Goal: Task Accomplishment & Management: Manage account settings

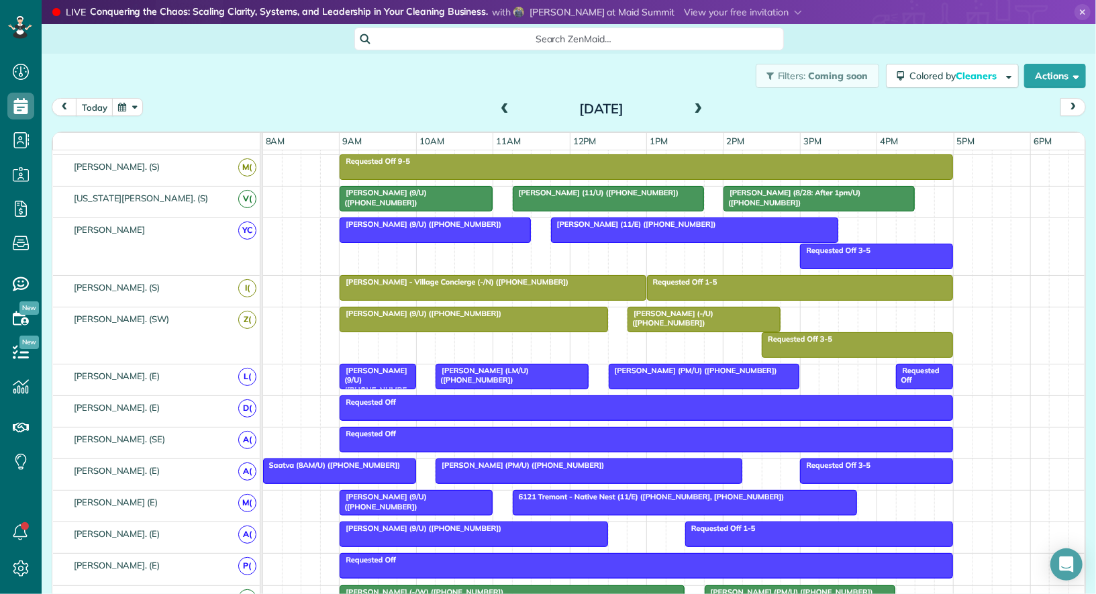
scroll to position [389, 0]
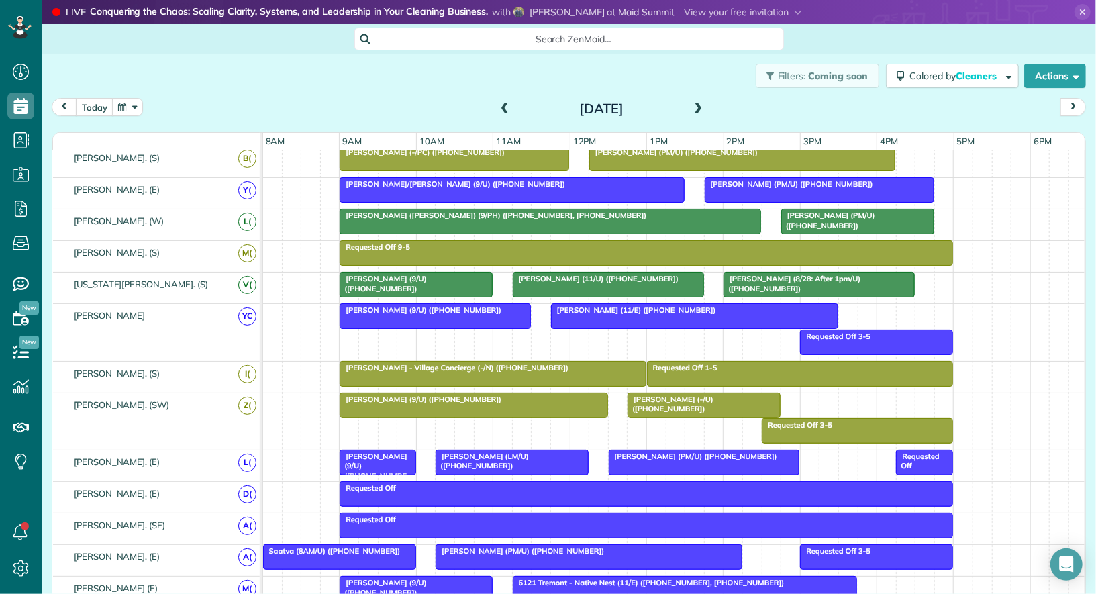
click at [592, 554] on div at bounding box center [588, 557] width 305 height 24
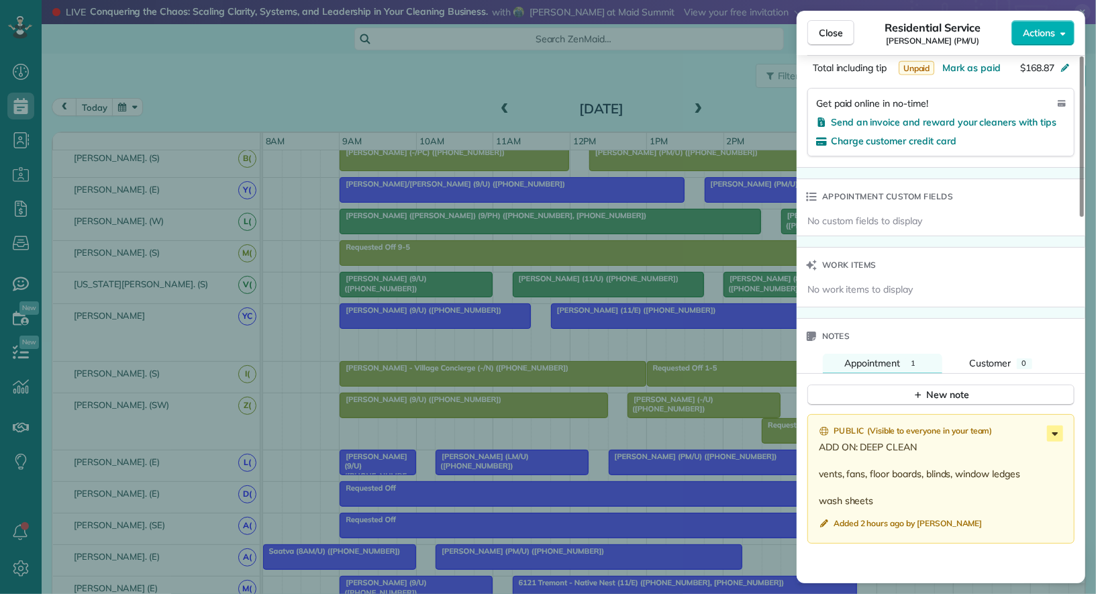
click at [1055, 425] on icon at bounding box center [1055, 433] width 16 height 16
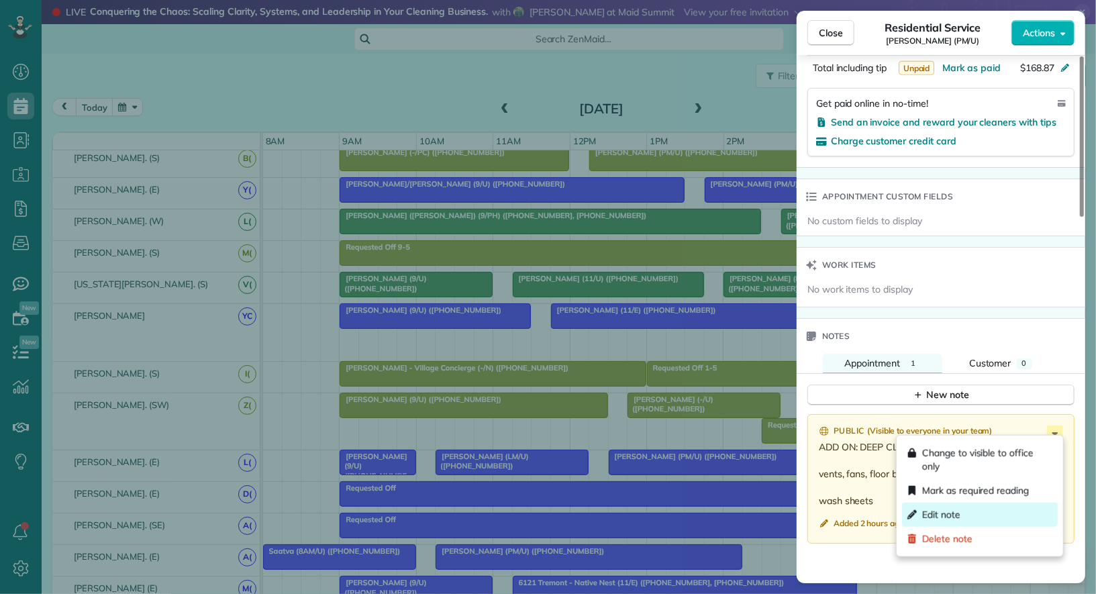
click at [982, 509] on div "Edit note" at bounding box center [980, 515] width 156 height 24
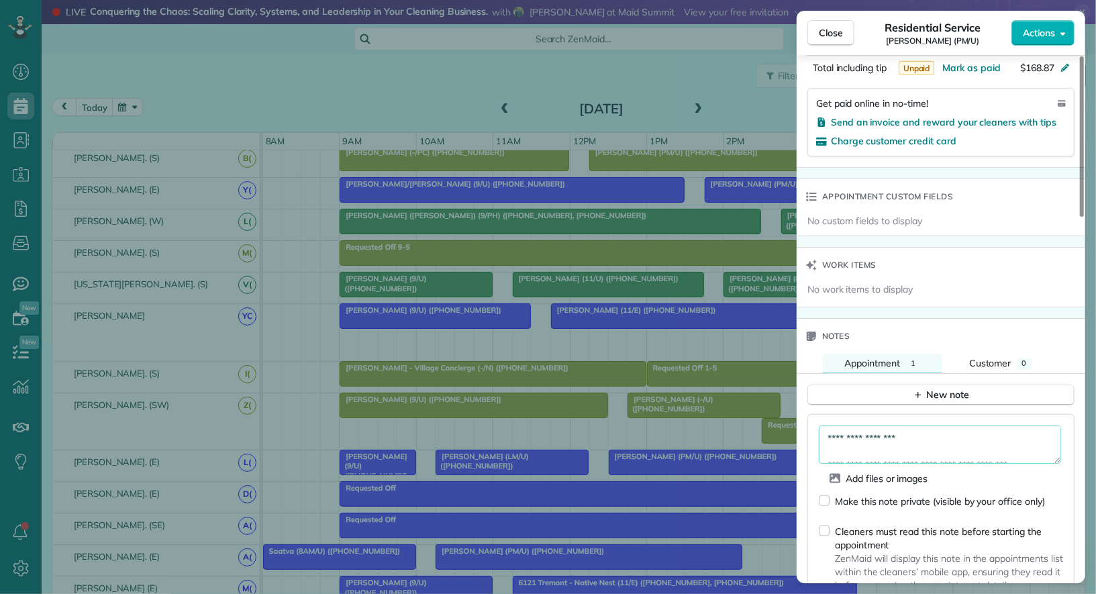
click at [827, 431] on textarea "**********" at bounding box center [940, 444] width 242 height 38
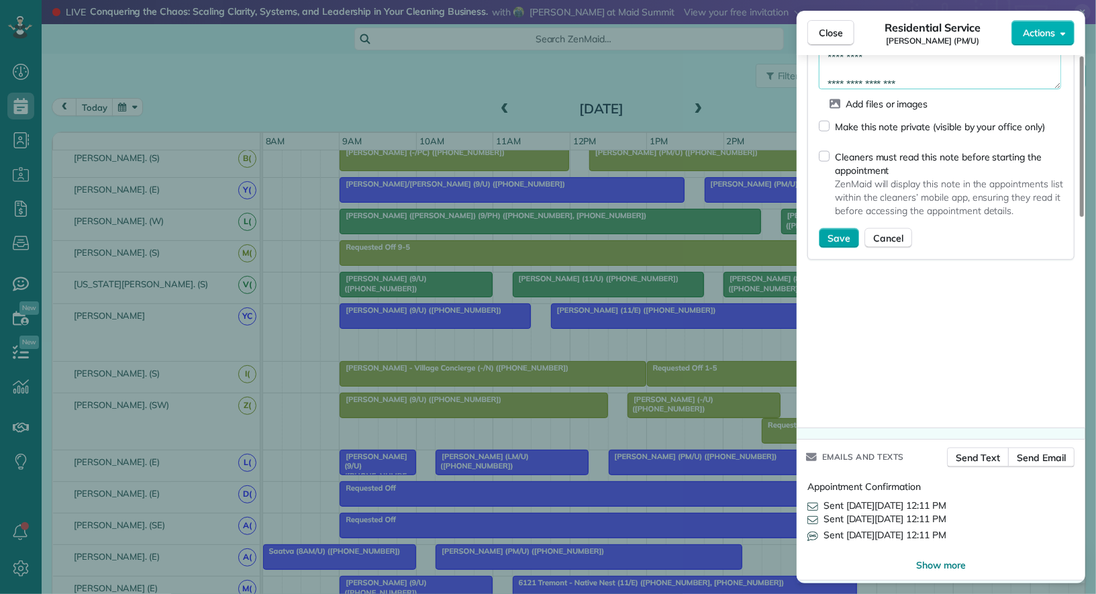
type textarea "**********"
click at [835, 231] on span "Save" at bounding box center [838, 237] width 23 height 13
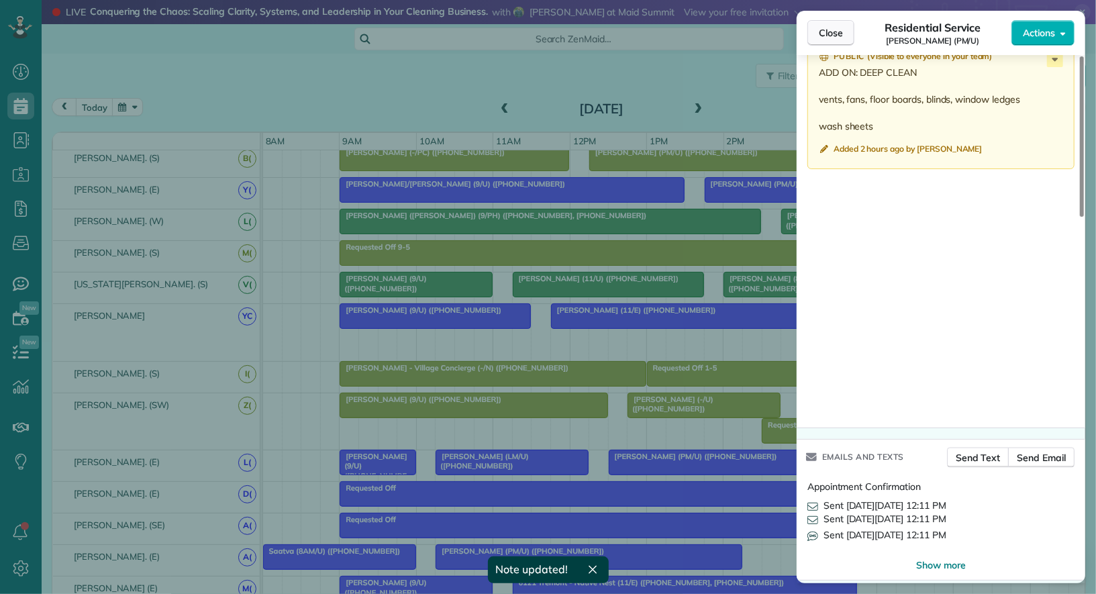
click at [821, 37] on span "Close" at bounding box center [831, 32] width 24 height 13
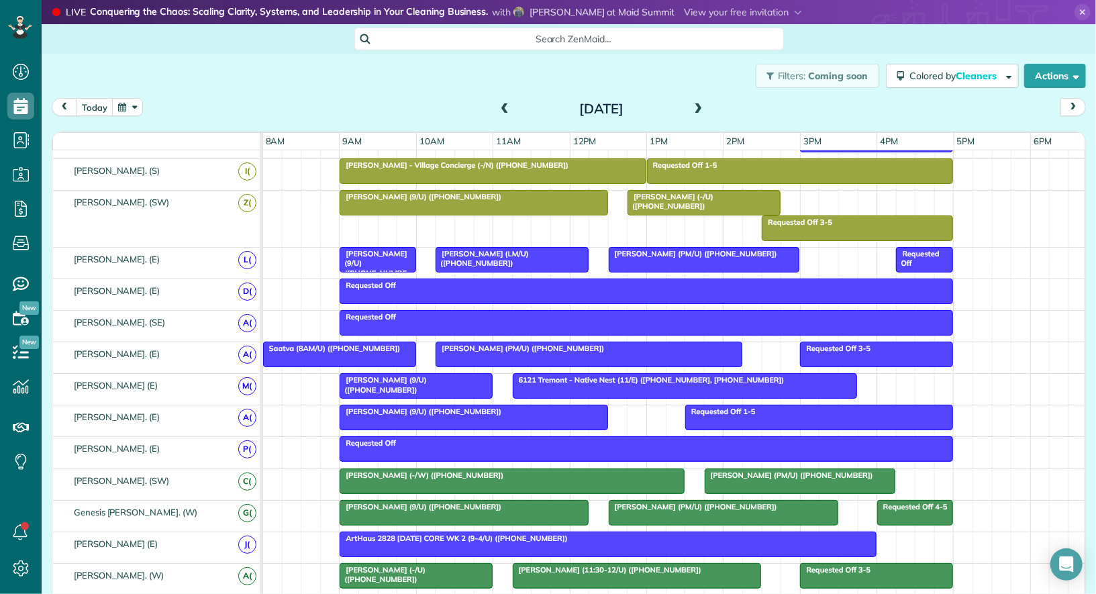
scroll to position [539, 0]
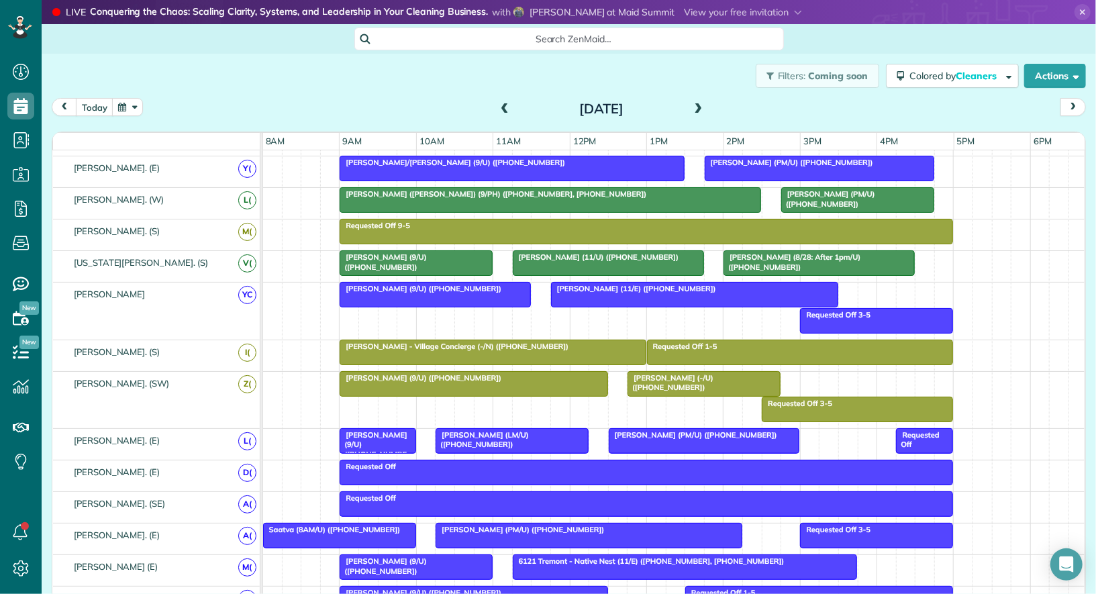
click at [758, 252] on span "Avery Freedman (8/28: After 1pm/U) (+19709893014)" at bounding box center [792, 261] width 138 height 19
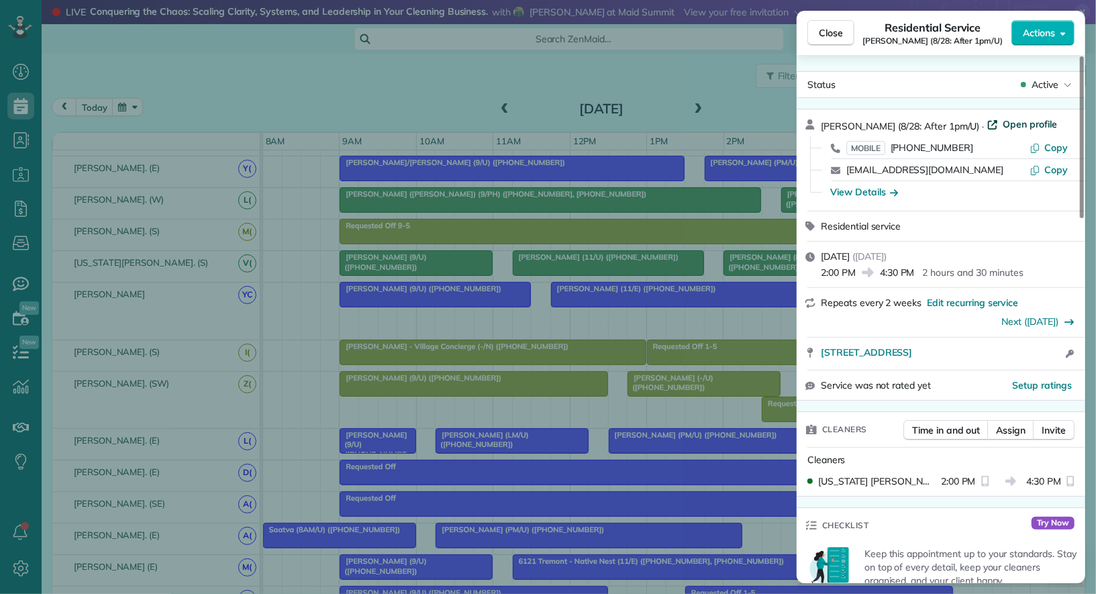
click at [1031, 123] on span "Open profile" at bounding box center [1030, 123] width 54 height 13
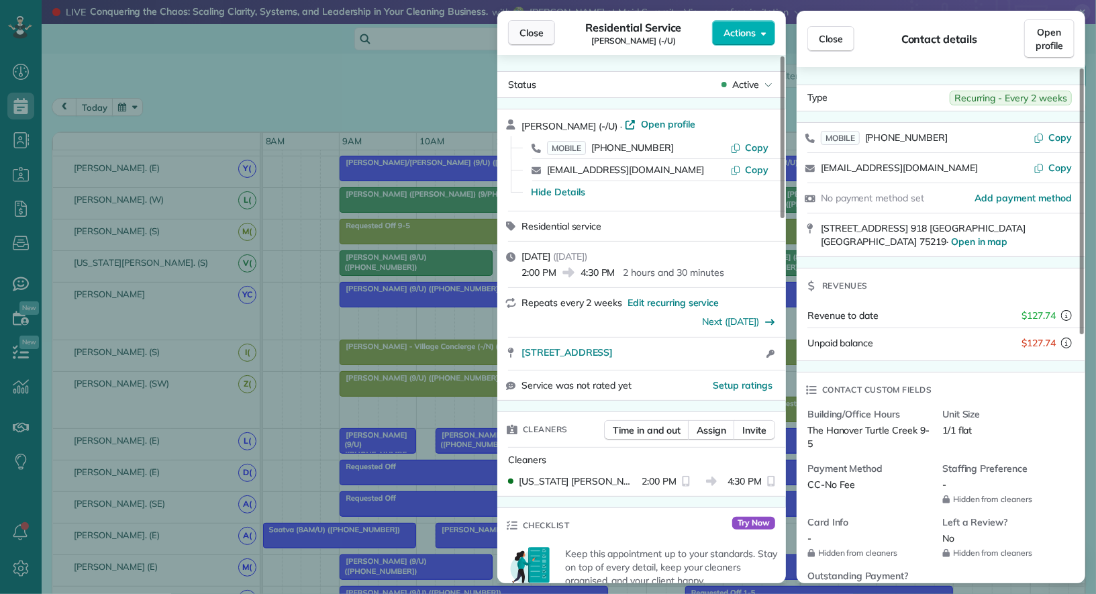
click at [537, 24] on button "Close" at bounding box center [531, 32] width 47 height 25
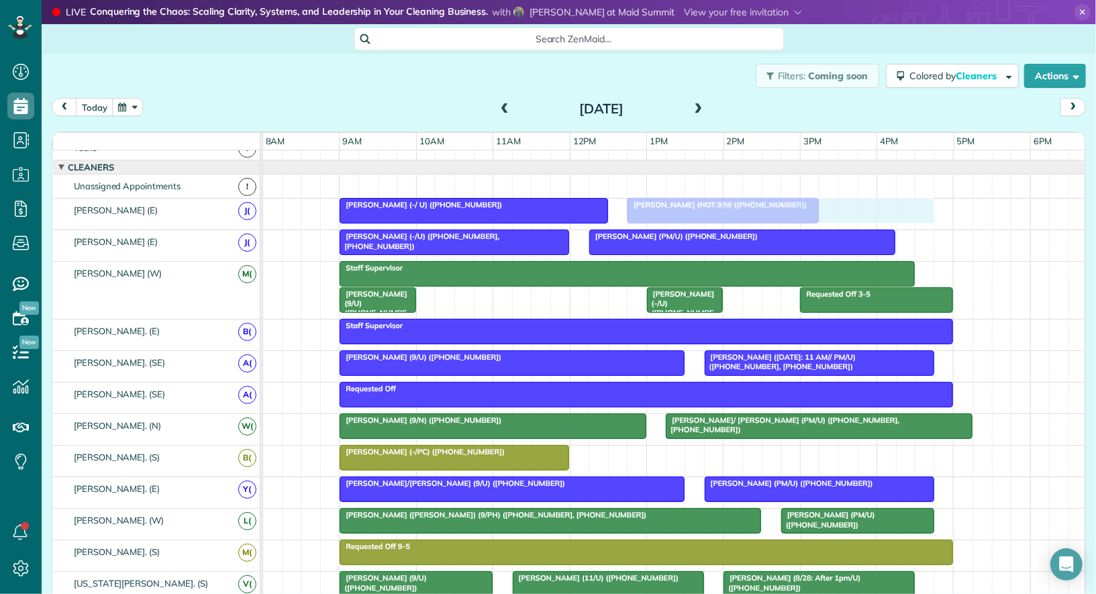
drag, startPoint x: 632, startPoint y: 456, endPoint x: 664, endPoint y: 217, distance: 241.0
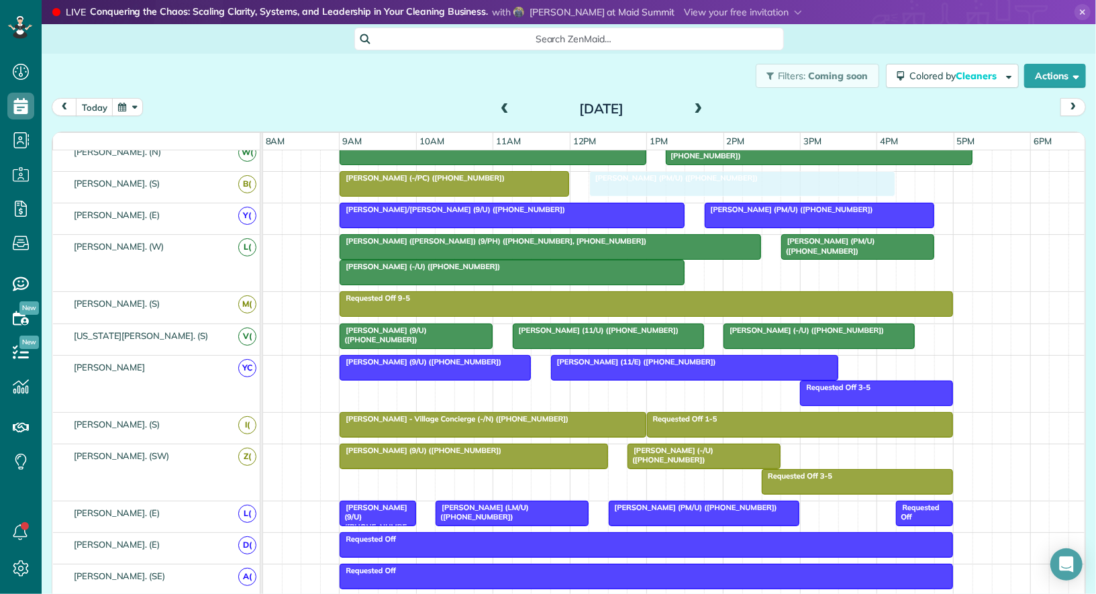
drag, startPoint x: 562, startPoint y: 404, endPoint x: 725, endPoint y: 193, distance: 266.4
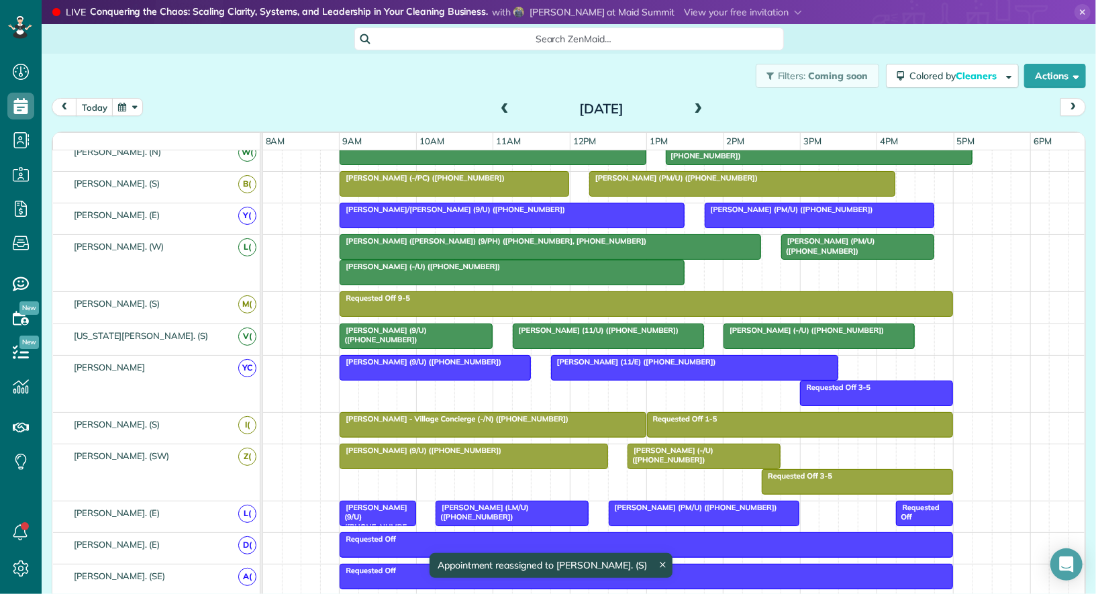
click at [618, 272] on div at bounding box center [512, 272] width 344 height 24
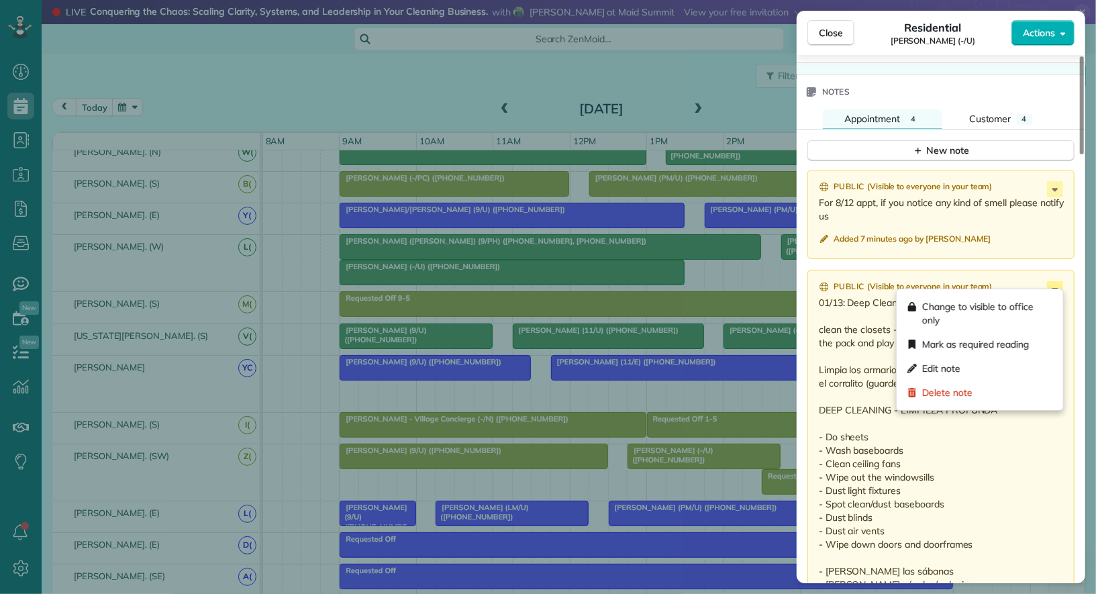
click at [1052, 284] on icon at bounding box center [1055, 289] width 16 height 16
click at [998, 364] on div "Edit note" at bounding box center [980, 368] width 156 height 24
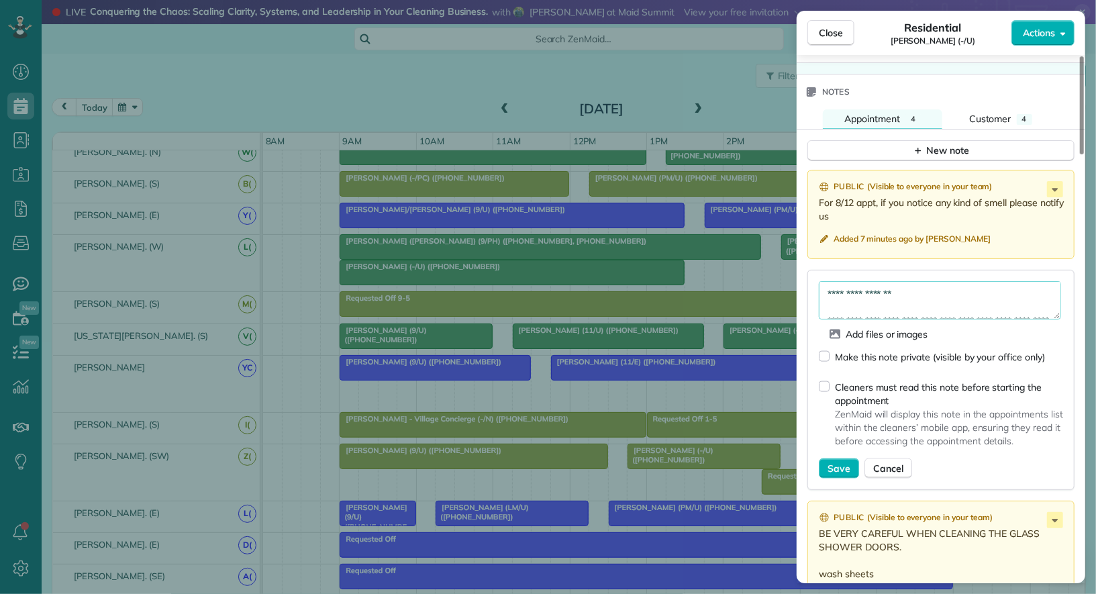
drag, startPoint x: 829, startPoint y: 288, endPoint x: 814, endPoint y: 250, distance: 40.6
type textarea "**********"
click at [837, 468] on button "Save" at bounding box center [839, 468] width 40 height 20
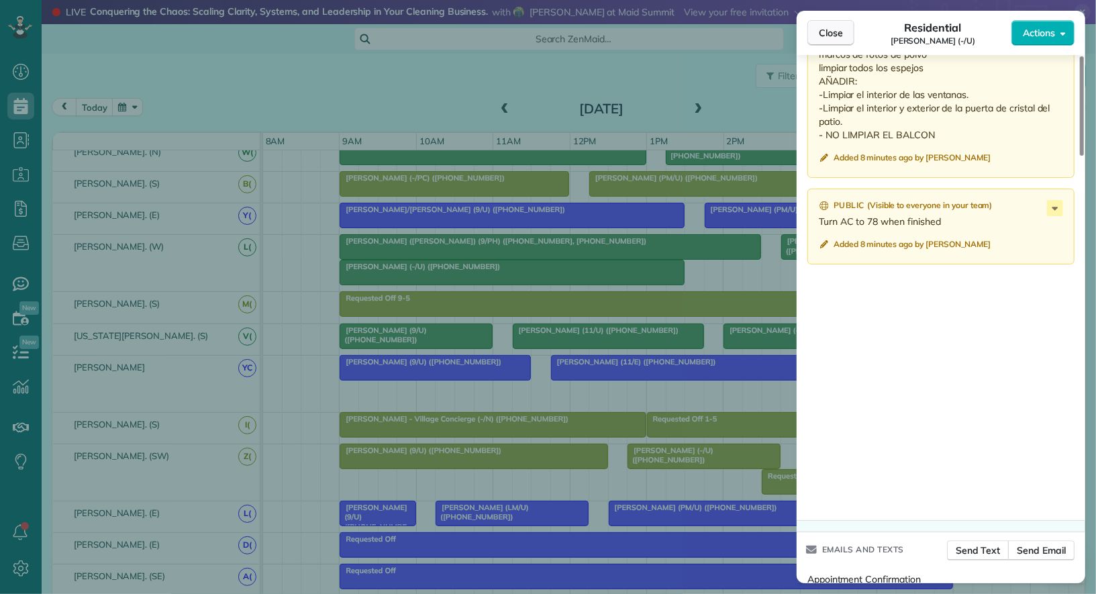
click at [835, 37] on span "Close" at bounding box center [831, 32] width 24 height 13
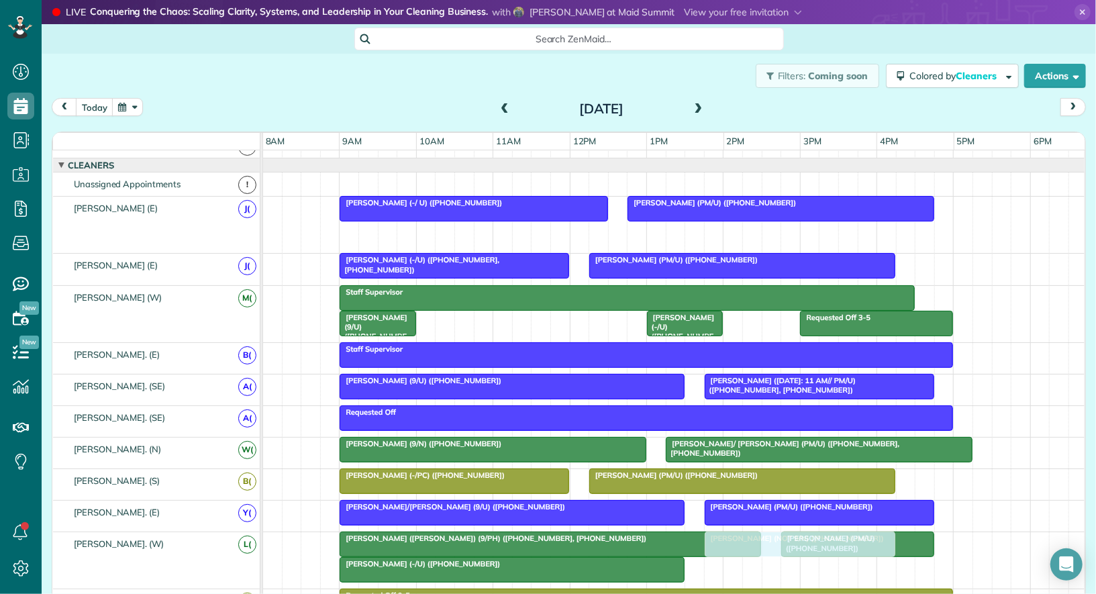
drag, startPoint x: 692, startPoint y: 226, endPoint x: 770, endPoint y: 570, distance: 352.9
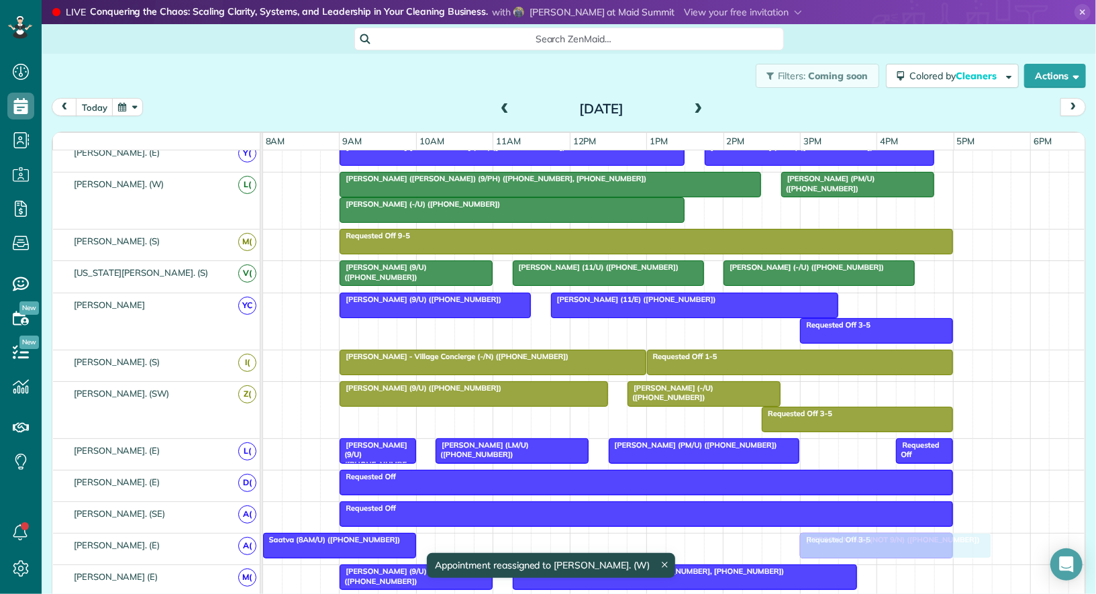
drag, startPoint x: 766, startPoint y: 199, endPoint x: 859, endPoint y: 521, distance: 334.5
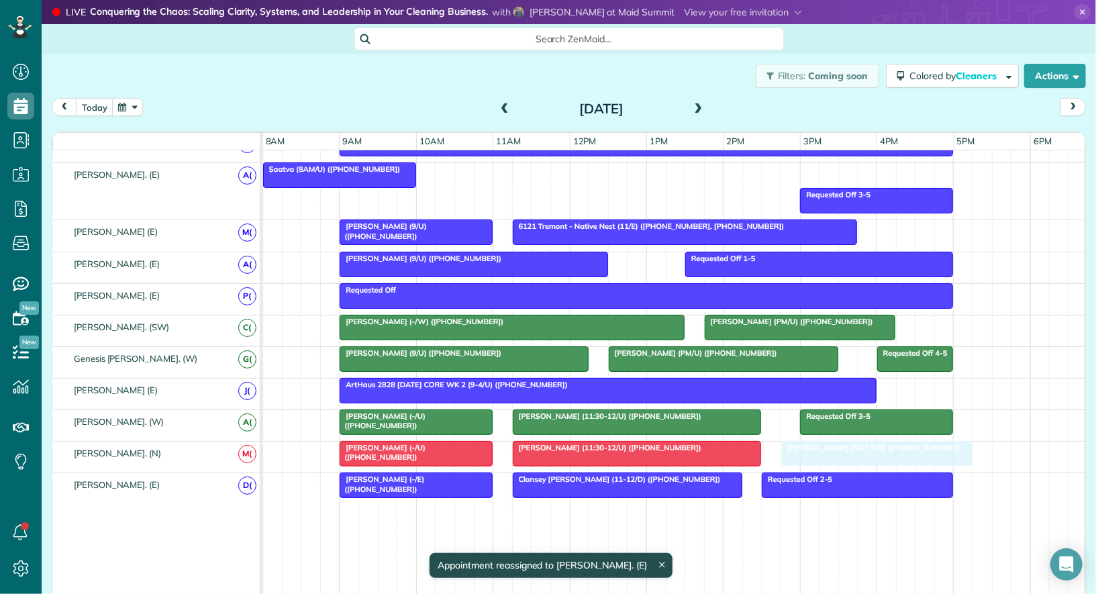
drag, startPoint x: 856, startPoint y: 164, endPoint x: 834, endPoint y: 446, distance: 282.7
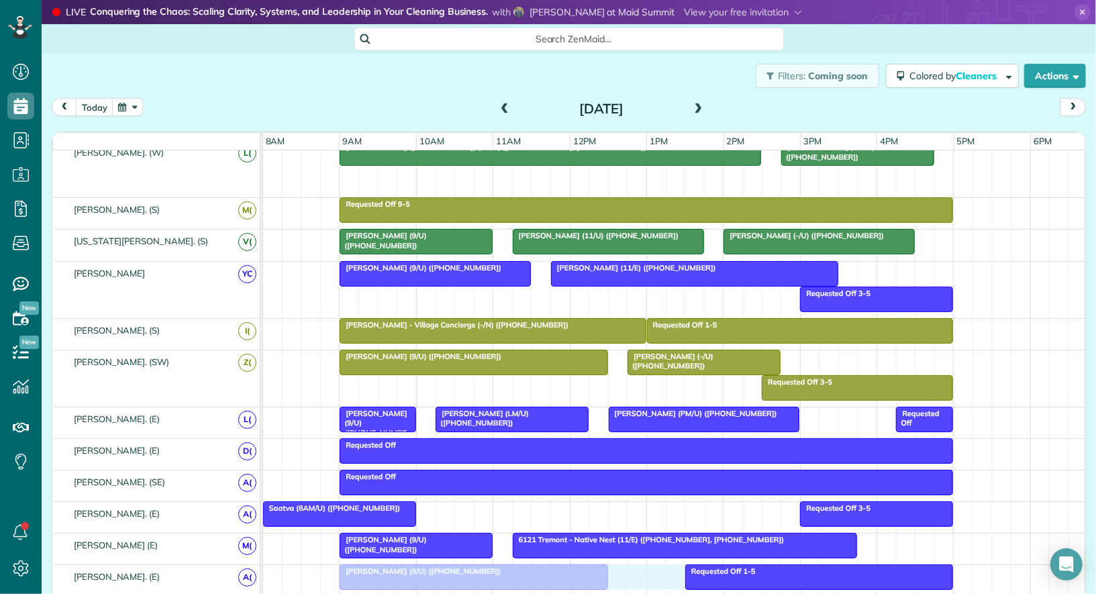
drag, startPoint x: 502, startPoint y: 170, endPoint x: 502, endPoint y: 570, distance: 399.9
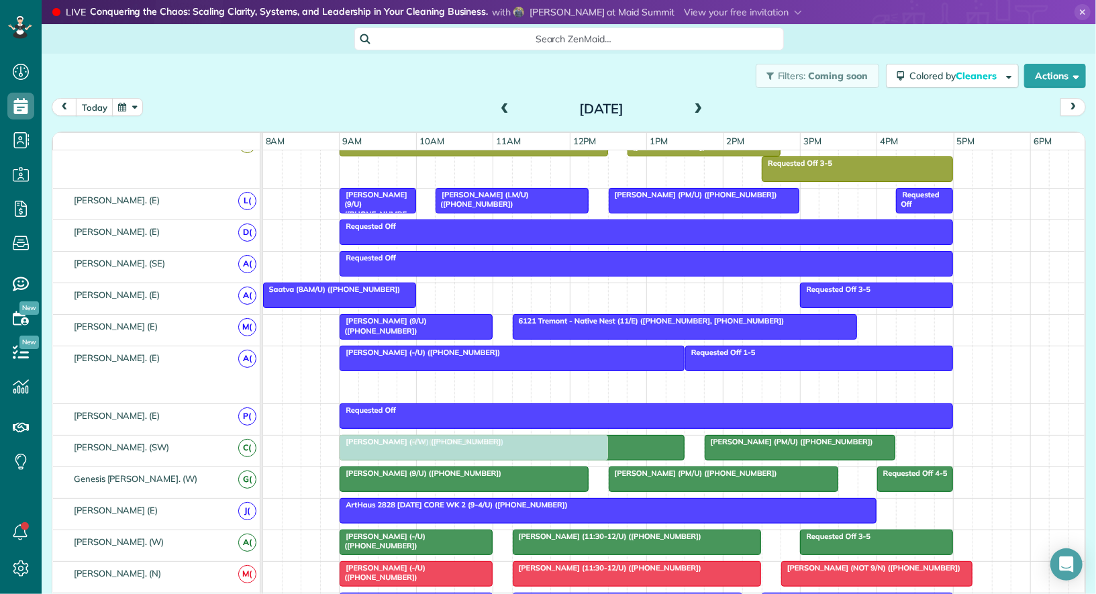
drag, startPoint x: 435, startPoint y: 379, endPoint x: 426, endPoint y: 446, distance: 67.7
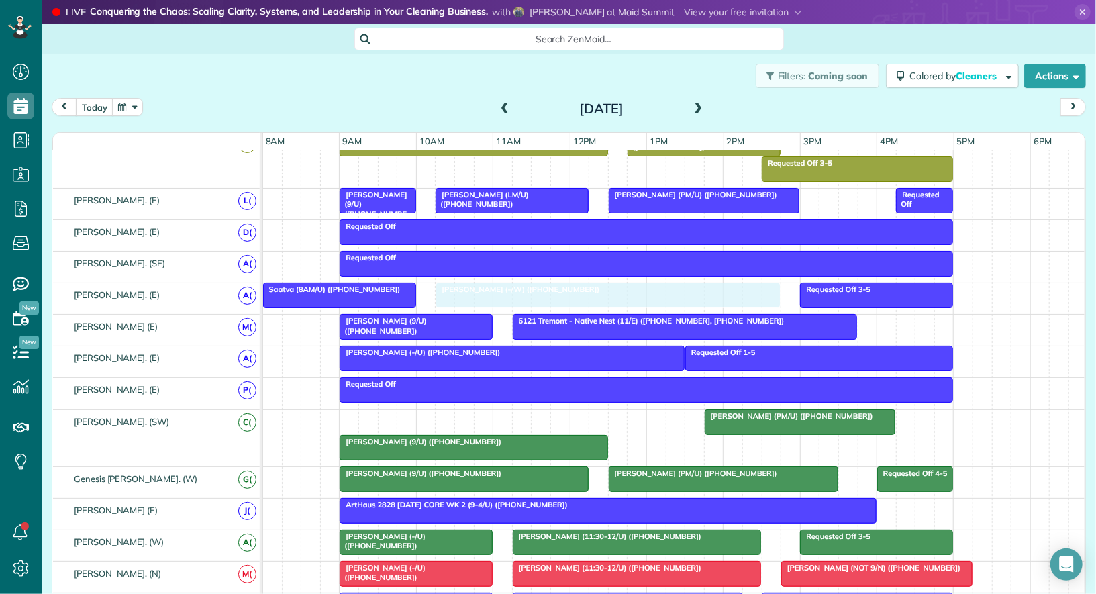
drag, startPoint x: 409, startPoint y: 409, endPoint x: 503, endPoint y: 280, distance: 158.5
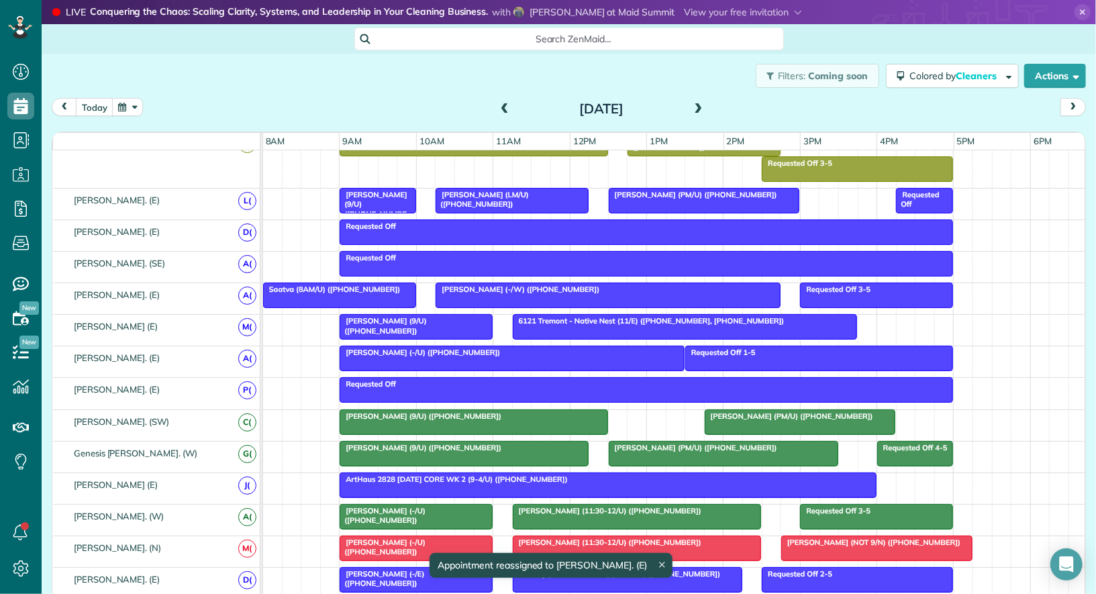
click at [503, 284] on span "Marron Frith (-/W) (+13184183027)" at bounding box center [517, 288] width 165 height 9
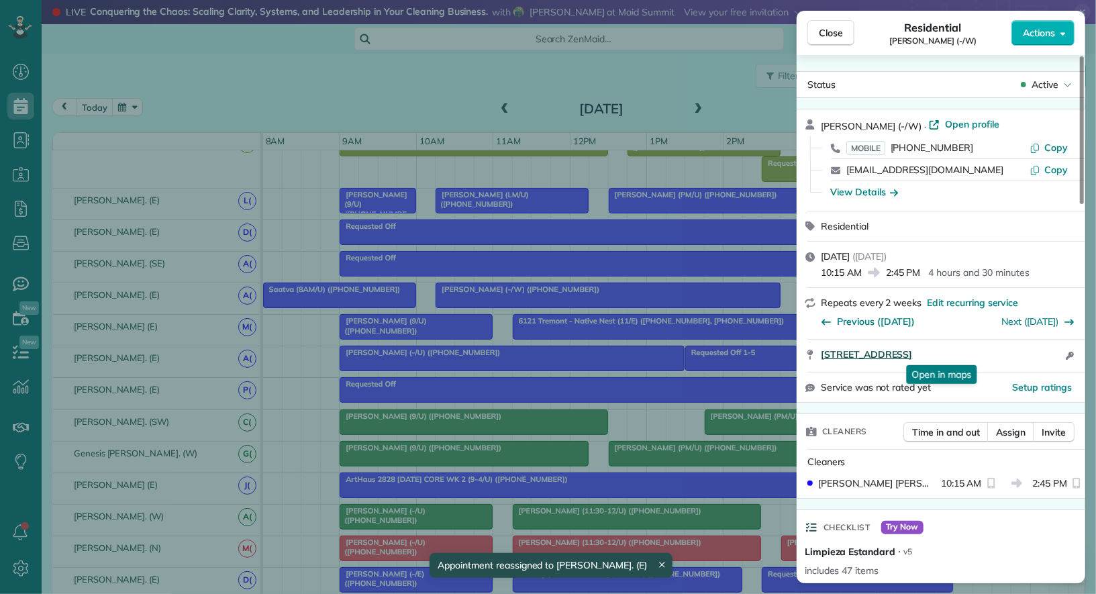
click at [912, 356] on span "4315 Holland Ave. #15 Dallas TX 75219" at bounding box center [866, 354] width 91 height 13
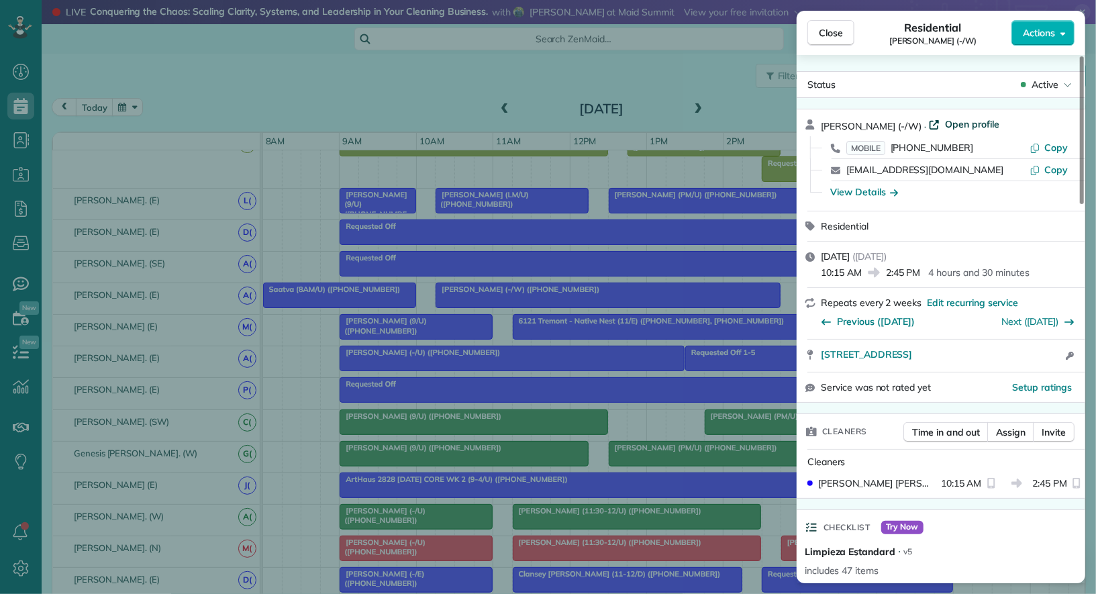
click at [967, 123] on span "Open profile" at bounding box center [972, 123] width 54 height 13
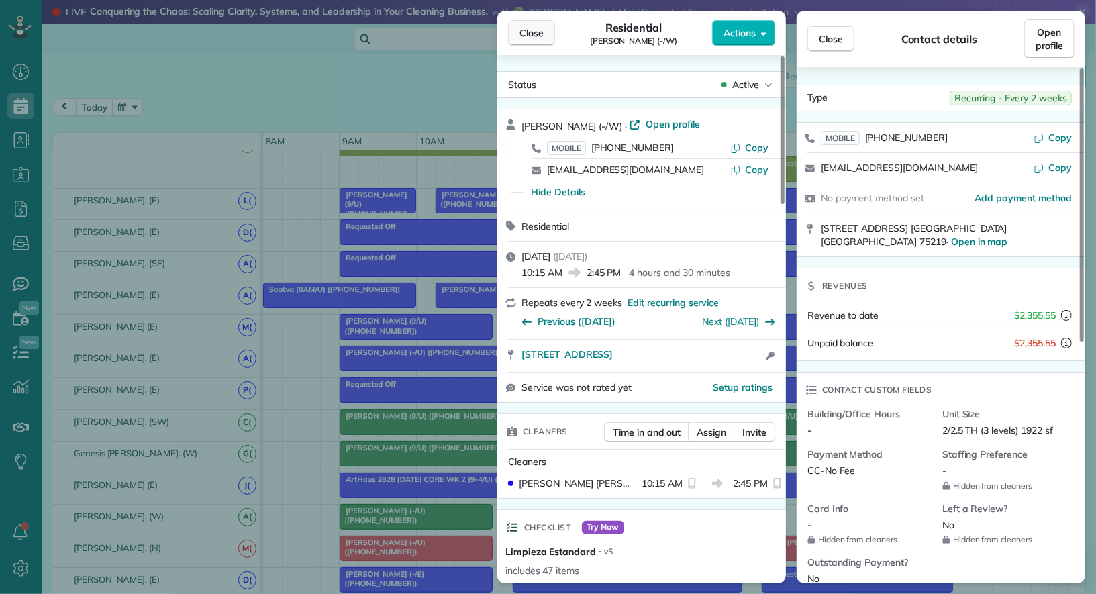
click at [526, 36] on span "Close" at bounding box center [531, 32] width 24 height 13
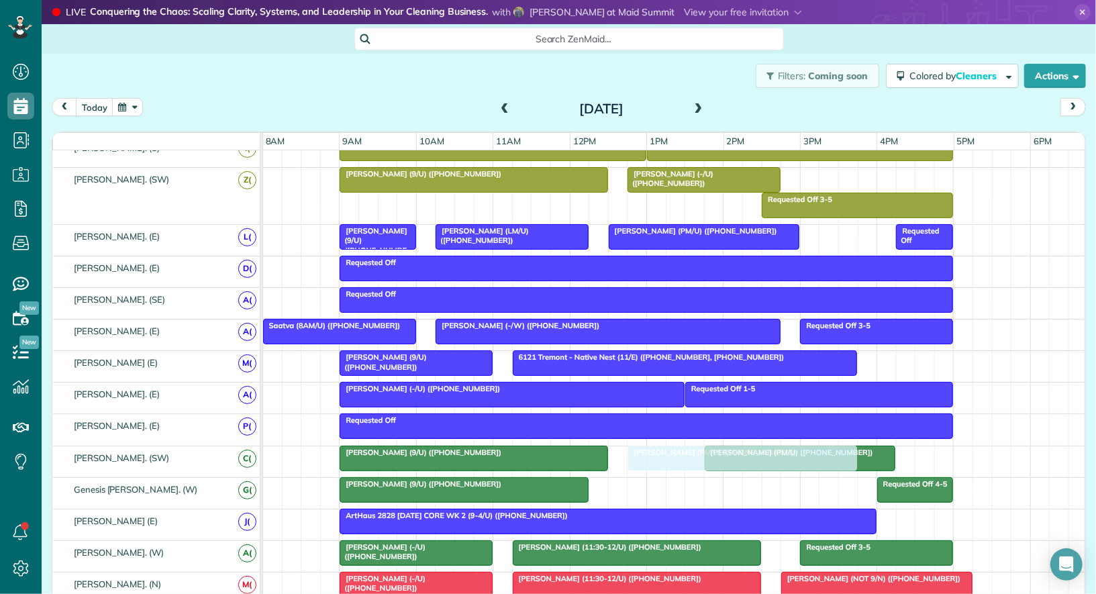
drag, startPoint x: 664, startPoint y: 476, endPoint x: 680, endPoint y: 460, distance: 22.3
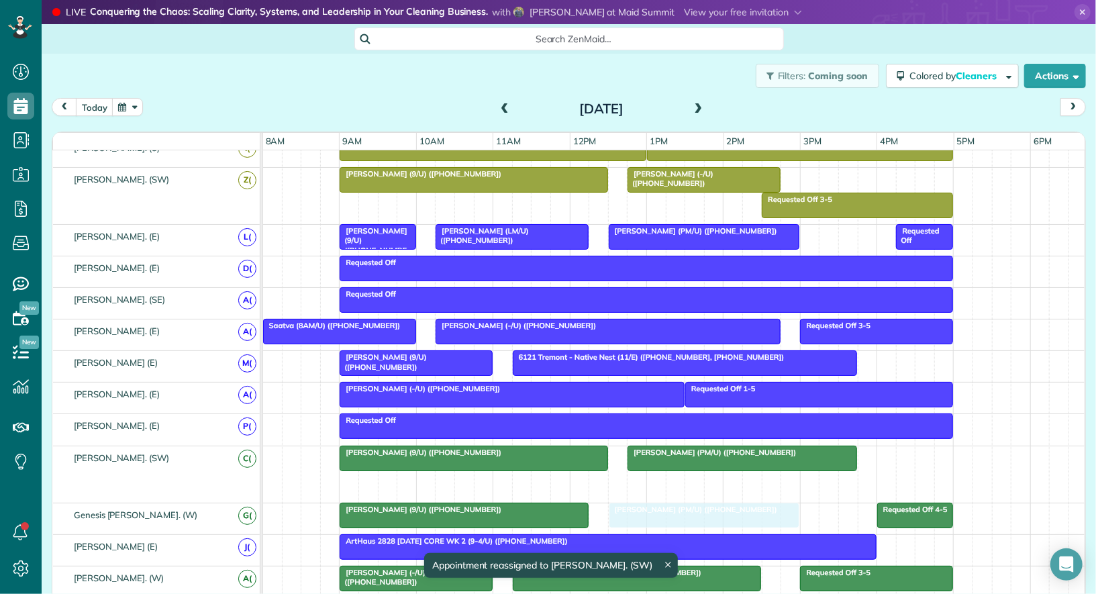
drag, startPoint x: 754, startPoint y: 474, endPoint x: 667, endPoint y: 507, distance: 93.2
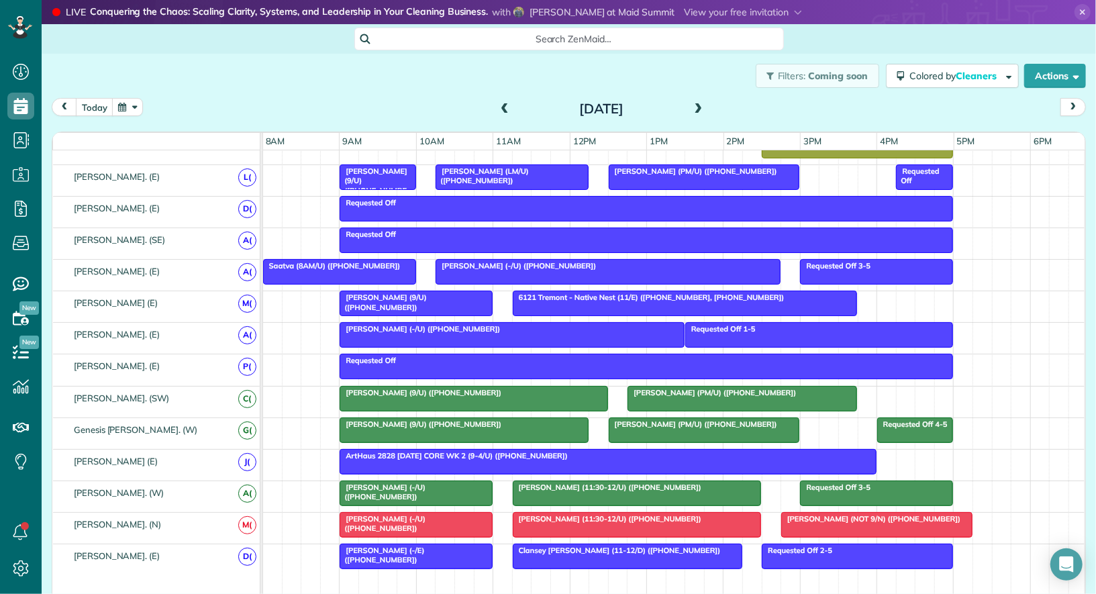
click at [373, 167] on span "Ryan Sheehy (9/U) (+16784283898)" at bounding box center [373, 185] width 68 height 38
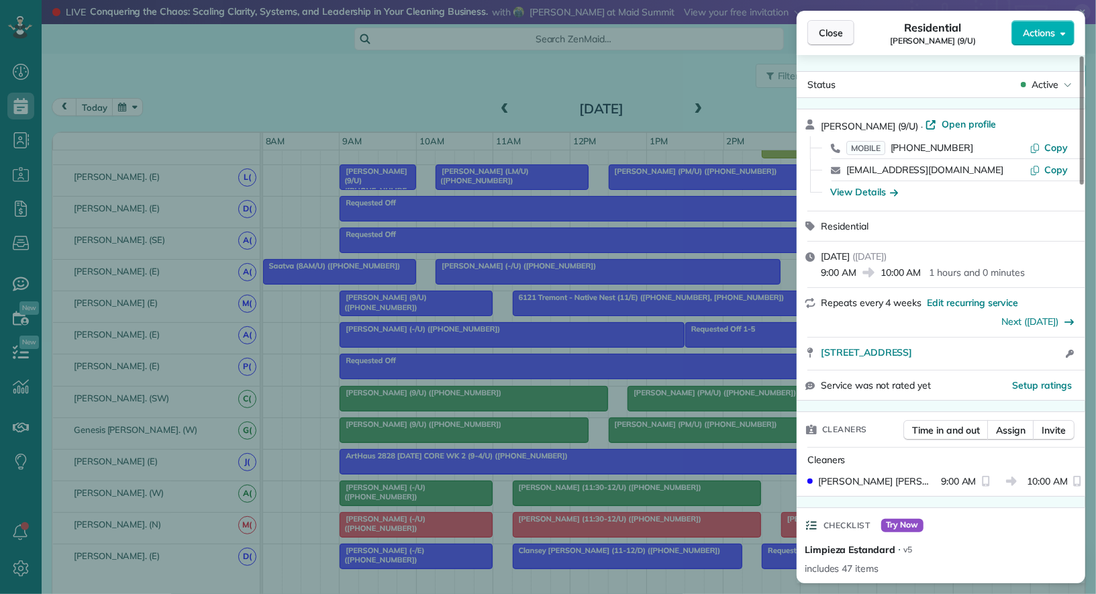
click at [832, 39] on span "Close" at bounding box center [831, 32] width 24 height 13
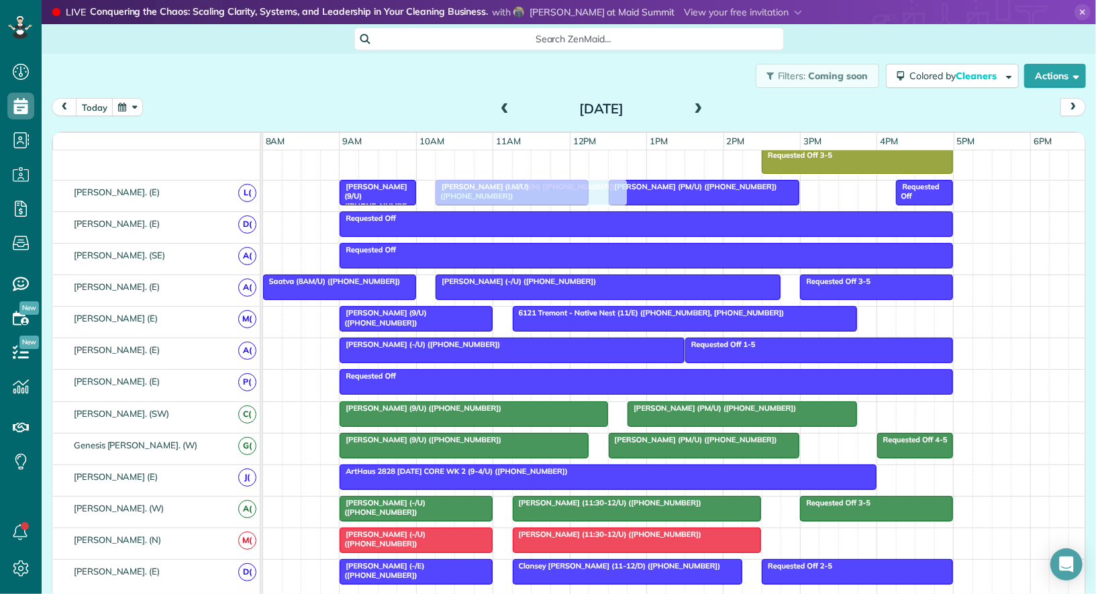
drag, startPoint x: 841, startPoint y: 506, endPoint x: 492, endPoint y: 185, distance: 473.9
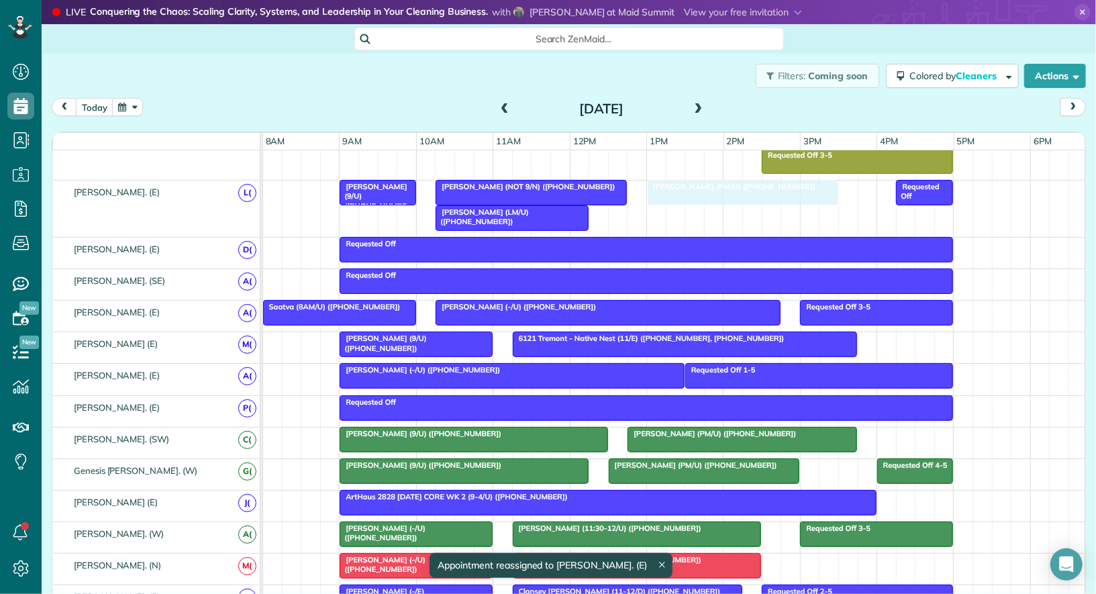
drag, startPoint x: 690, startPoint y: 210, endPoint x: 730, endPoint y: 201, distance: 41.2
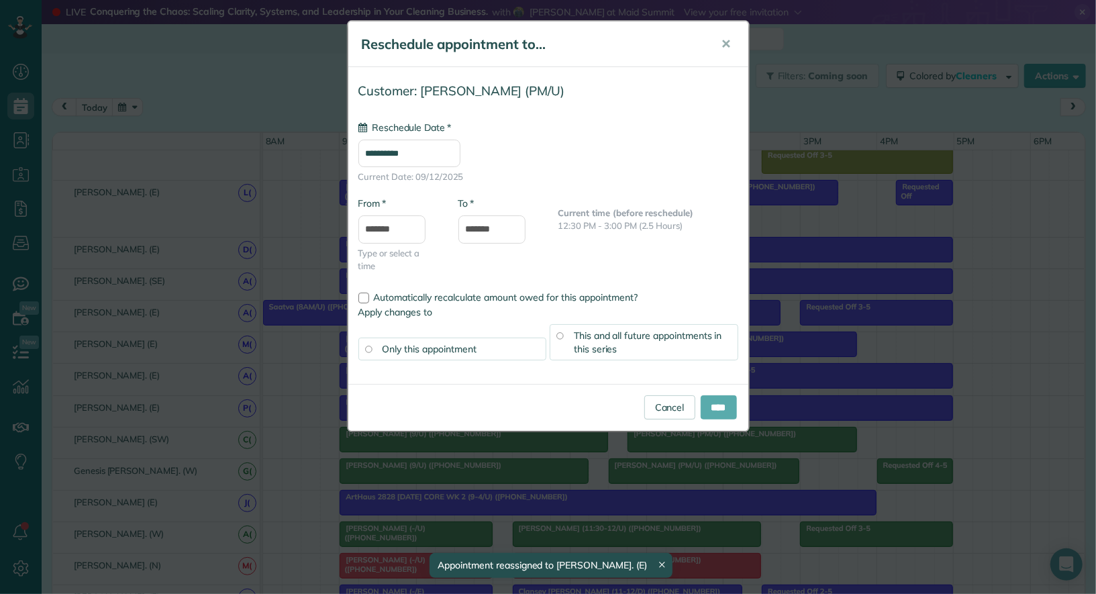
type input "**********"
click at [723, 407] on input "****" at bounding box center [718, 407] width 36 height 24
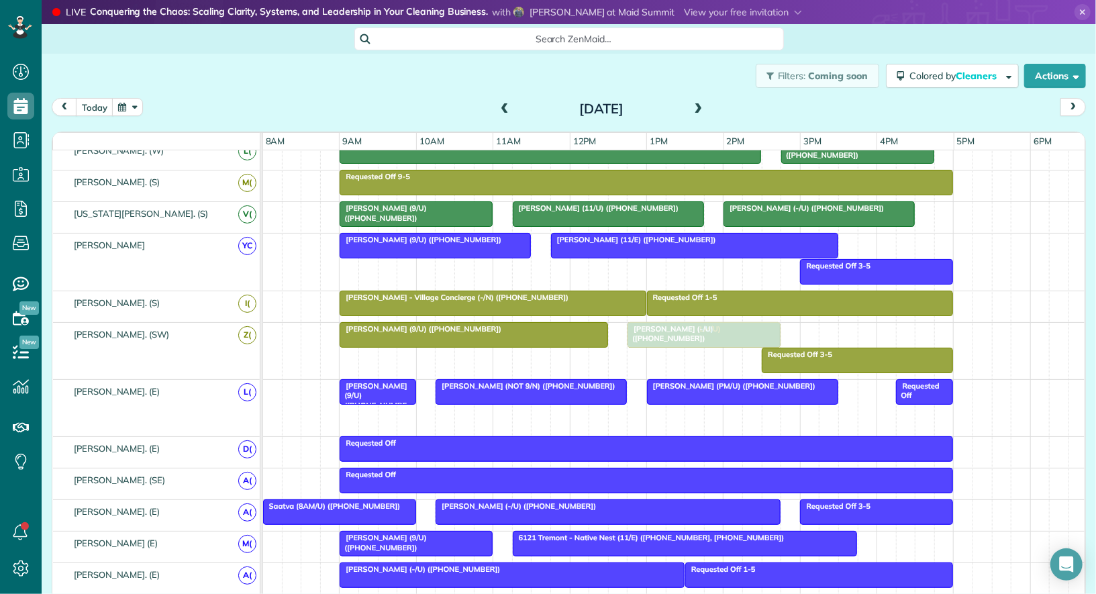
drag, startPoint x: 487, startPoint y: 405, endPoint x: 688, endPoint y: 335, distance: 213.0
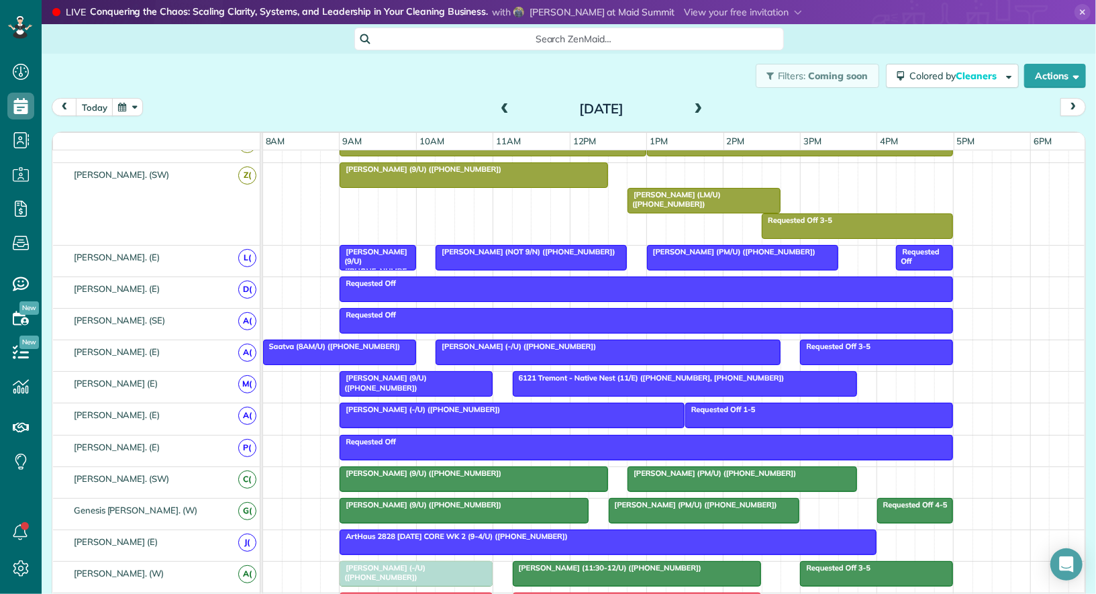
drag, startPoint x: 673, startPoint y: 163, endPoint x: 387, endPoint y: 553, distance: 483.4
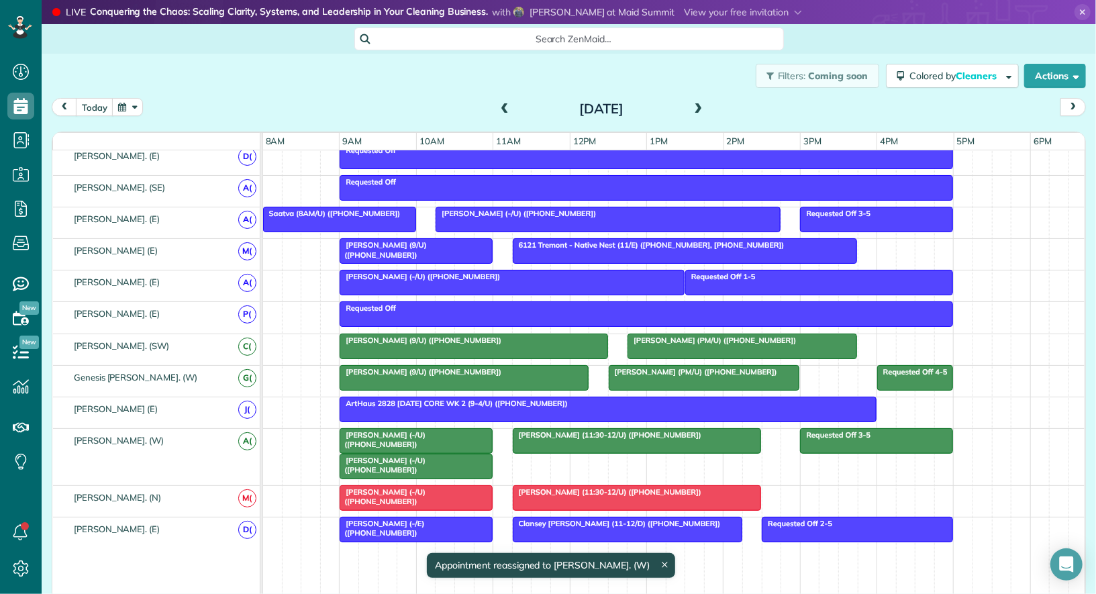
click at [396, 456] on span "Natoscha Golightly (-/U) (+19723658508)" at bounding box center [382, 465] width 87 height 19
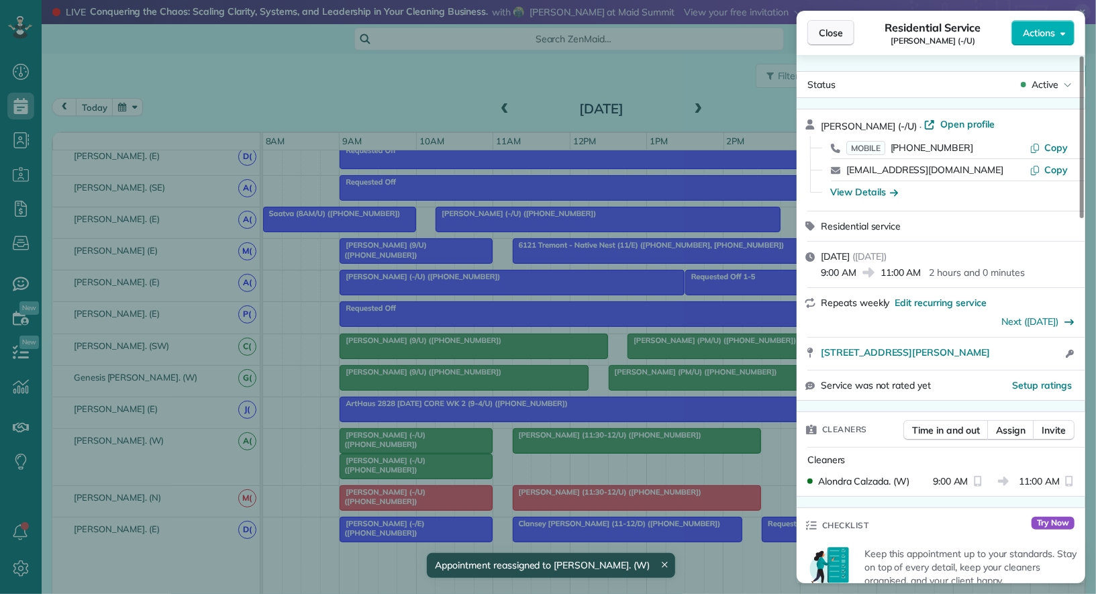
click at [838, 38] on span "Close" at bounding box center [831, 32] width 24 height 13
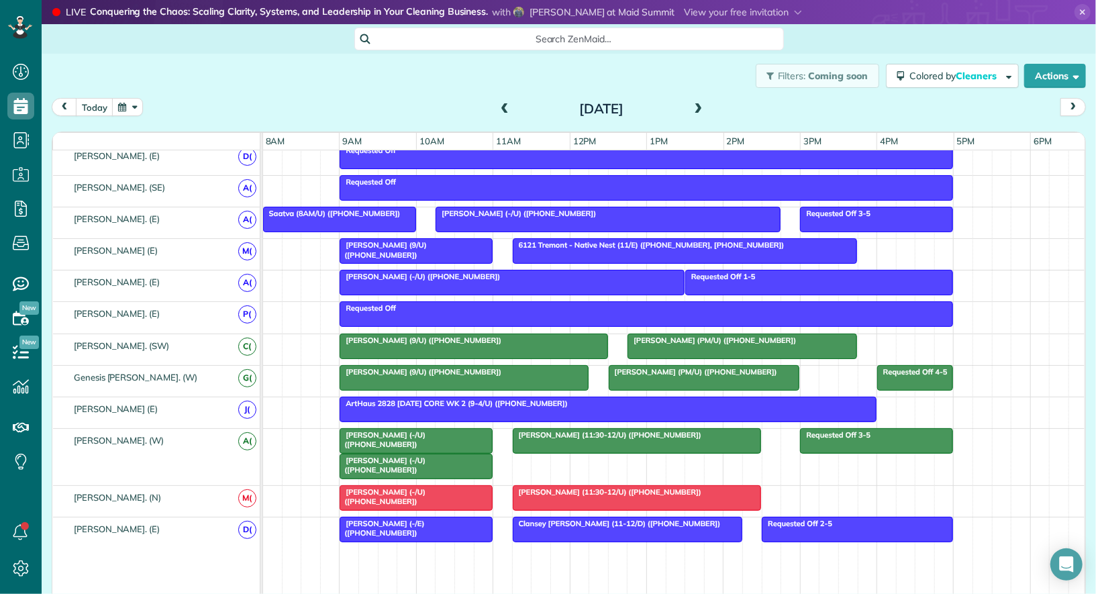
click at [542, 487] on div at bounding box center [637, 498] width 248 height 24
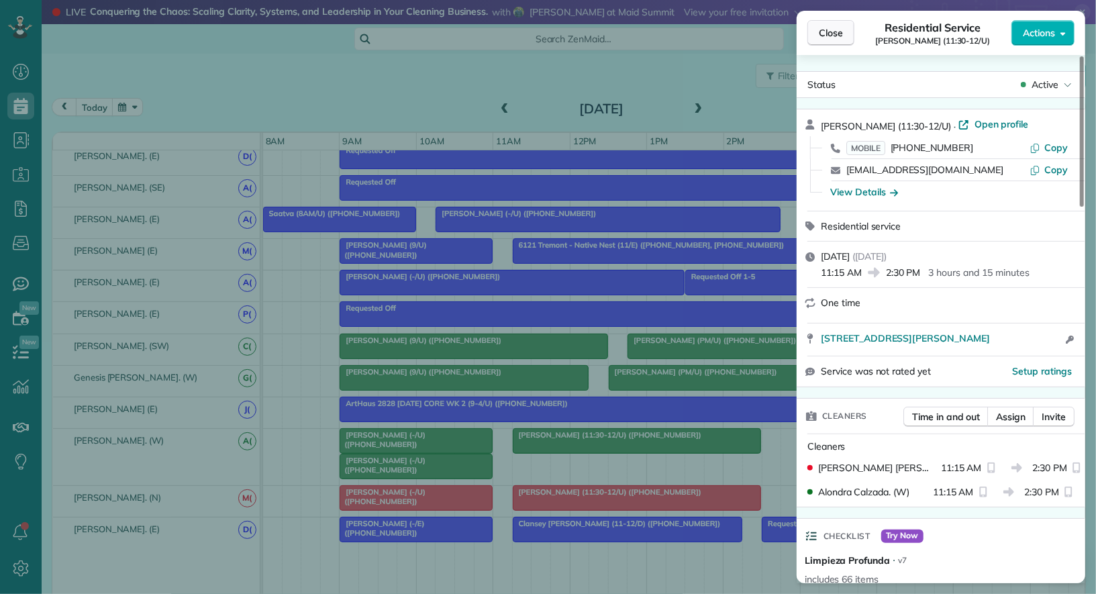
click at [830, 38] on span "Close" at bounding box center [831, 32] width 24 height 13
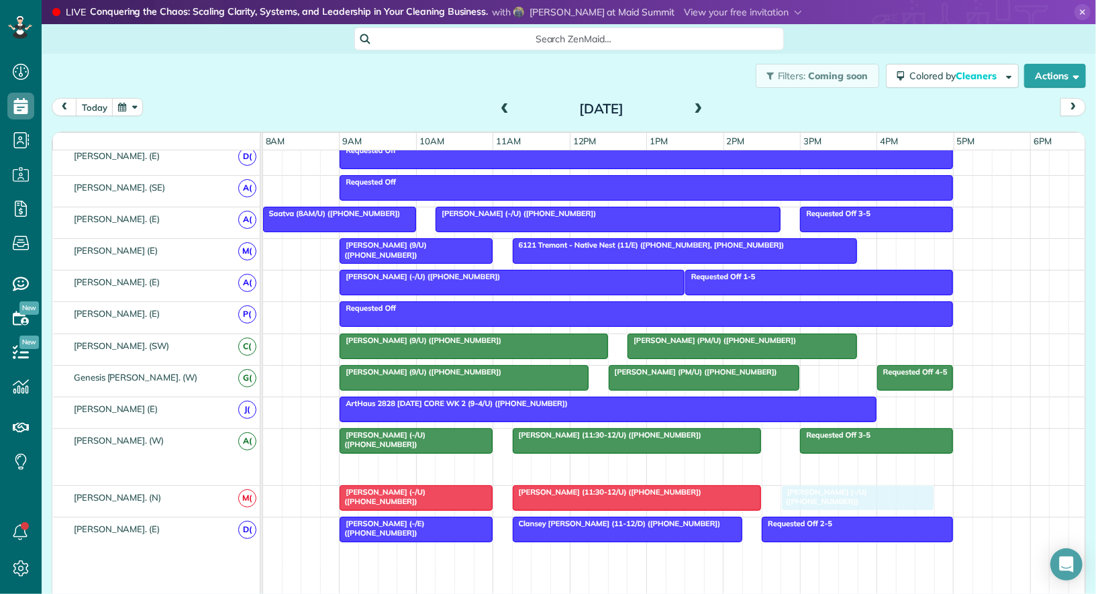
drag, startPoint x: 394, startPoint y: 460, endPoint x: 838, endPoint y: 492, distance: 445.3
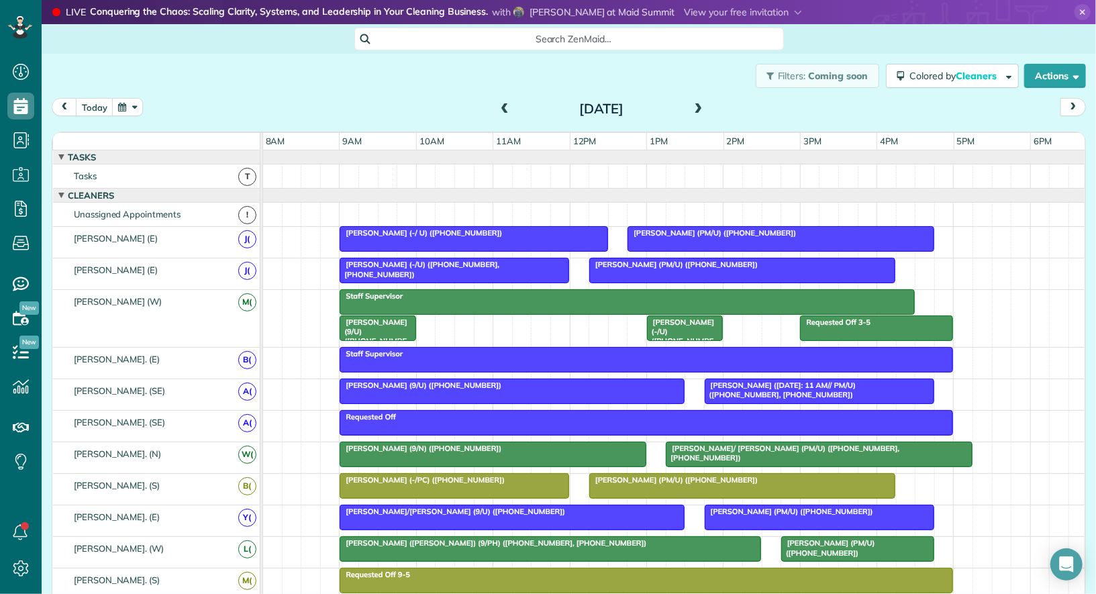
click at [697, 107] on span at bounding box center [698, 109] width 15 height 12
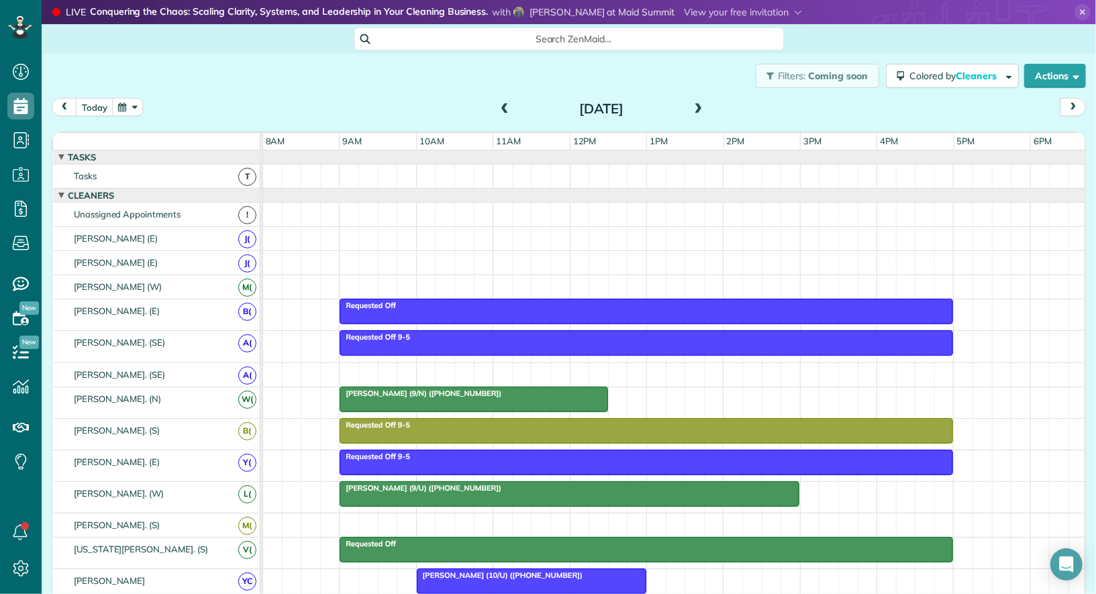
click at [123, 110] on button "button" at bounding box center [127, 107] width 31 height 18
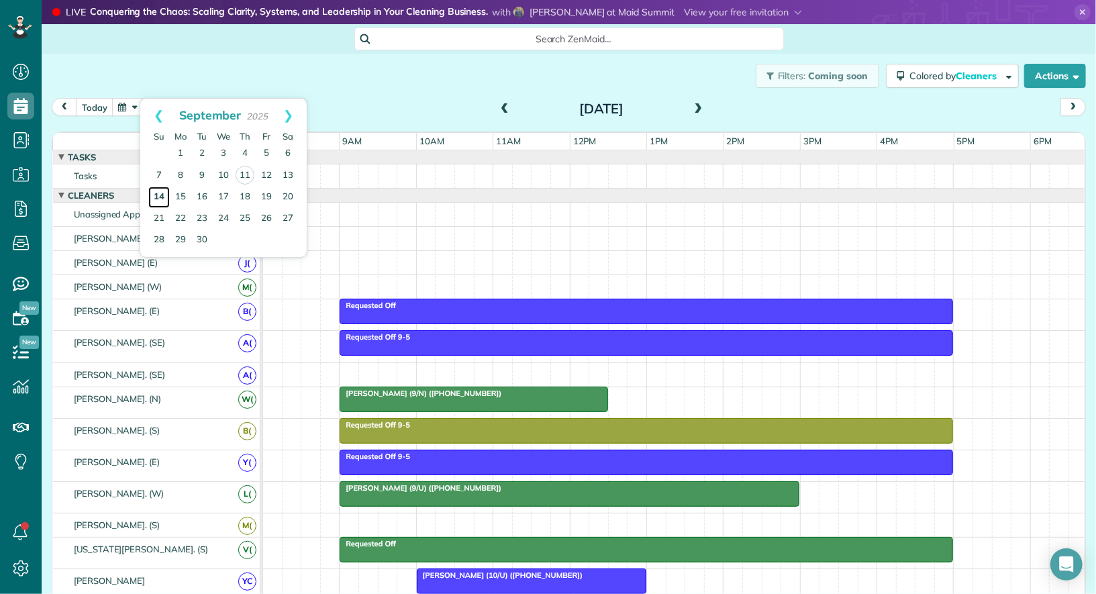
click at [154, 189] on link "14" at bounding box center [158, 197] width 21 height 21
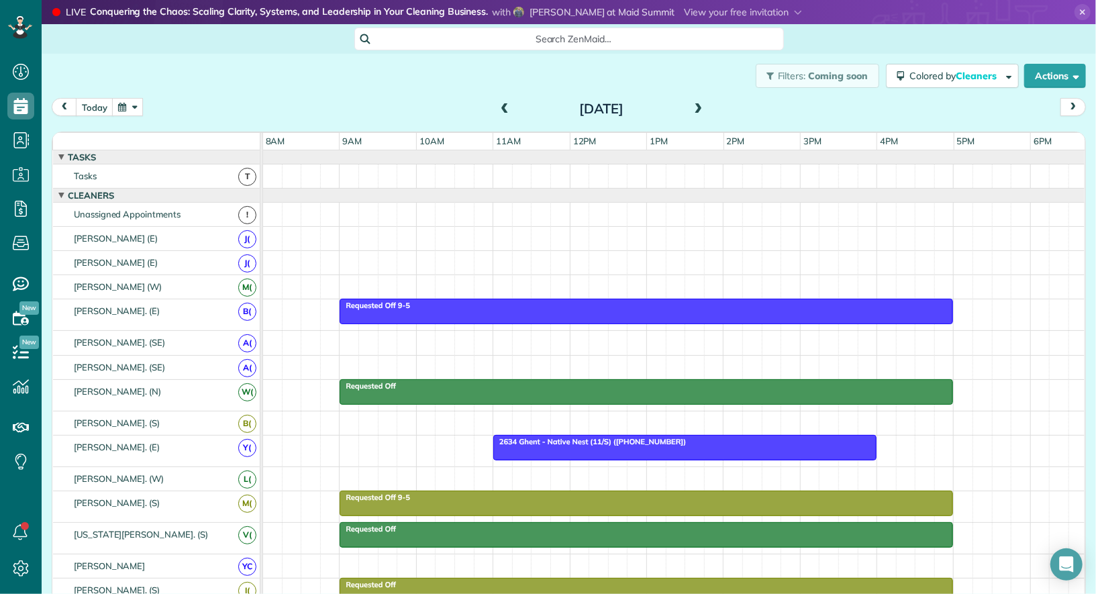
click at [127, 108] on button "button" at bounding box center [127, 107] width 31 height 18
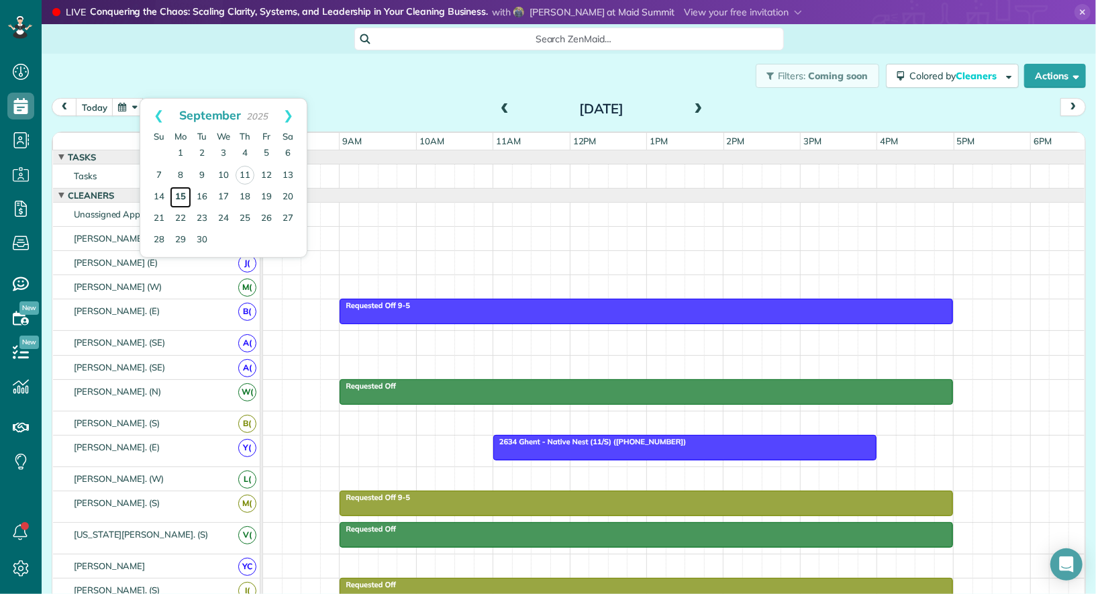
click at [187, 198] on link "15" at bounding box center [180, 197] width 21 height 21
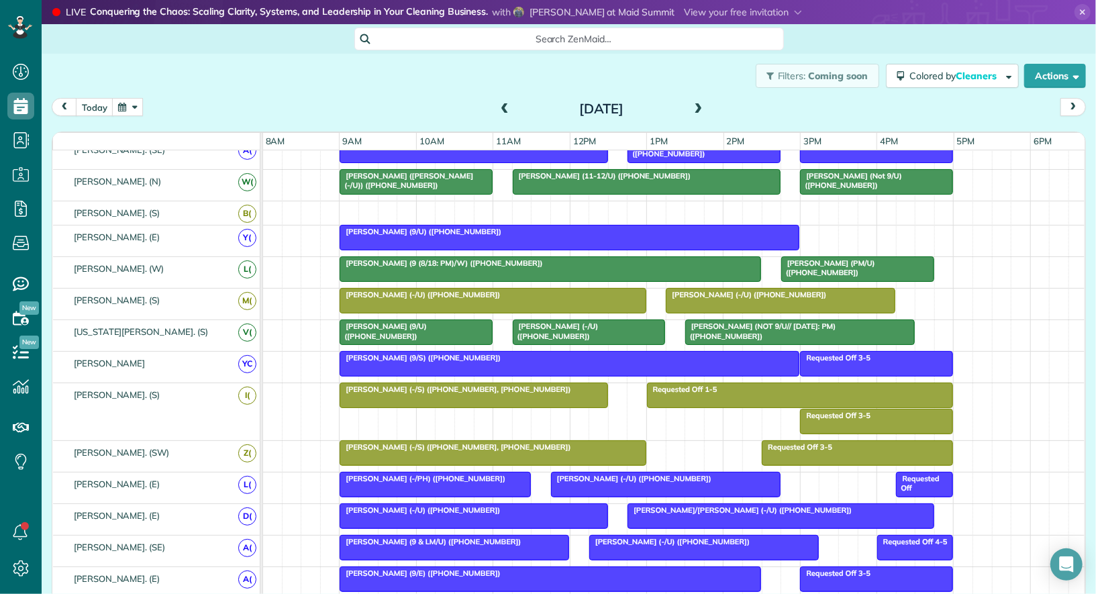
scroll to position [277, 0]
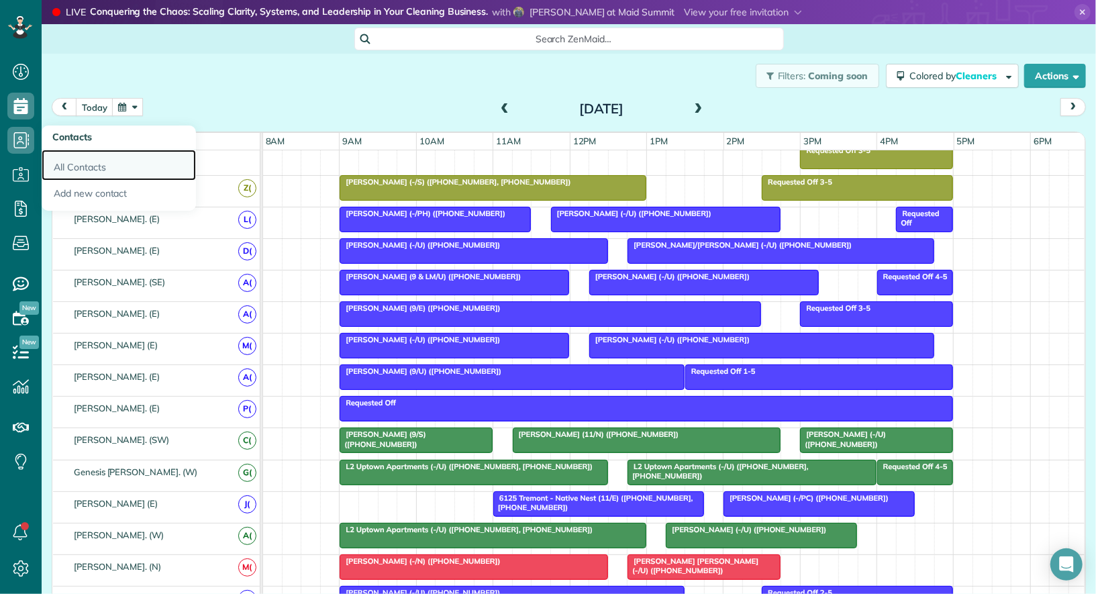
click at [78, 162] on link "All Contacts" at bounding box center [119, 165] width 154 height 31
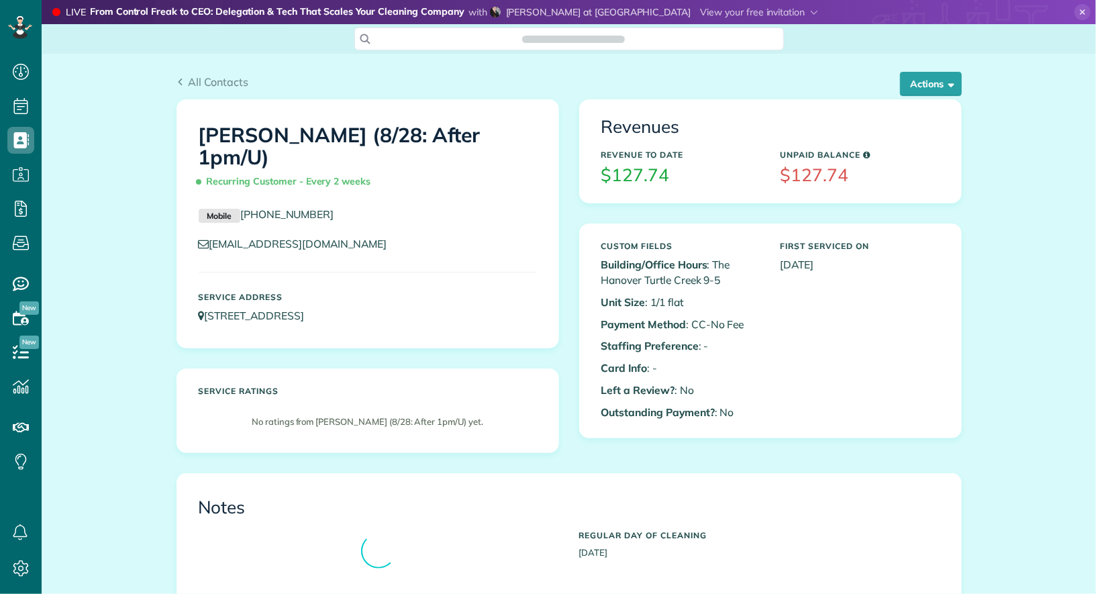
scroll to position [594, 41]
click at [930, 83] on button "Actions" at bounding box center [931, 84] width 62 height 24
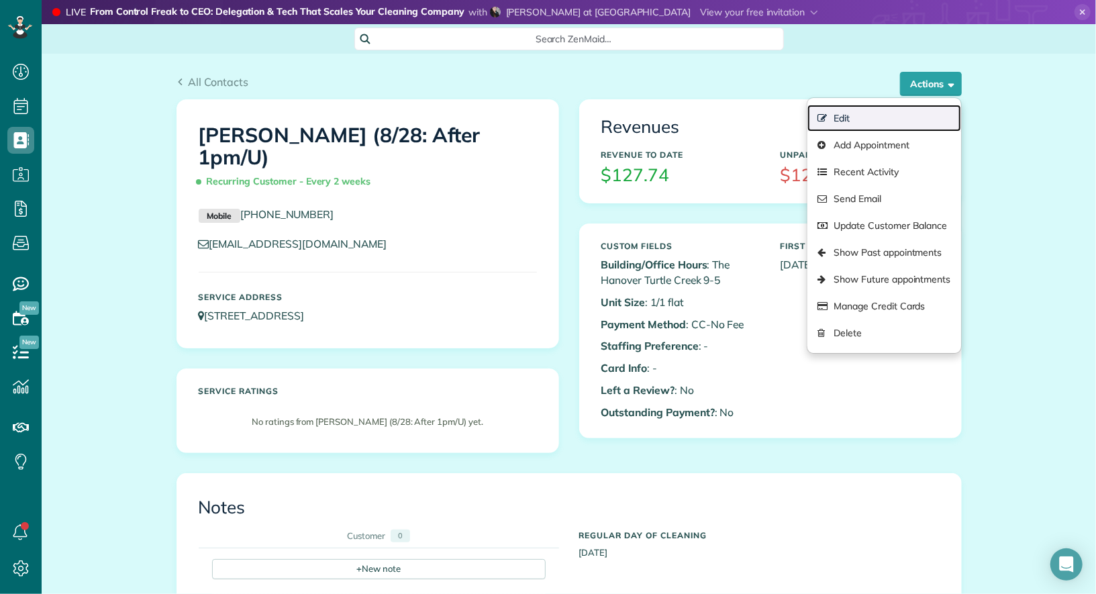
click at [884, 121] on link "Edit" at bounding box center [883, 118] width 153 height 27
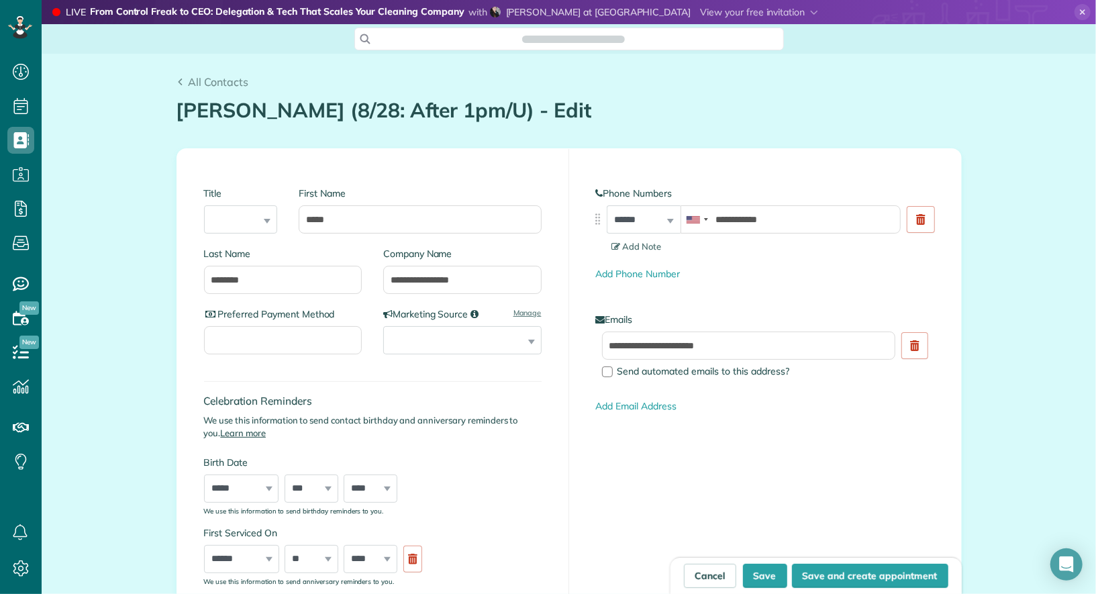
type input "**********"
drag, startPoint x: 456, startPoint y: 280, endPoint x: 372, endPoint y: 280, distance: 83.9
click at [372, 280] on div "**********" at bounding box center [456, 277] width 169 height 60
type input "***"
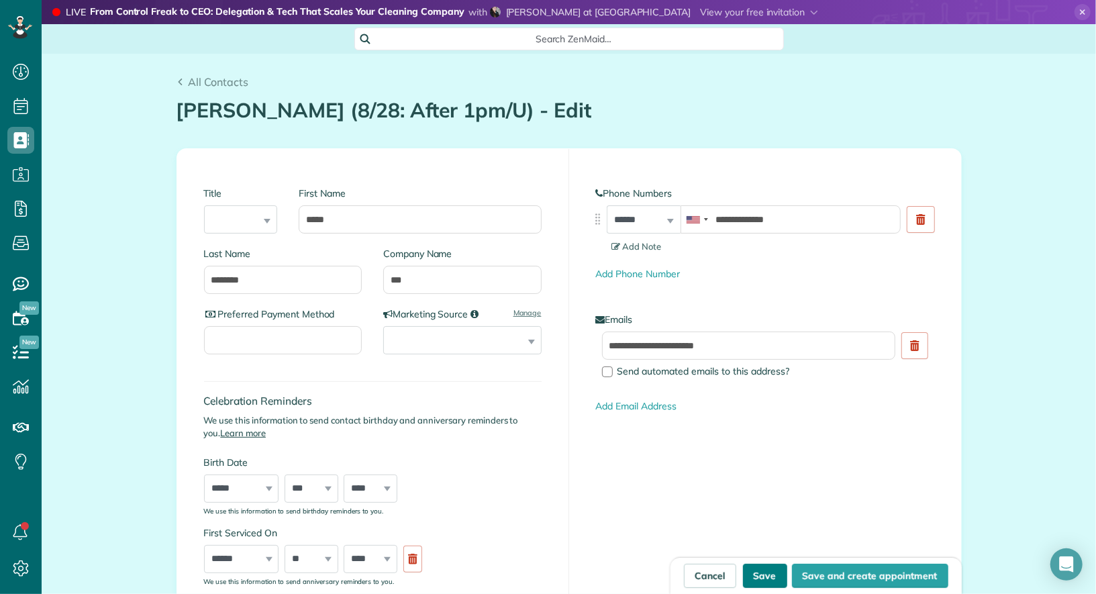
click at [780, 574] on button "Save" at bounding box center [765, 576] width 44 height 24
type input "**********"
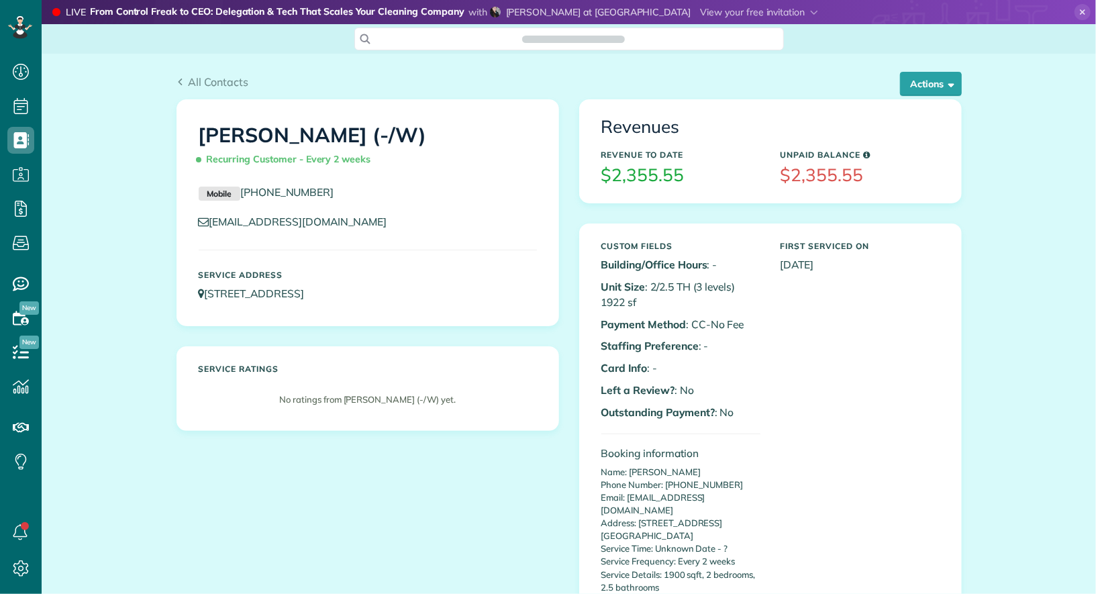
scroll to position [5, 5]
click at [939, 74] on button "Actions" at bounding box center [931, 84] width 62 height 24
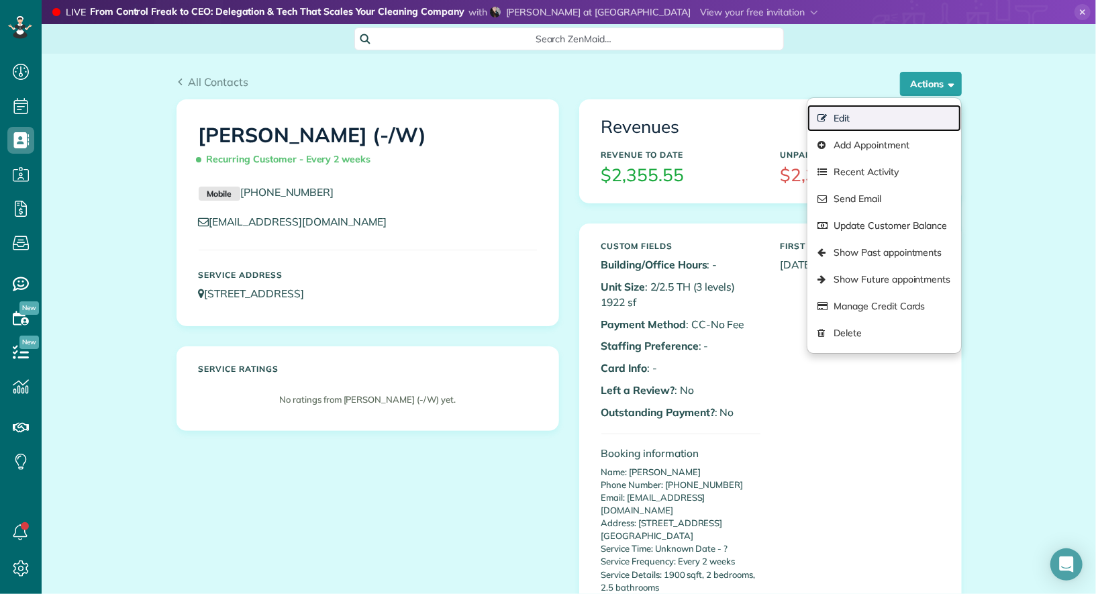
click at [883, 116] on link "Edit" at bounding box center [883, 118] width 153 height 27
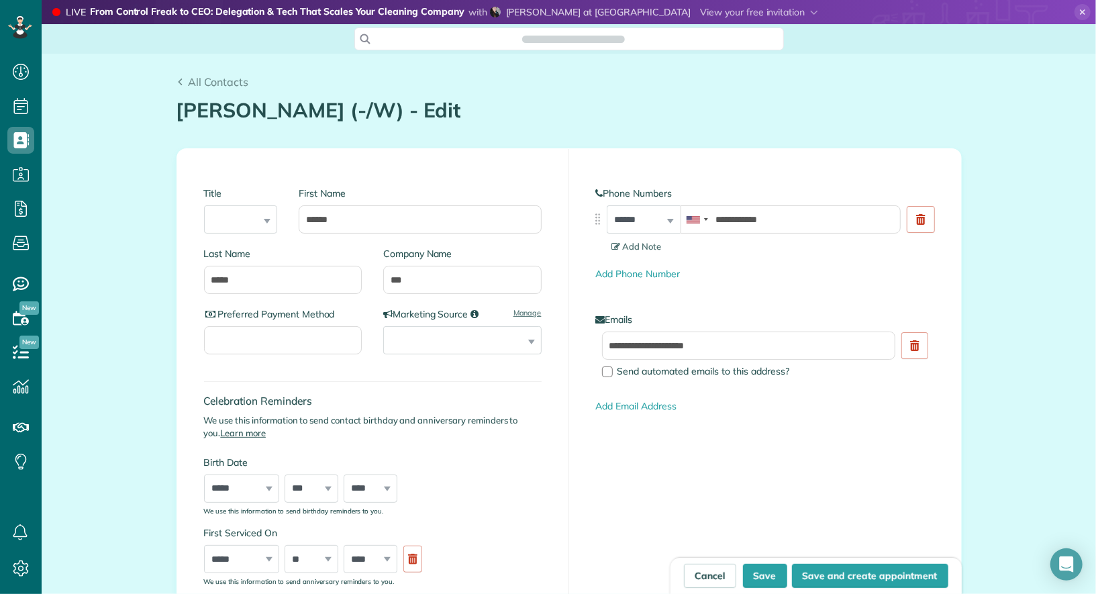
type input "**********"
click at [461, 285] on input "***" at bounding box center [462, 280] width 158 height 28
type input "***"
click at [760, 574] on button "Save" at bounding box center [765, 576] width 44 height 24
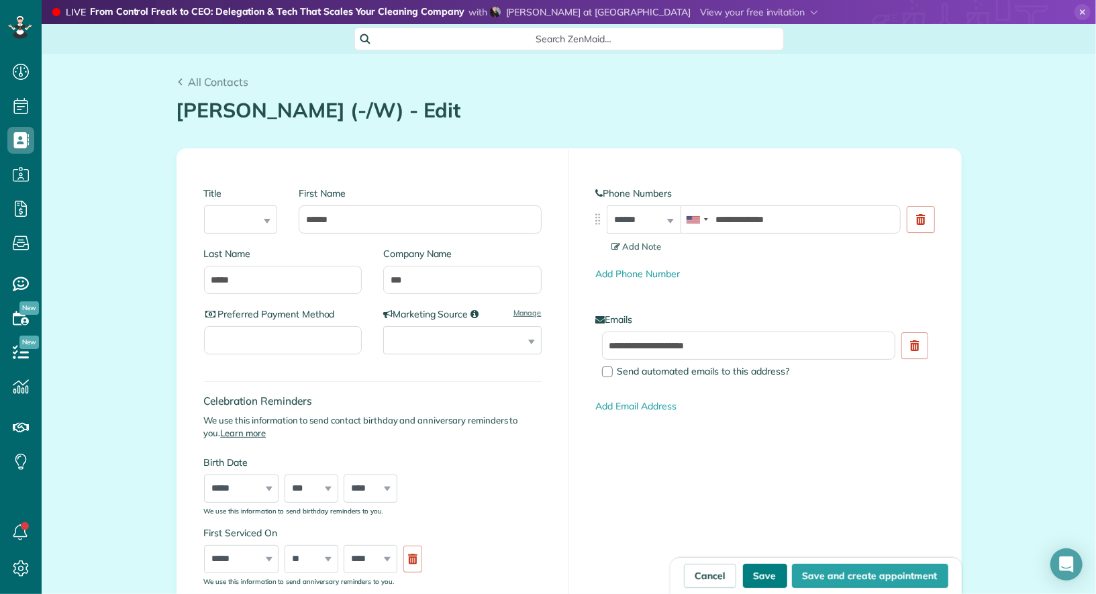
type input "**********"
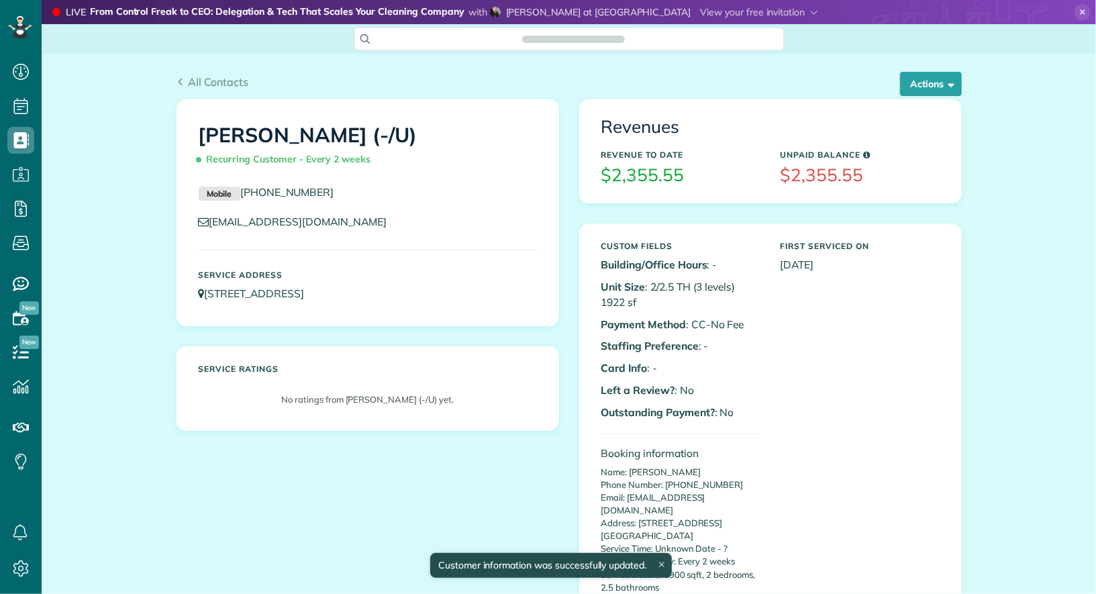
scroll to position [5, 5]
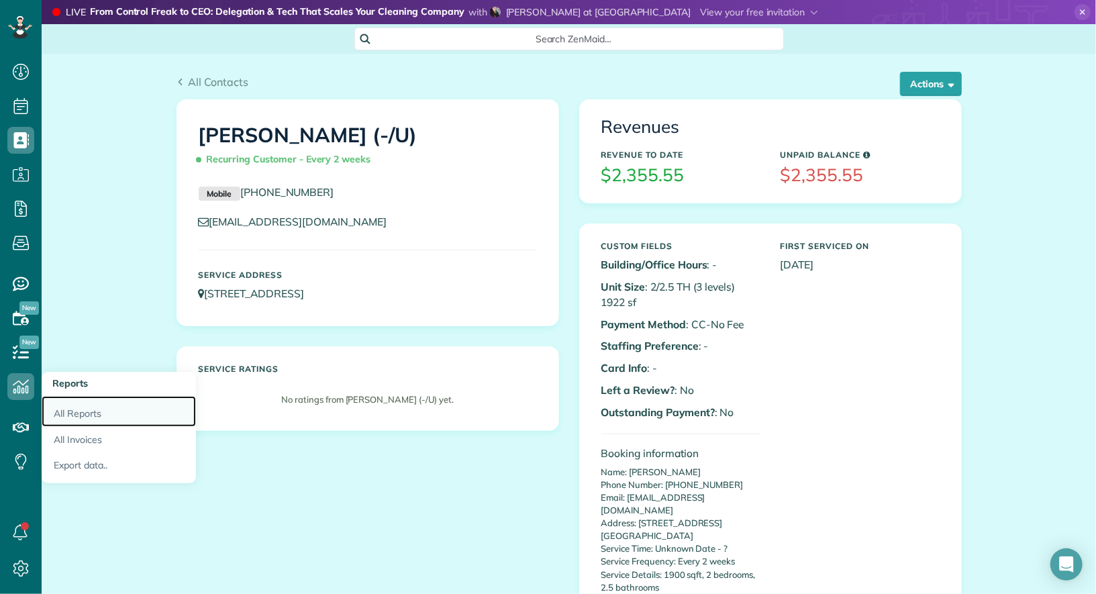
click at [74, 402] on link "All Reports" at bounding box center [119, 411] width 154 height 31
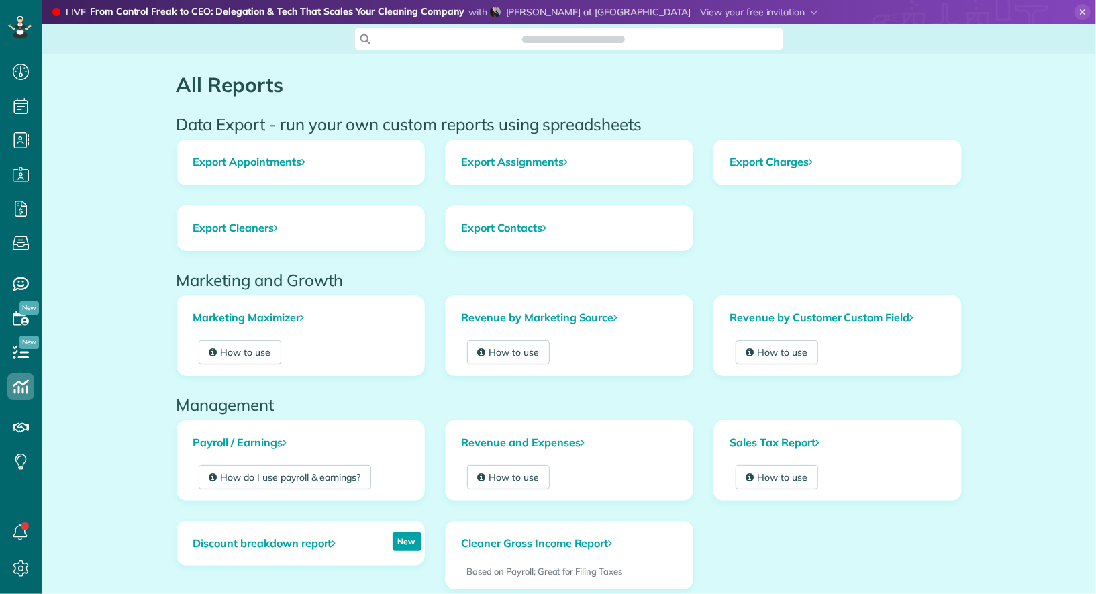
scroll to position [5, 5]
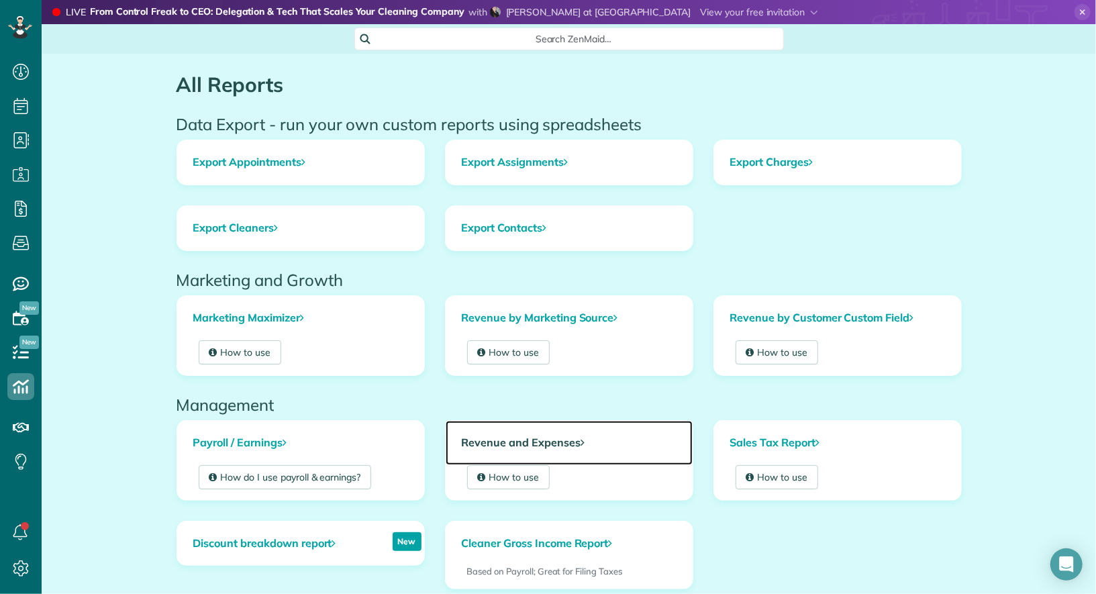
click at [501, 438] on link "Revenue and Expenses" at bounding box center [569, 443] width 247 height 44
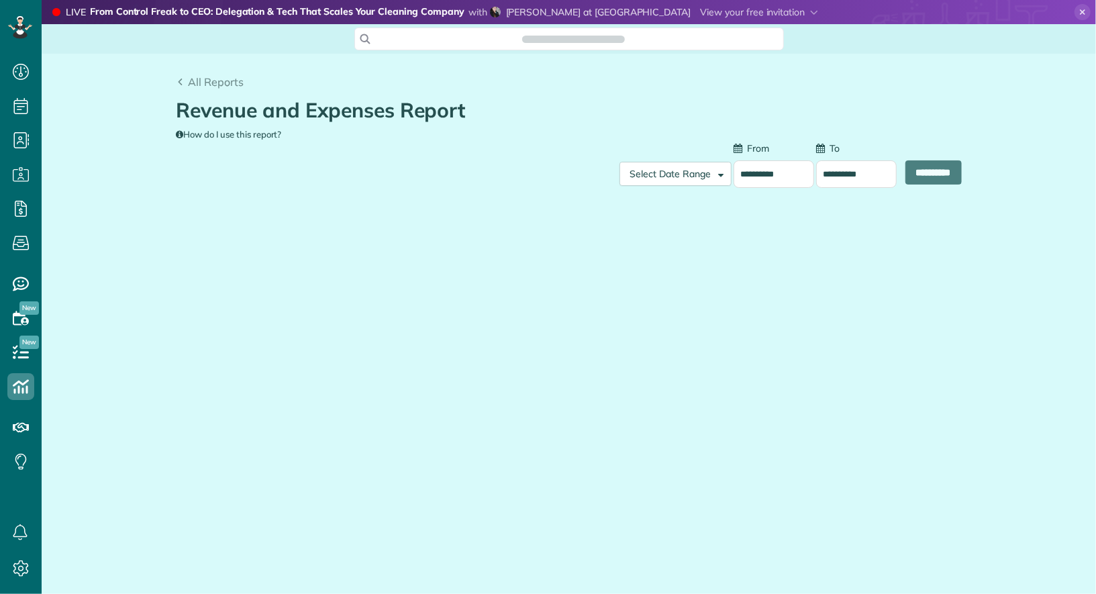
scroll to position [5, 5]
type input "**********"
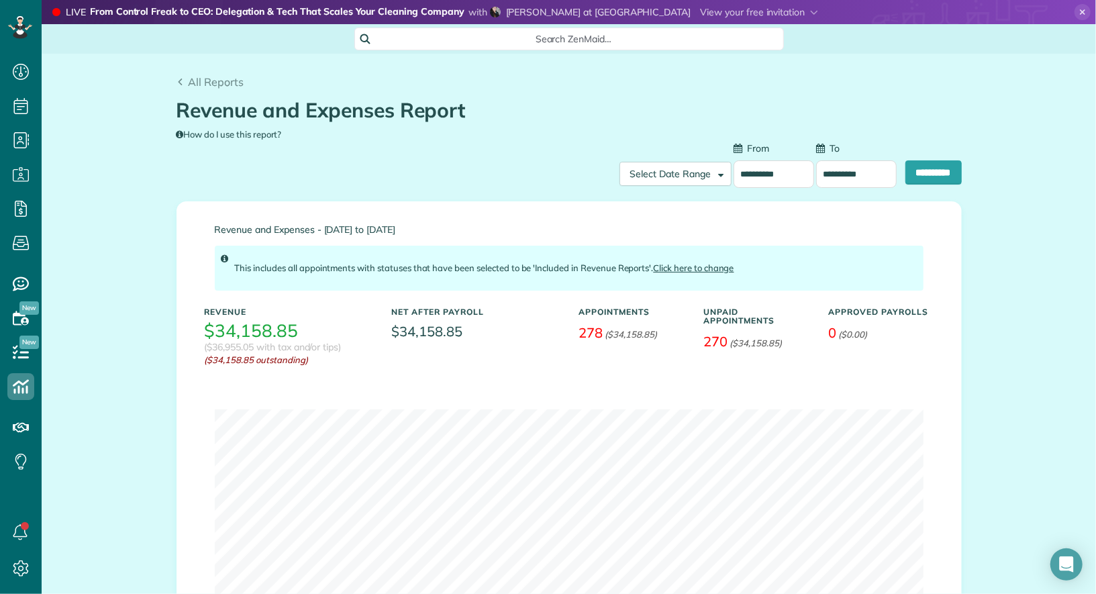
click at [784, 168] on input "**********" at bounding box center [773, 174] width 81 height 28
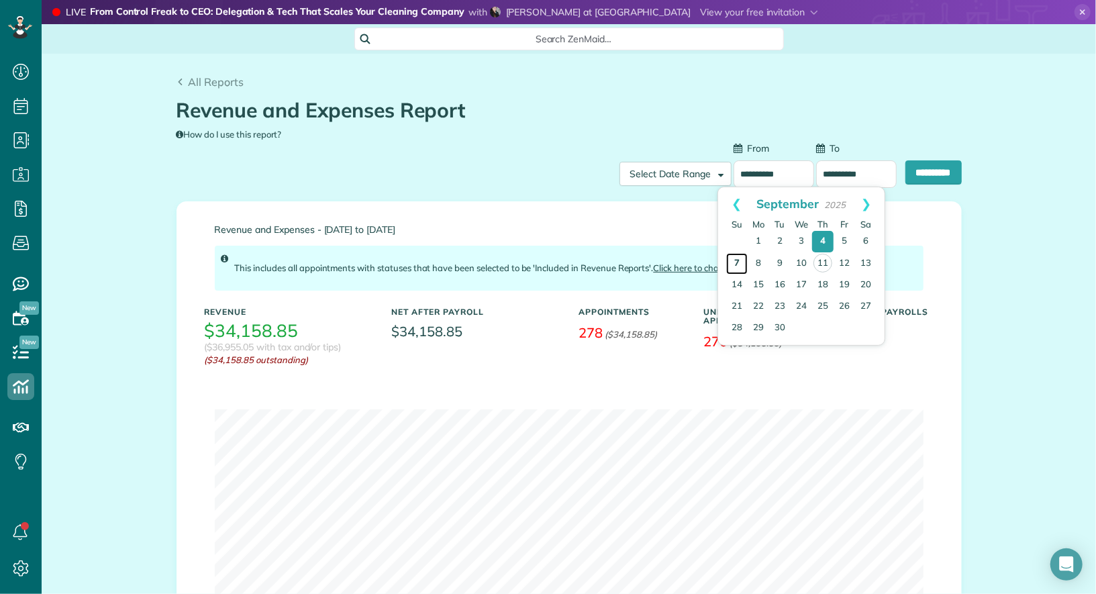
click at [735, 261] on link "7" at bounding box center [736, 263] width 21 height 21
type input "**********"
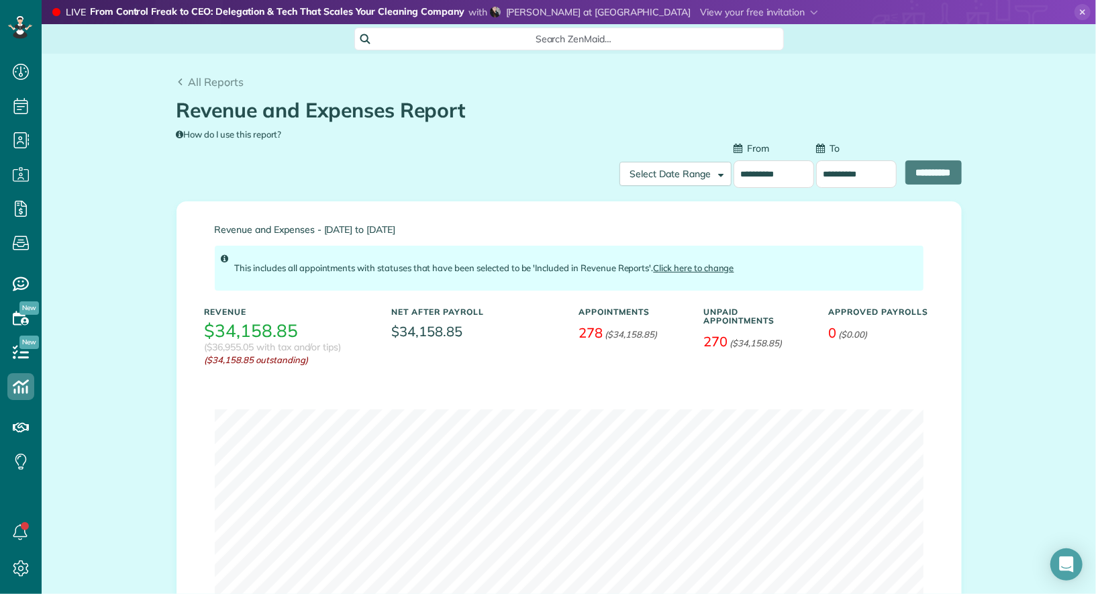
click at [836, 172] on input "**********" at bounding box center [856, 174] width 81 height 28
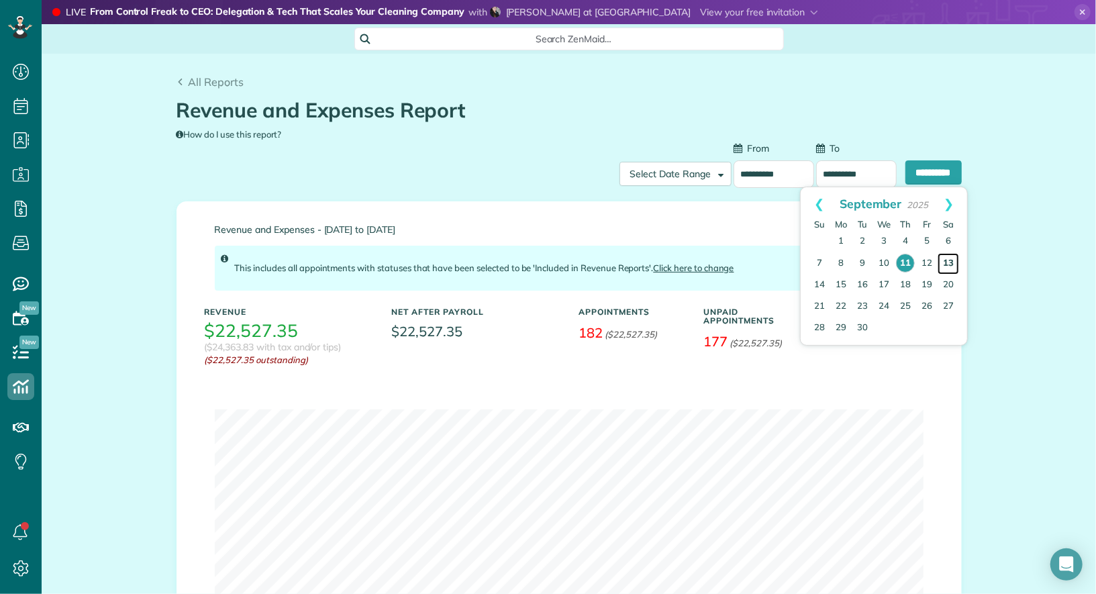
click at [943, 259] on link "13" at bounding box center [947, 263] width 21 height 21
type input "**********"
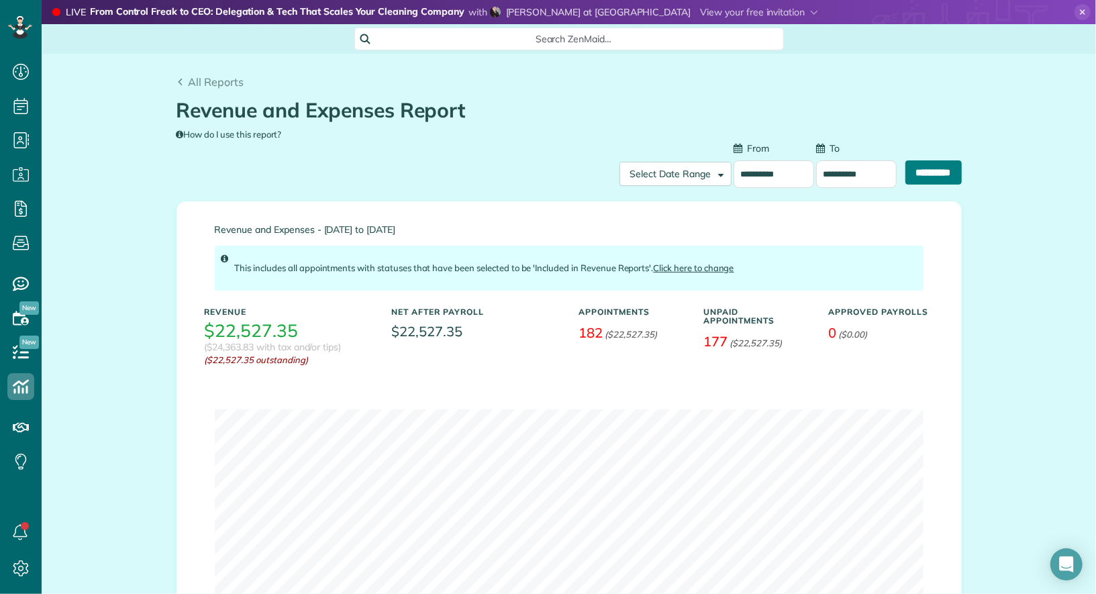
click at [941, 174] on input "**********" at bounding box center [933, 172] width 56 height 24
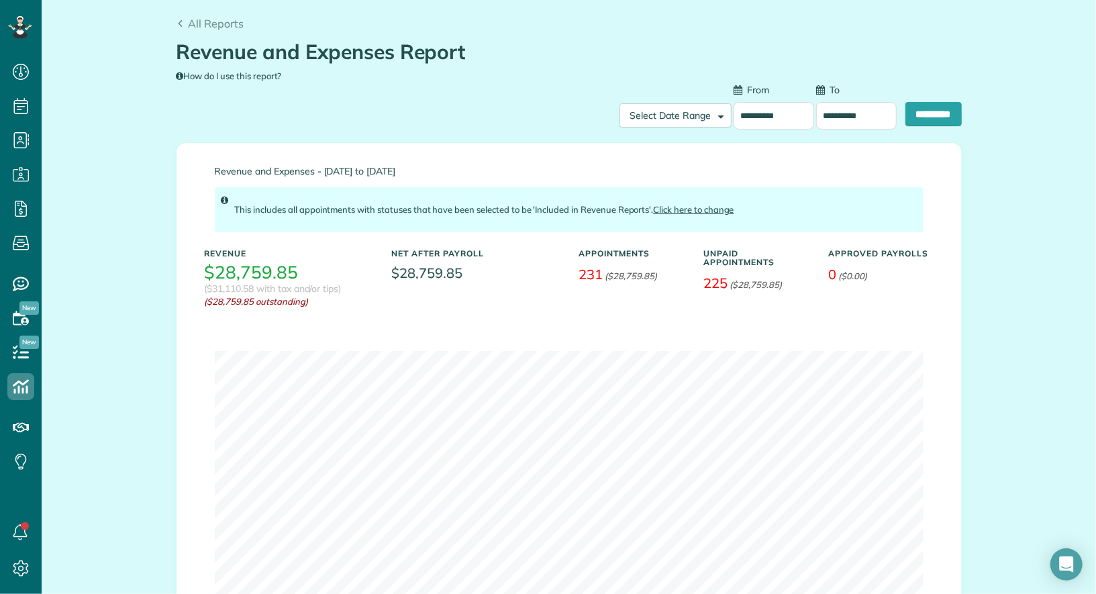
scroll to position [0, 0]
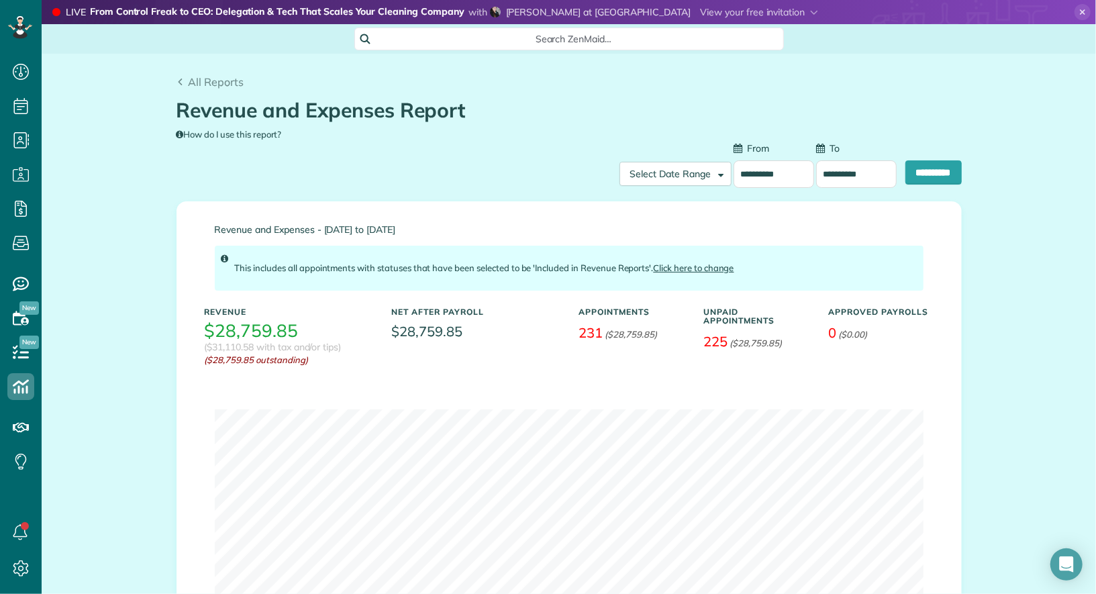
click at [768, 171] on input "**********" at bounding box center [773, 174] width 81 height 28
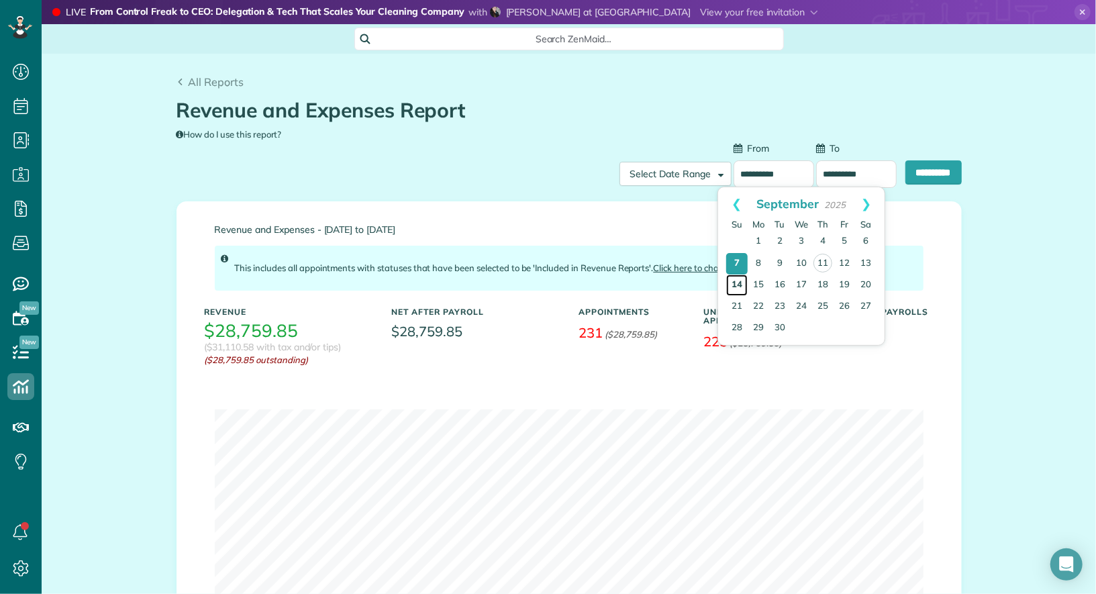
click at [733, 282] on link "14" at bounding box center [736, 284] width 21 height 21
type input "**********"
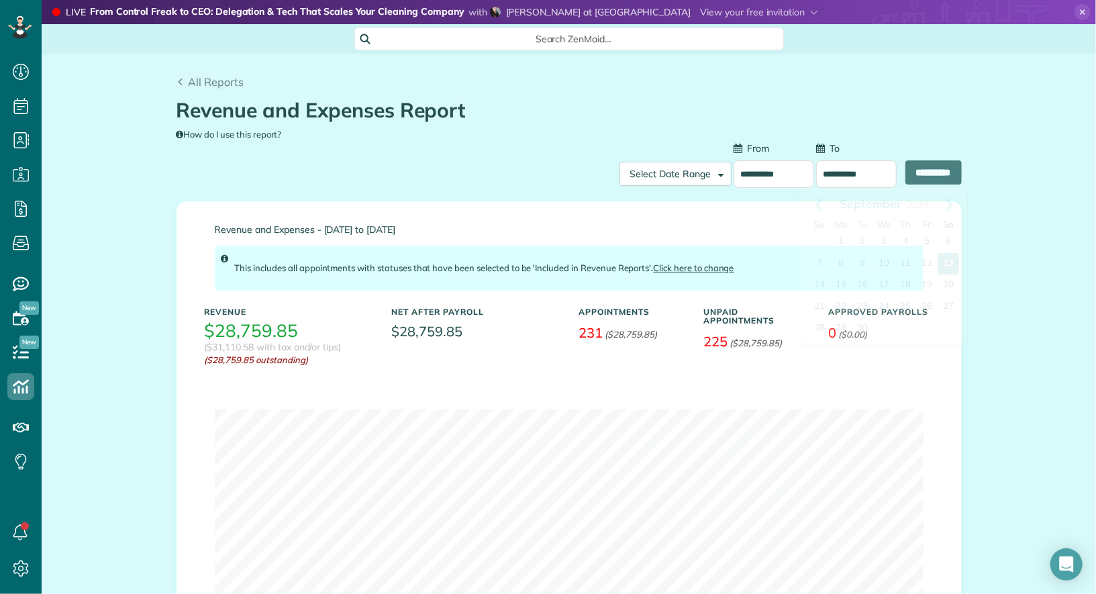
click at [851, 174] on input "**********" at bounding box center [856, 174] width 81 height 28
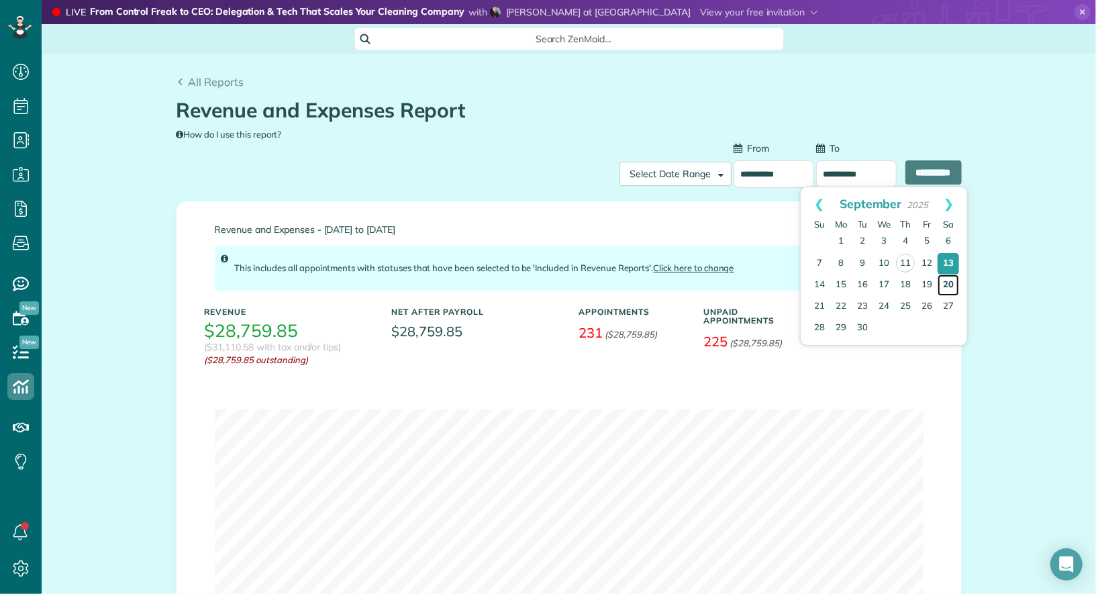
click at [948, 281] on link "20" at bounding box center [947, 284] width 21 height 21
type input "**********"
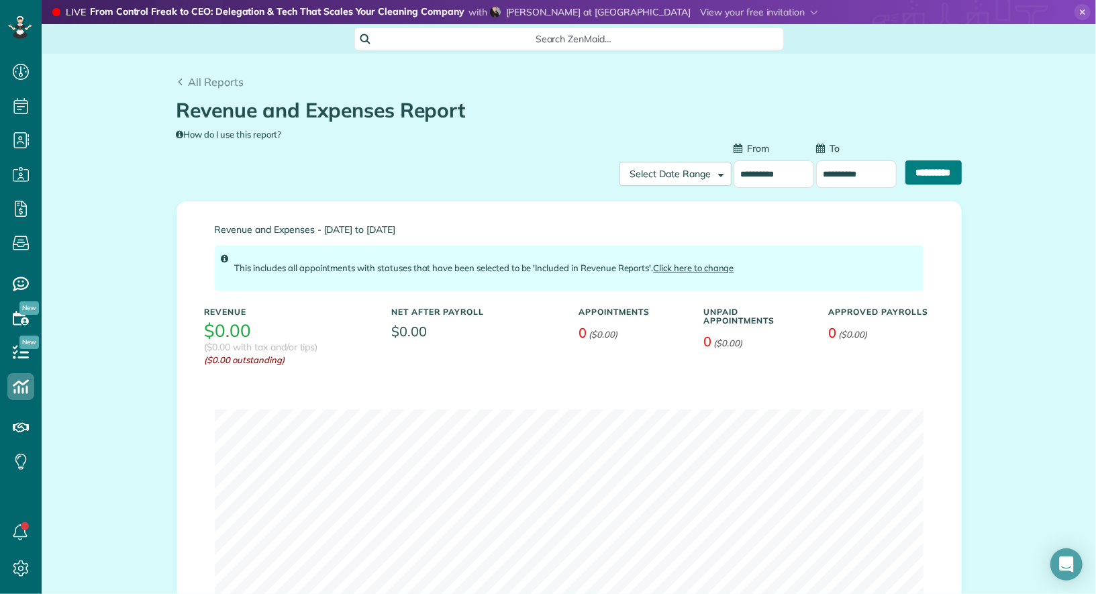
click at [926, 180] on input "**********" at bounding box center [933, 172] width 56 height 24
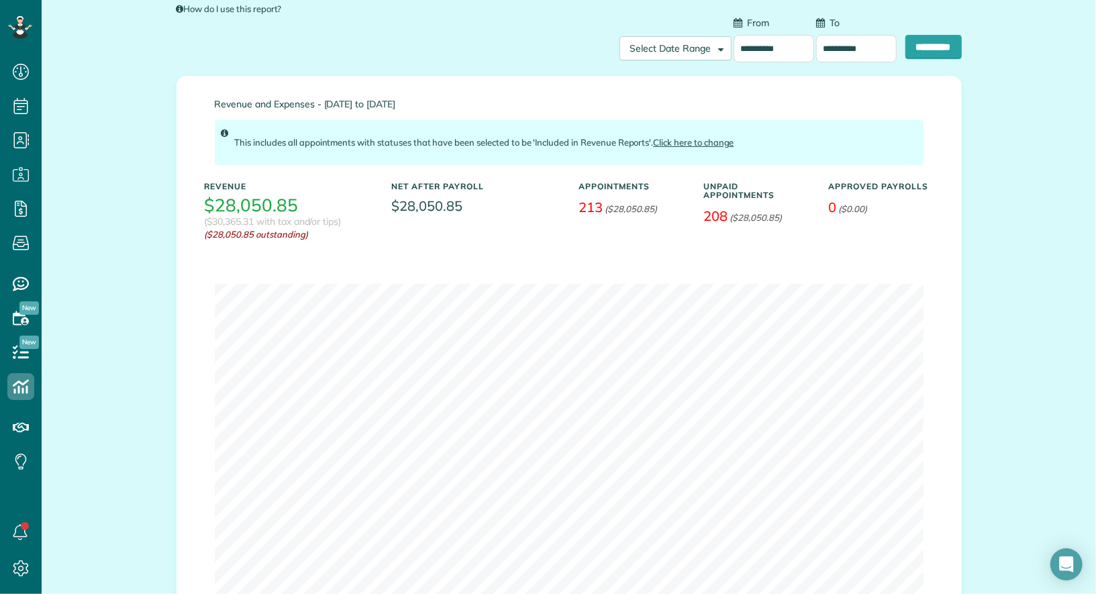
scroll to position [129, 0]
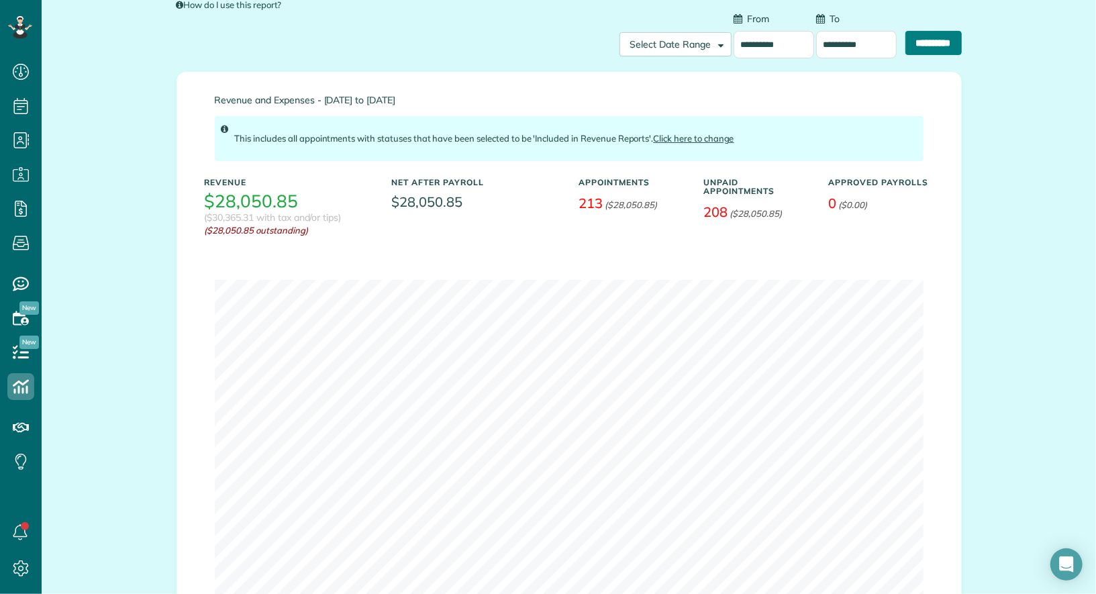
click at [932, 48] on input "**********" at bounding box center [933, 43] width 56 height 24
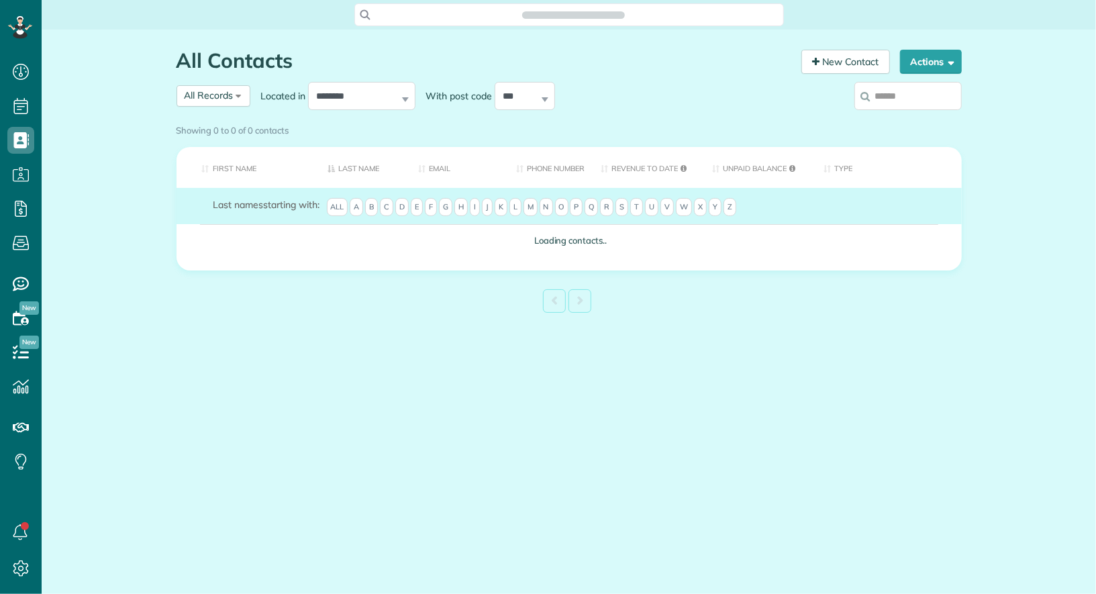
scroll to position [5, 5]
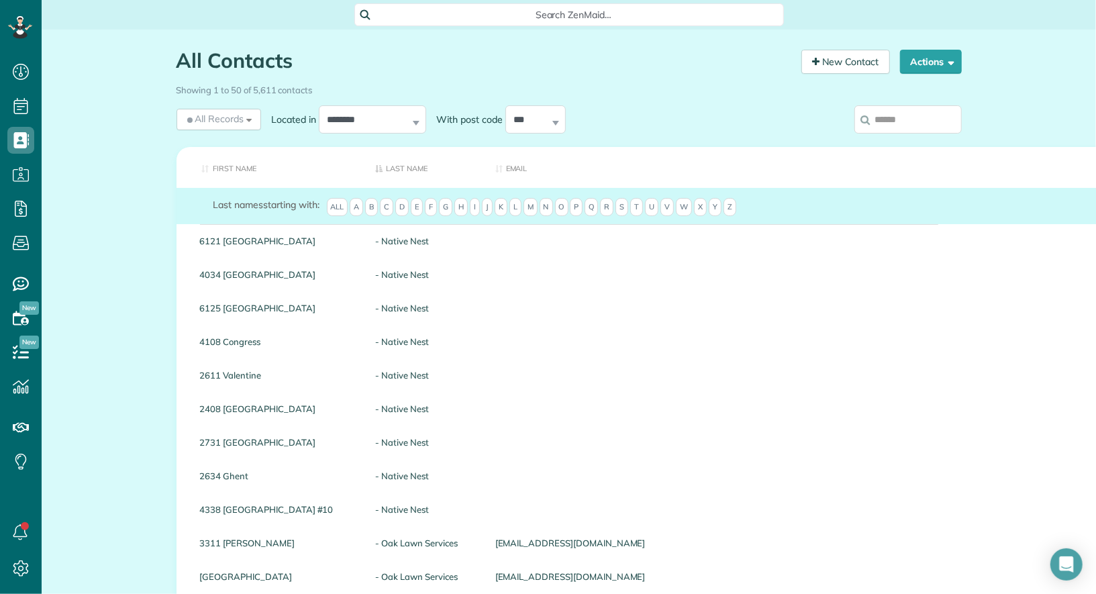
click at [909, 123] on input "search" at bounding box center [907, 119] width 107 height 28
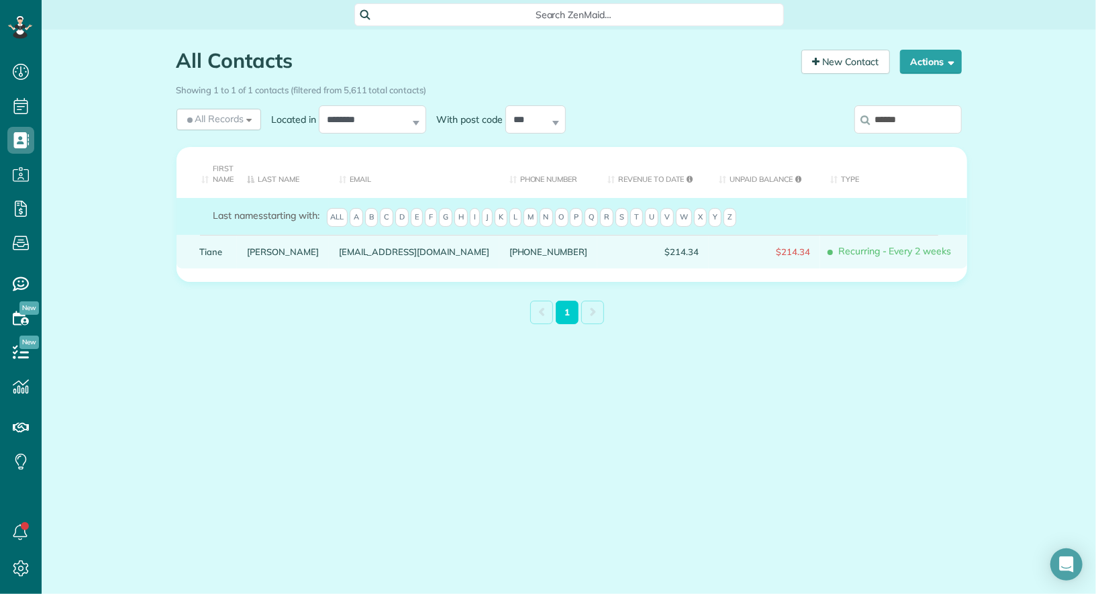
type input "*****"
click at [213, 252] on link "Tiane" at bounding box center [214, 251] width 28 height 9
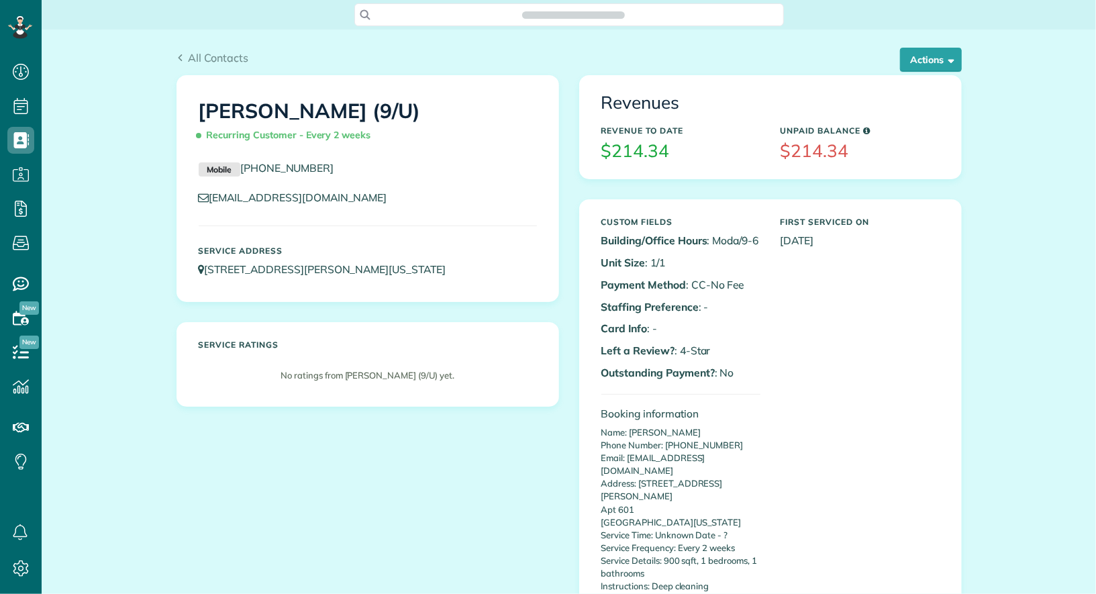
scroll to position [5, 5]
click at [953, 58] on span "button" at bounding box center [949, 59] width 10 height 10
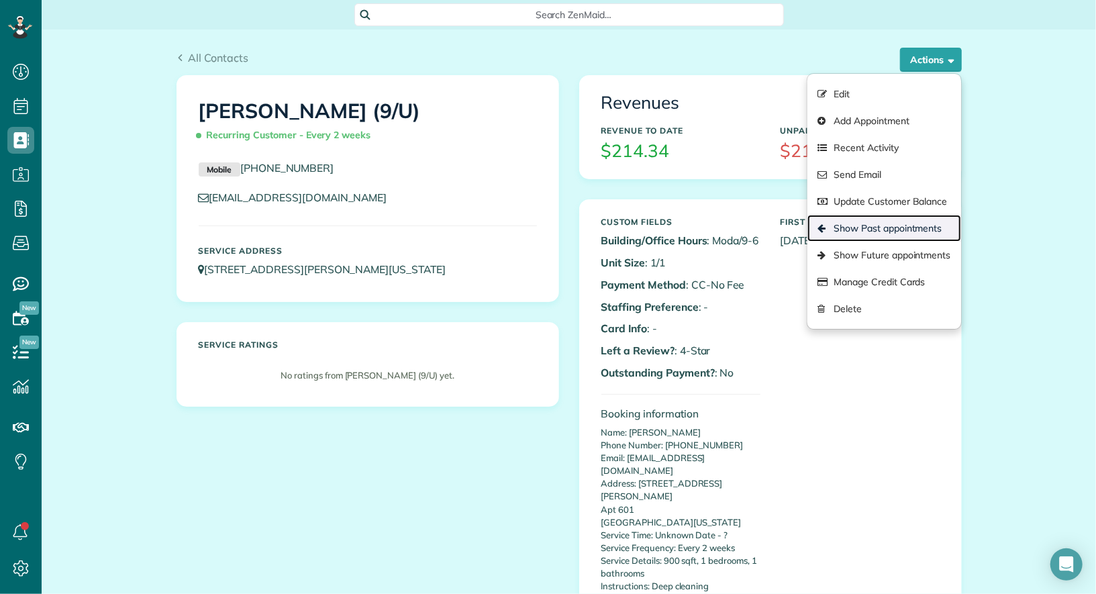
click at [901, 227] on link "Show Past appointments" at bounding box center [883, 228] width 153 height 27
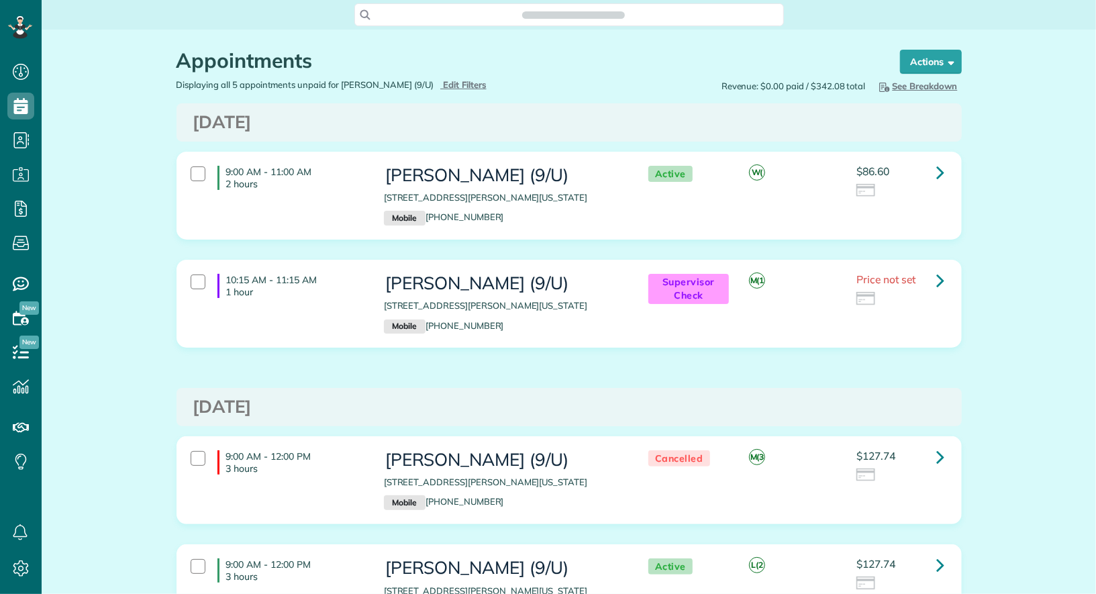
scroll to position [594, 41]
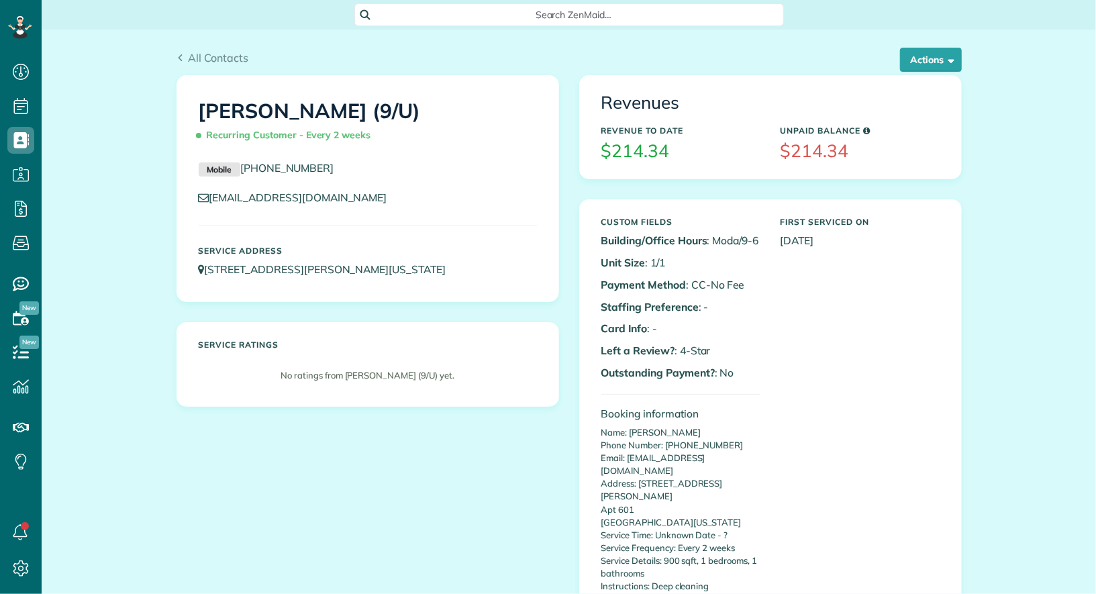
scroll to position [5, 5]
click at [921, 61] on button "Actions" at bounding box center [931, 60] width 62 height 24
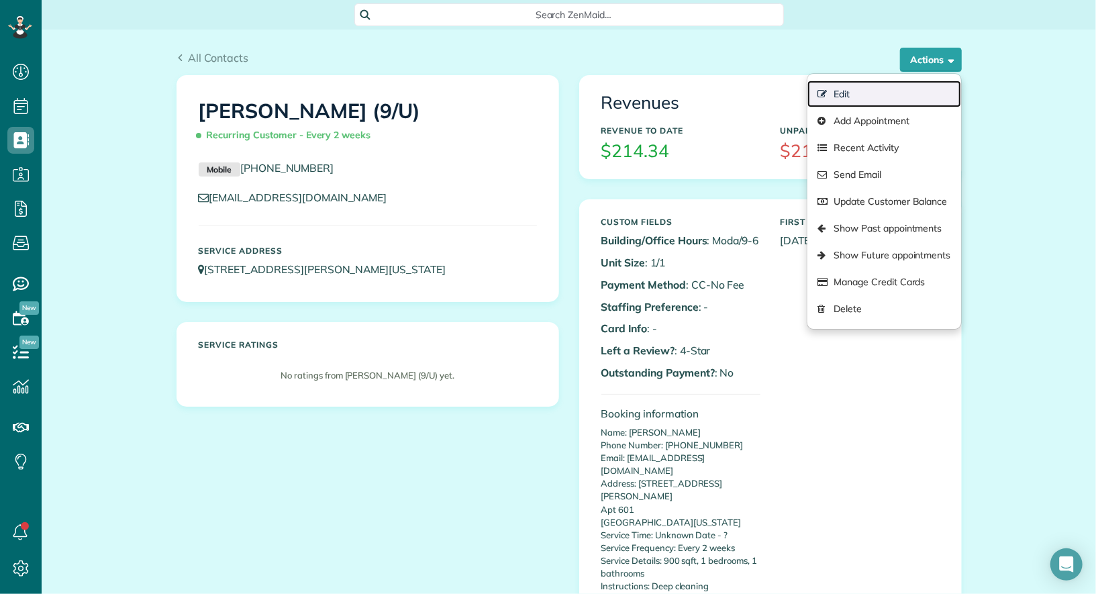
click at [841, 91] on link "Edit" at bounding box center [883, 94] width 153 height 27
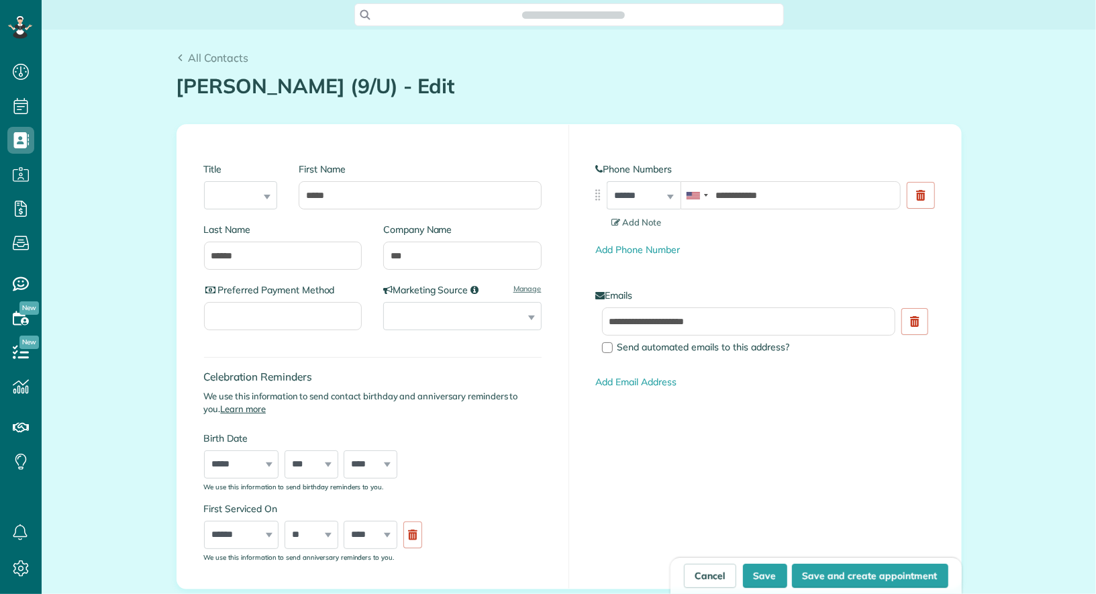
type input "**********"
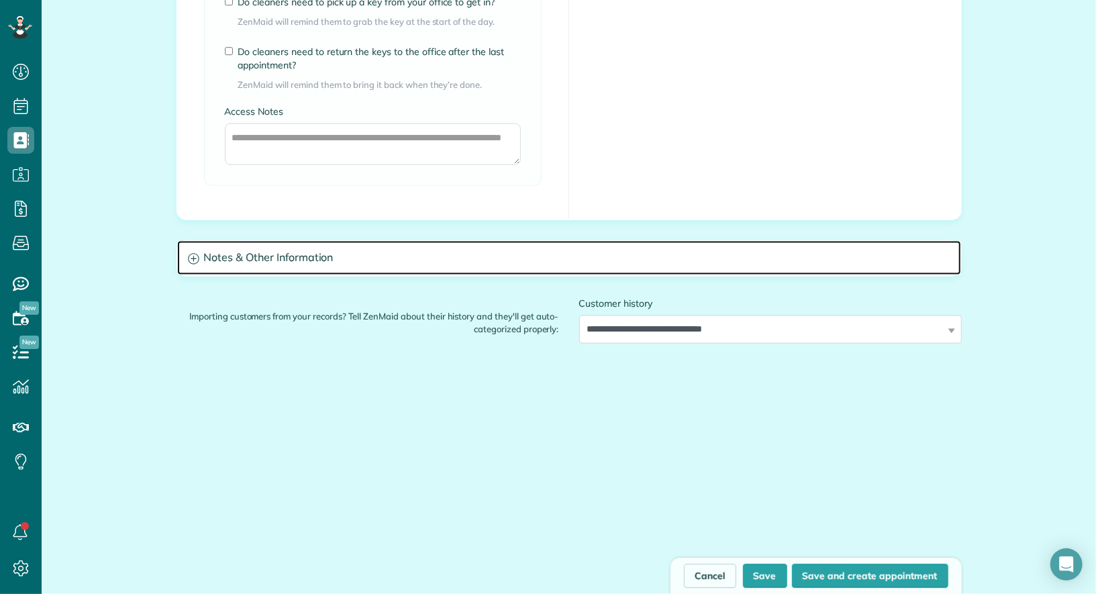
click at [433, 241] on h3 "Notes & Other Information" at bounding box center [569, 258] width 784 height 34
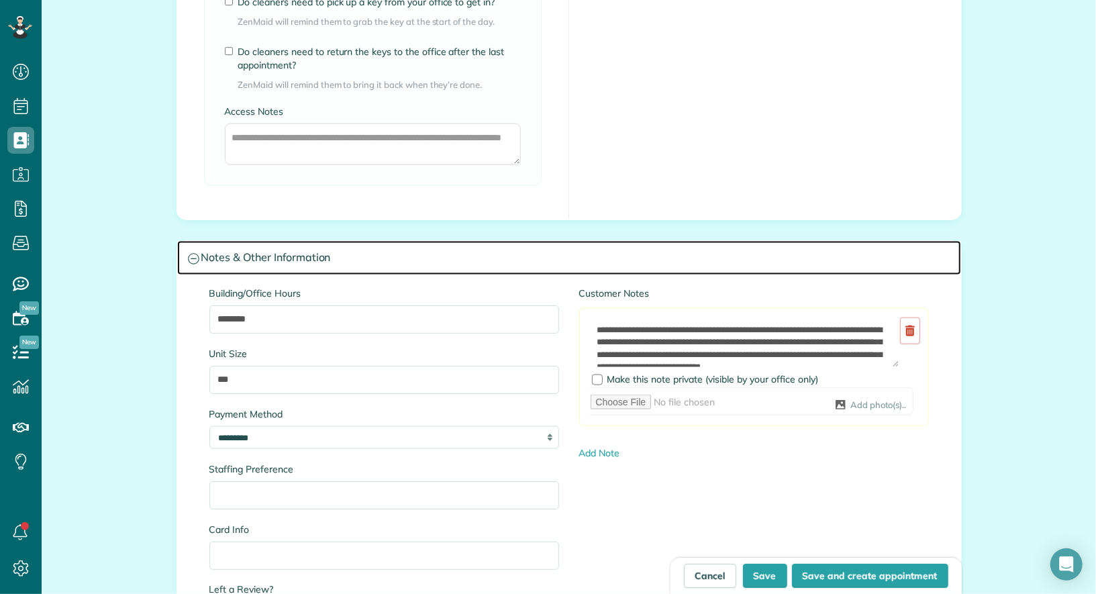
scroll to position [1275, 0]
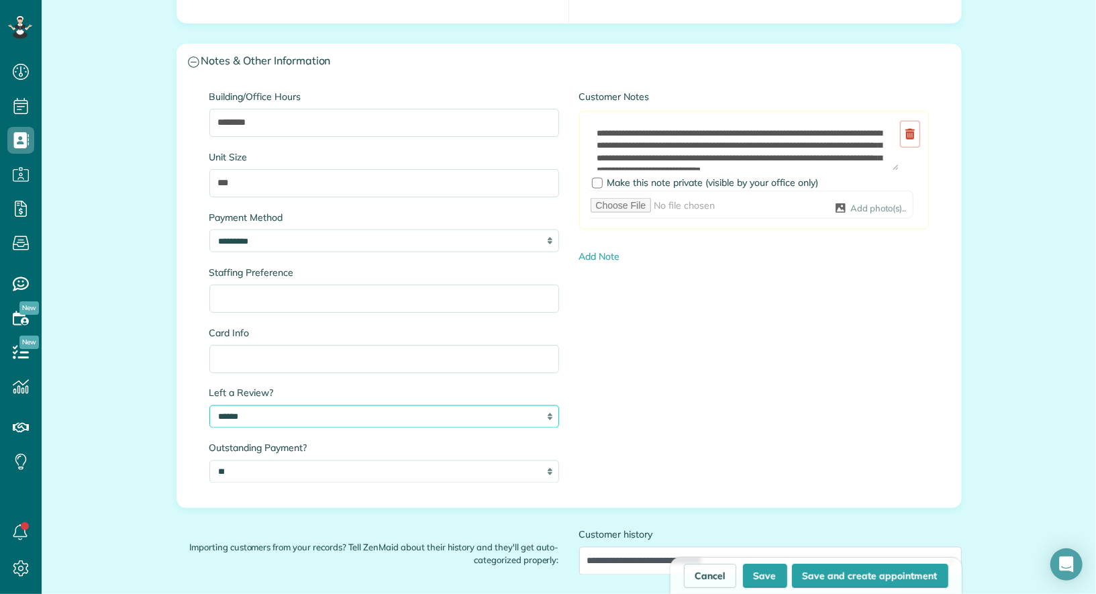
click at [321, 414] on select "** ****** ****** ****** ****** ******" at bounding box center [384, 416] width 350 height 23
select select "******"
click at [209, 405] on select "** ****** ****** ****** ****** ******" at bounding box center [384, 416] width 350 height 23
click at [763, 572] on button "Save" at bounding box center [765, 576] width 44 height 24
type input "**********"
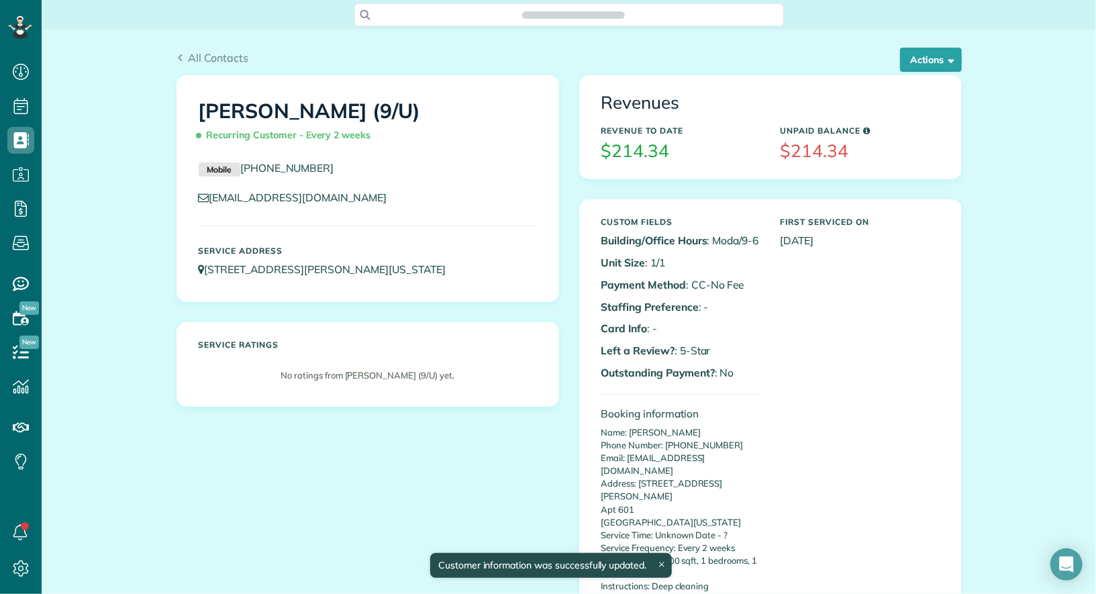
scroll to position [5, 5]
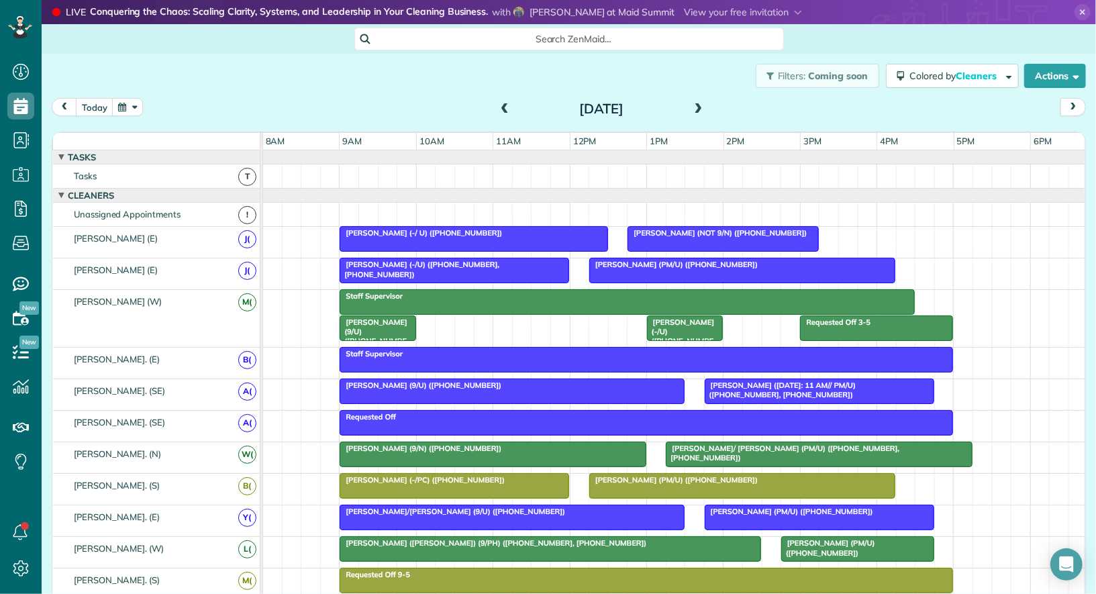
click at [128, 111] on button "button" at bounding box center [127, 107] width 31 height 18
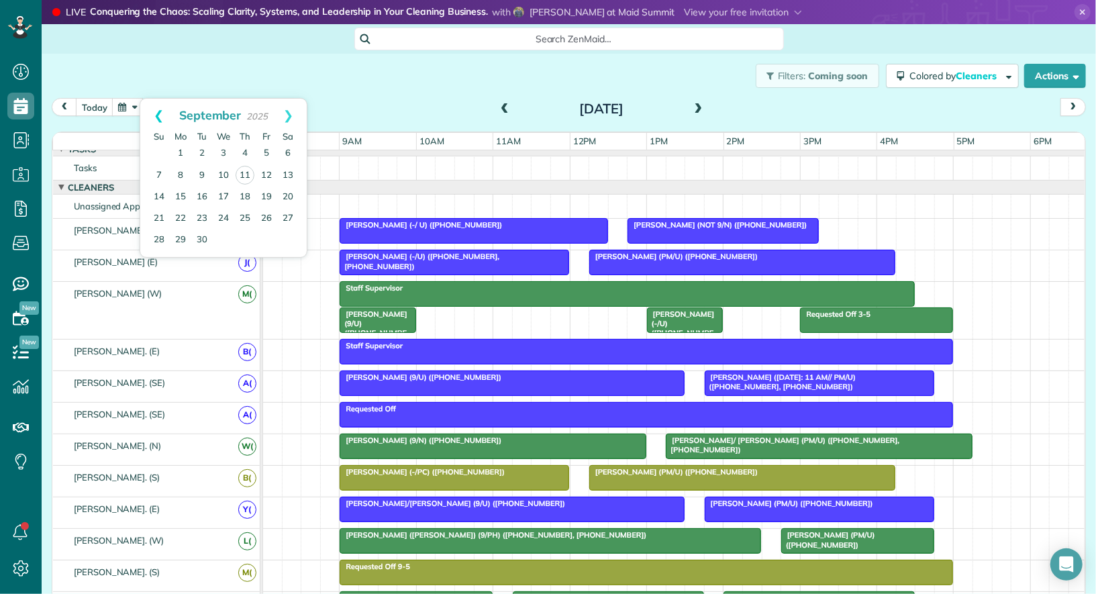
click at [151, 119] on link "Prev" at bounding box center [158, 116] width 37 height 34
click at [161, 236] on link "24" at bounding box center [158, 239] width 21 height 21
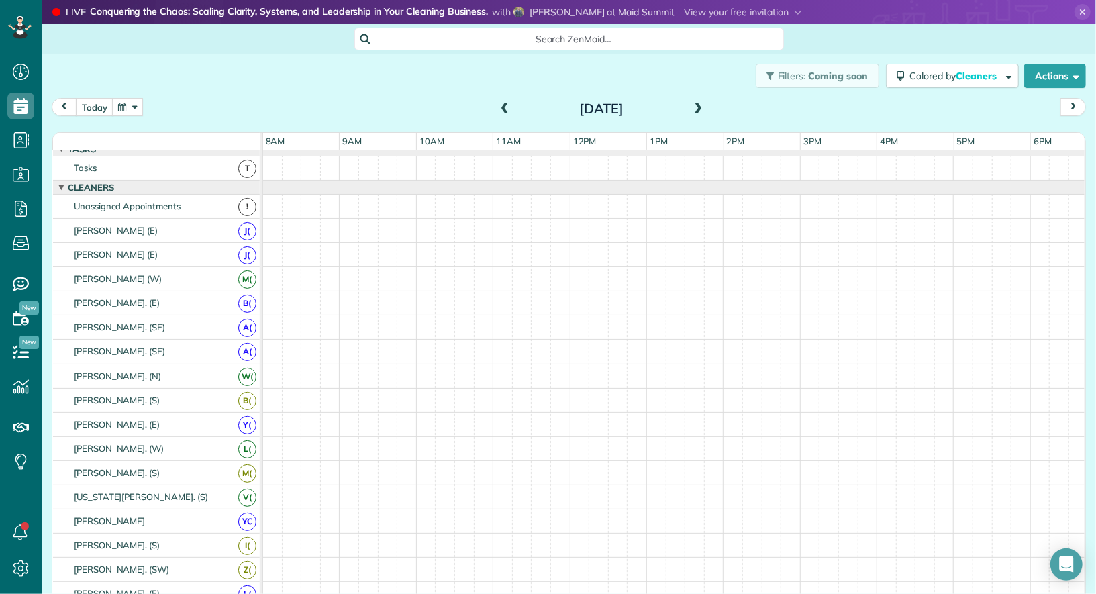
scroll to position [22, 0]
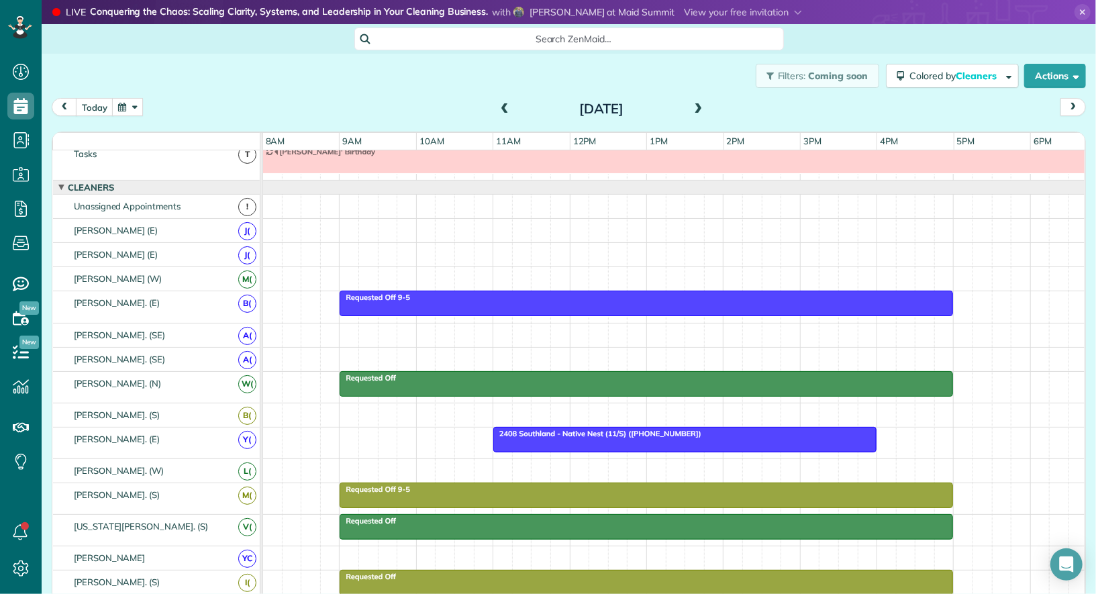
click at [694, 107] on span at bounding box center [698, 109] width 15 height 12
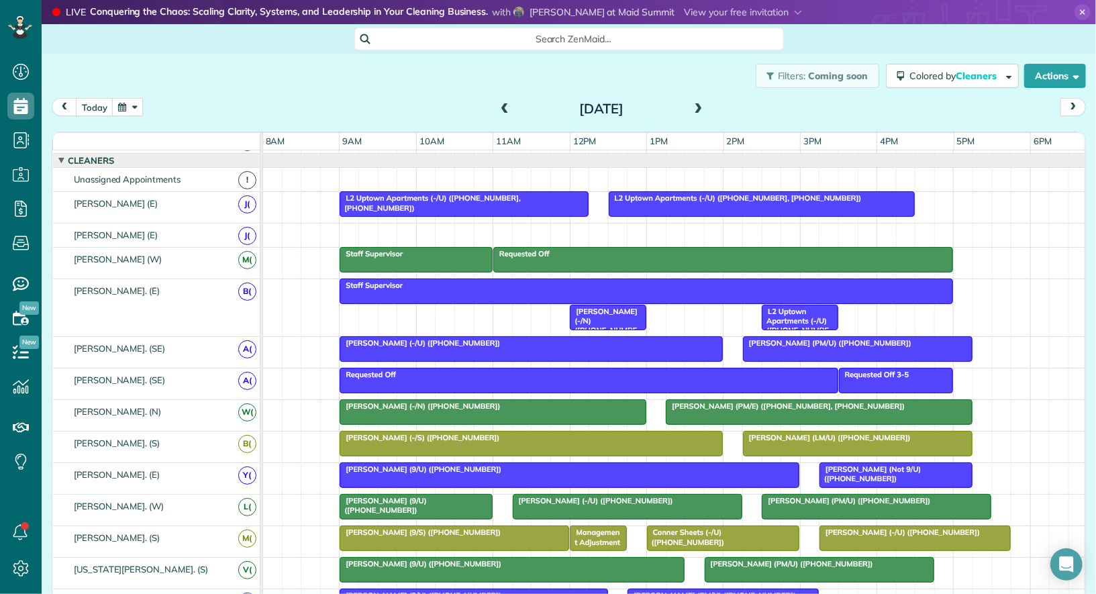
scroll to position [0, 0]
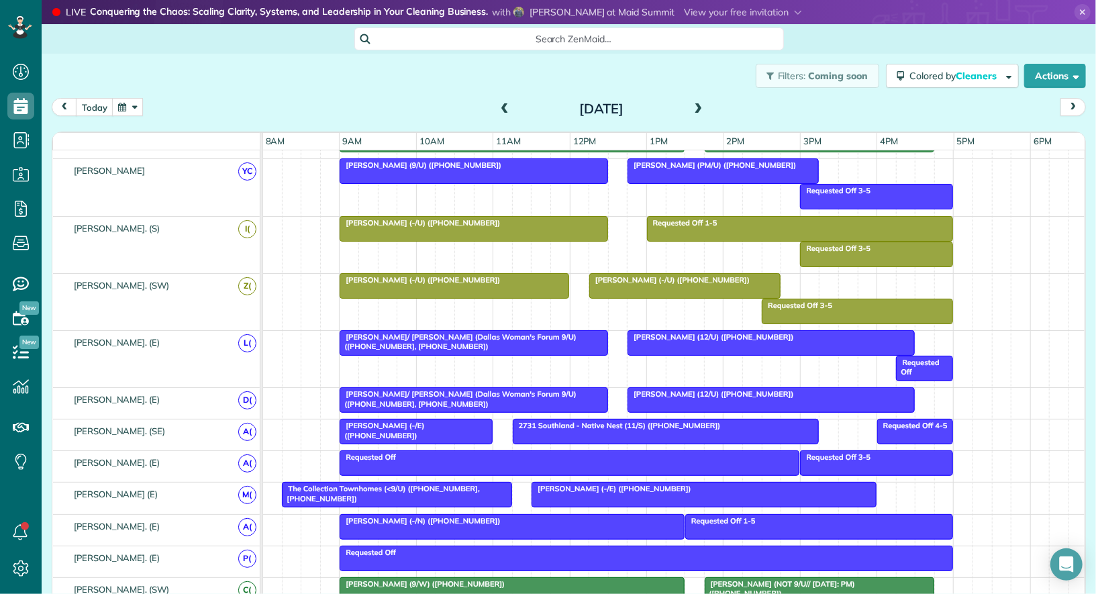
click at [653, 332] on span "Kyle Turner (12/U) (+14695562037)" at bounding box center [710, 336] width 167 height 9
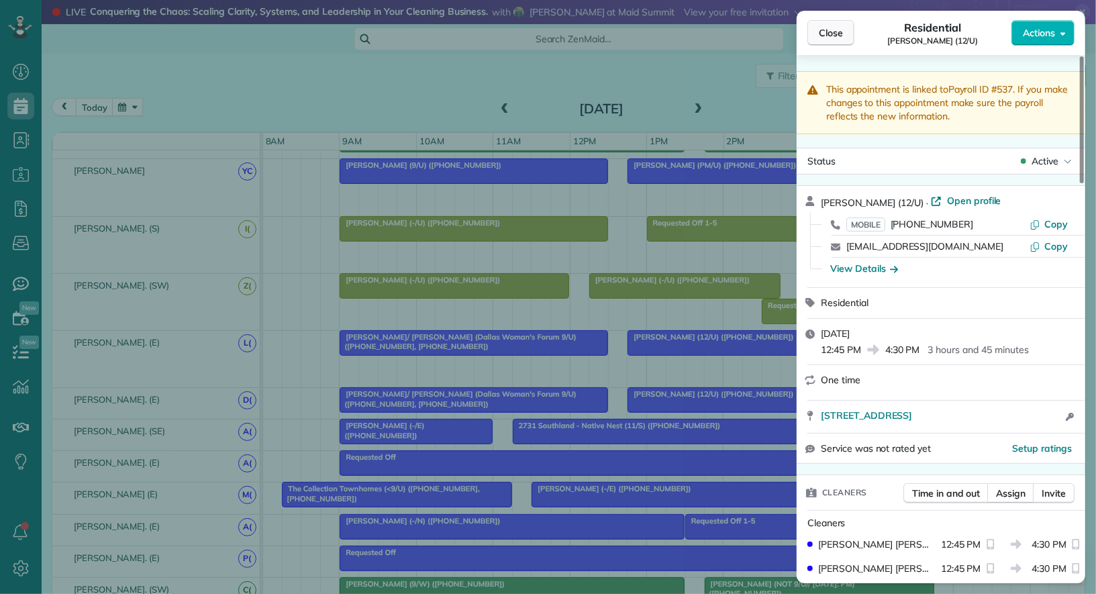
click at [830, 29] on span "Close" at bounding box center [831, 32] width 24 height 13
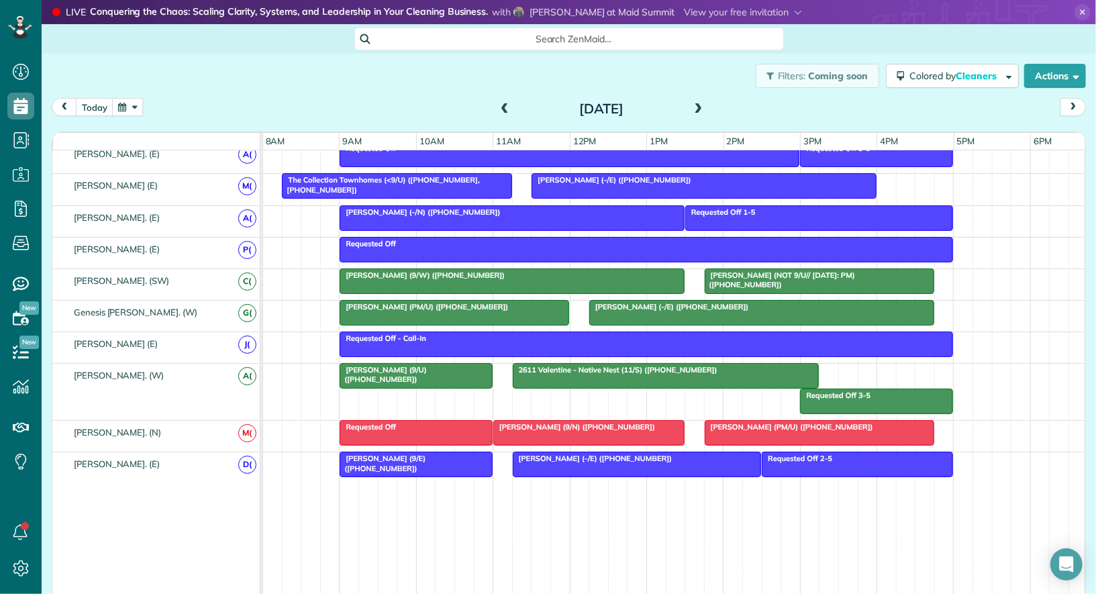
click at [697, 106] on span at bounding box center [698, 109] width 15 height 12
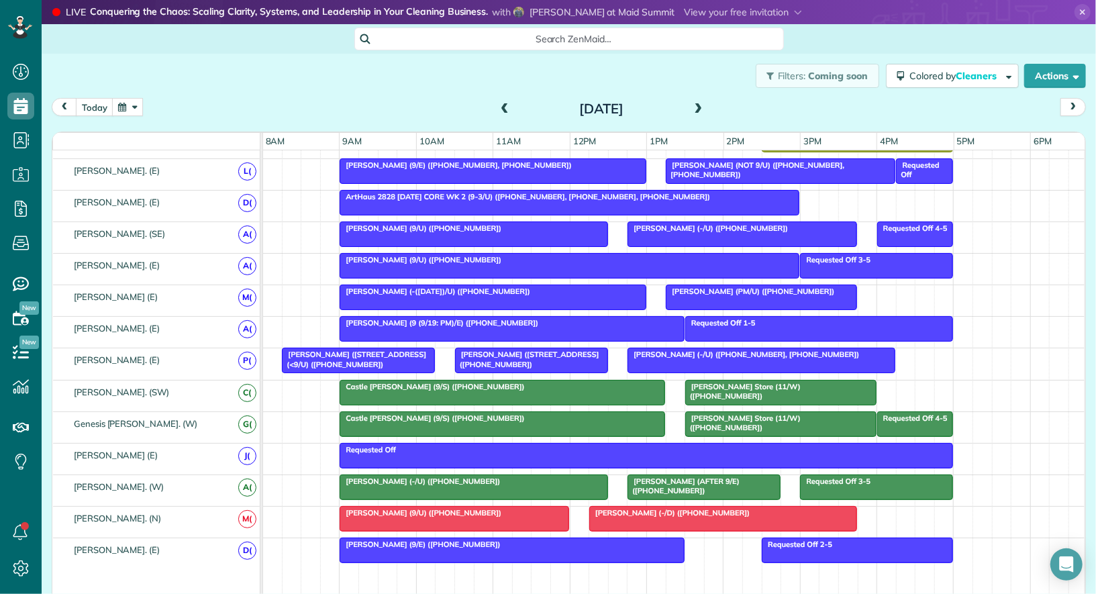
scroll to position [709, 0]
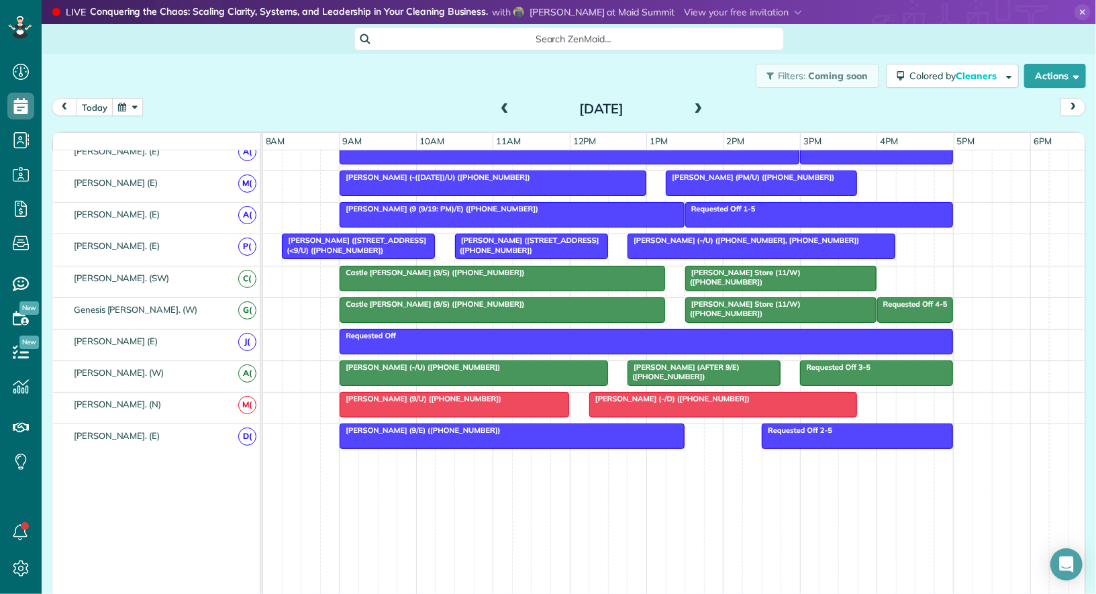
click at [550, 425] on div at bounding box center [512, 436] width 344 height 24
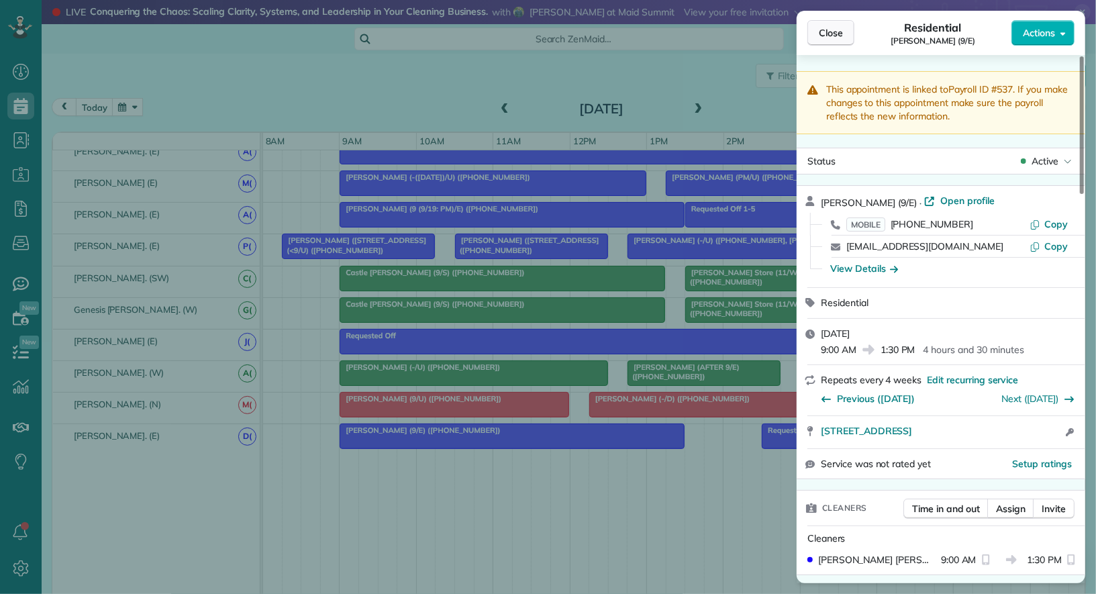
click at [833, 31] on span "Close" at bounding box center [831, 32] width 24 height 13
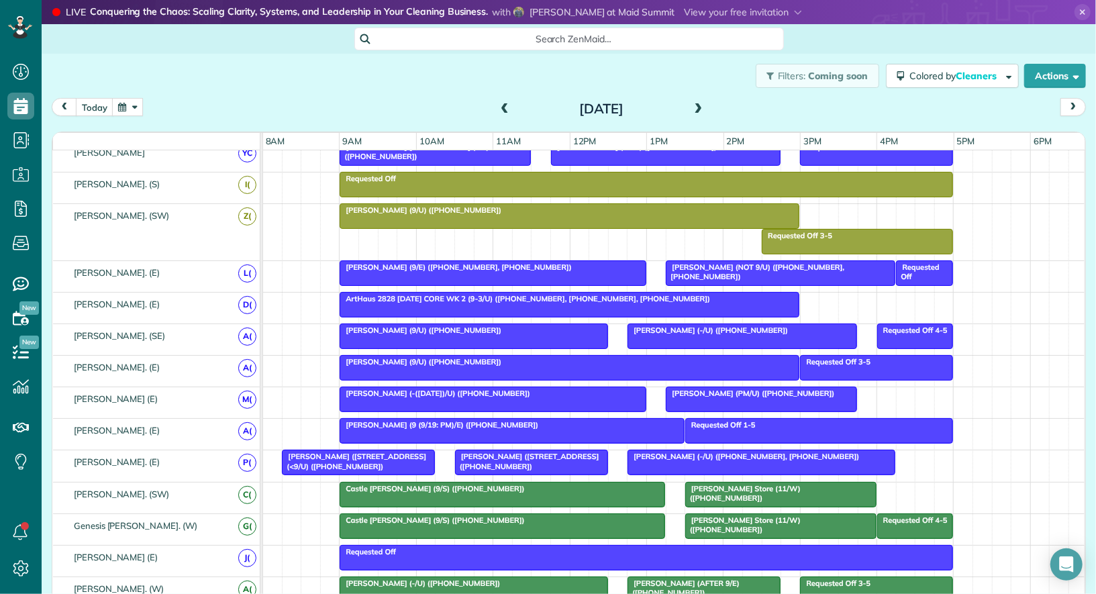
scroll to position [501, 0]
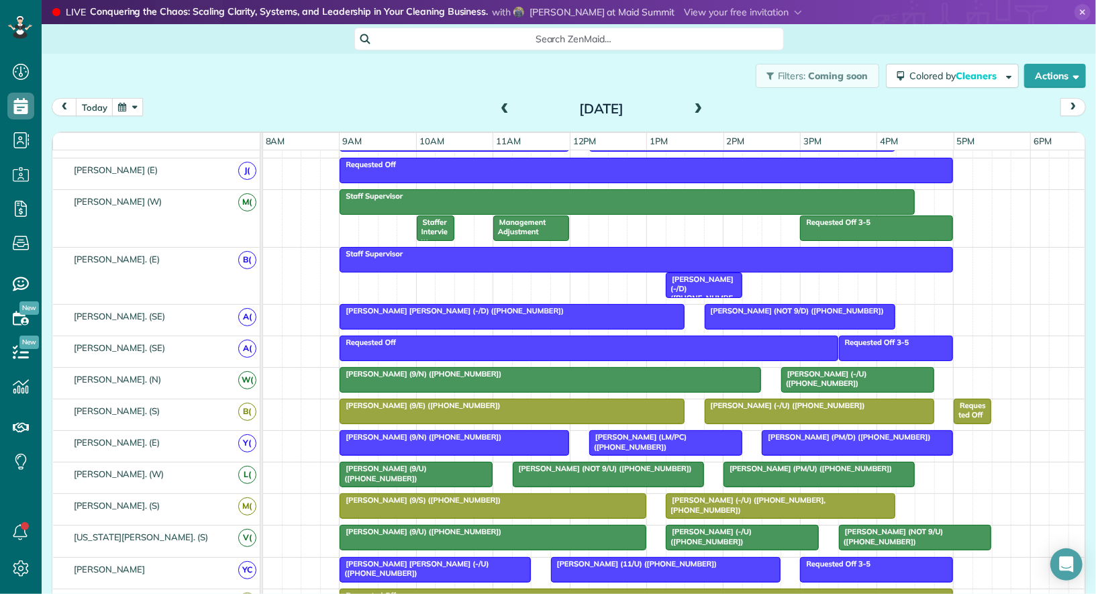
click at [699, 109] on span at bounding box center [698, 109] width 15 height 12
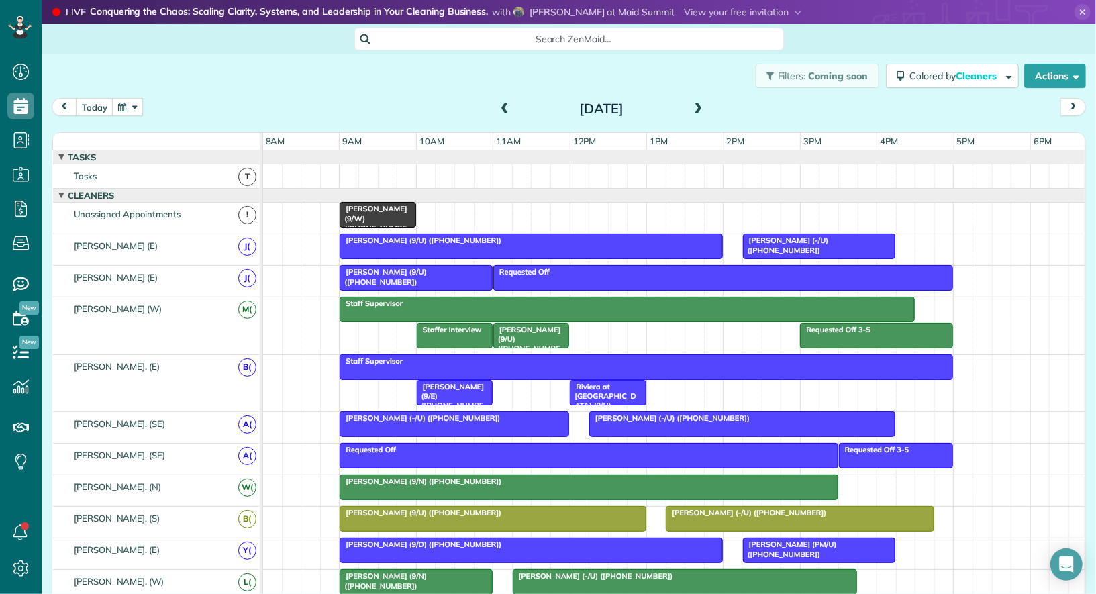
click at [599, 246] on div at bounding box center [531, 246] width 382 height 24
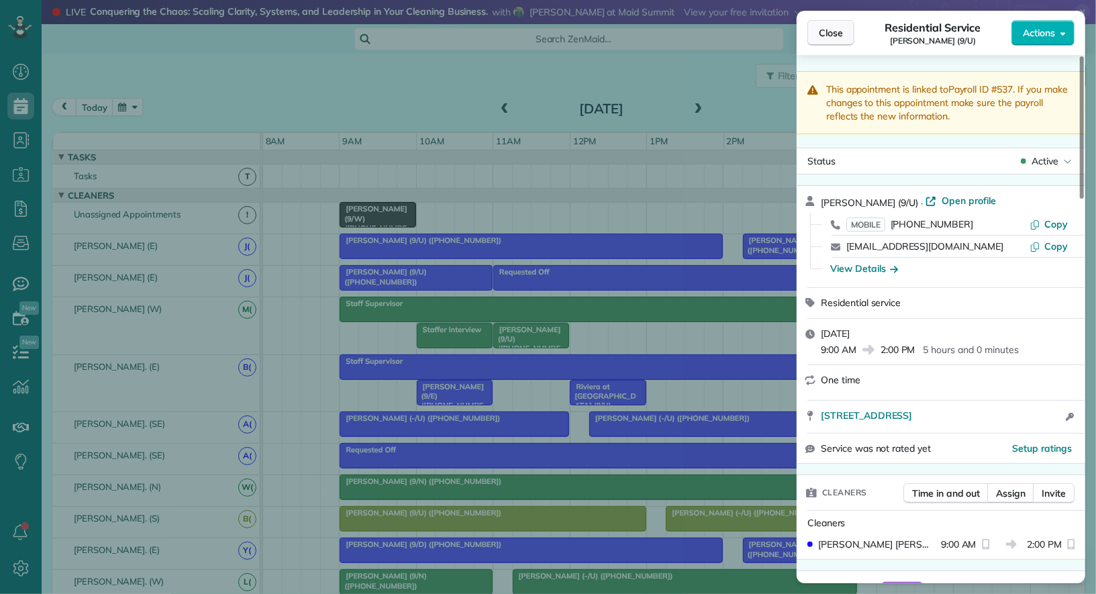
click at [831, 39] on span "Close" at bounding box center [831, 32] width 24 height 13
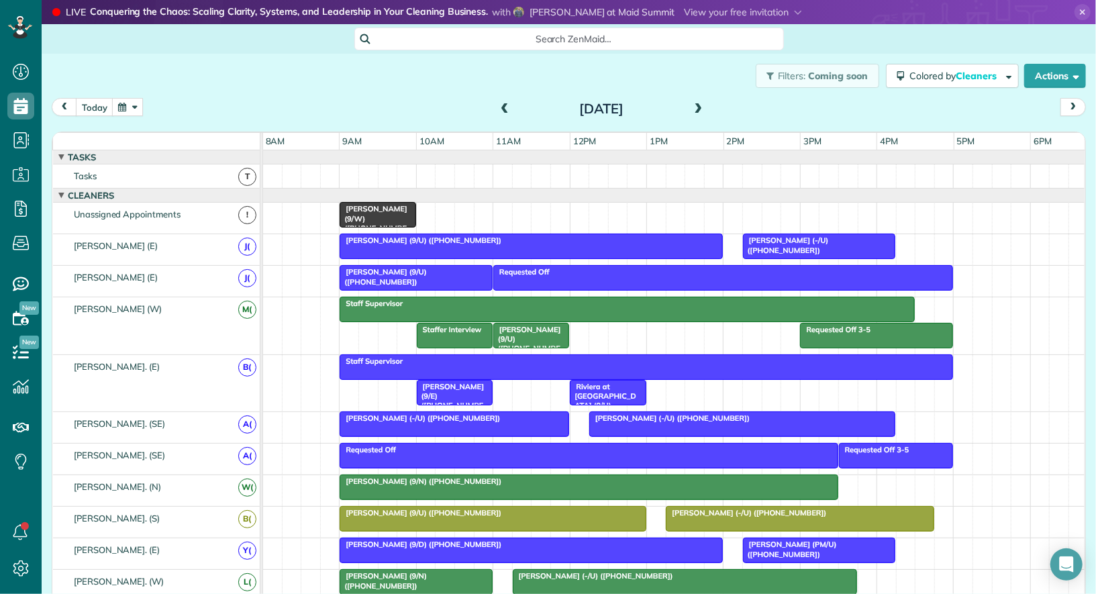
click at [460, 276] on div at bounding box center [416, 278] width 152 height 24
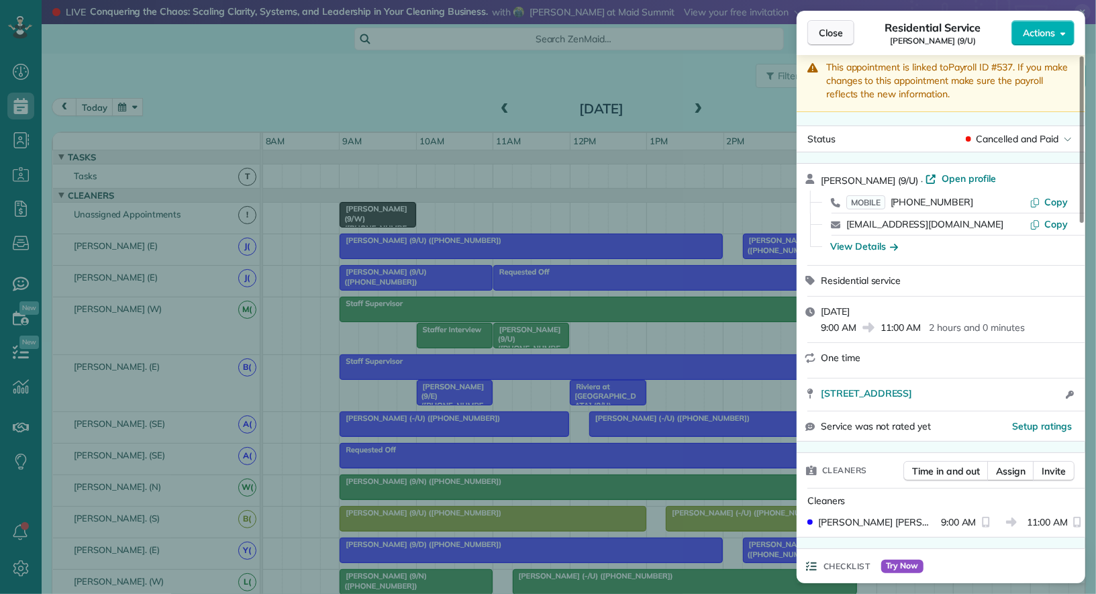
click at [832, 42] on button "Close" at bounding box center [830, 32] width 47 height 25
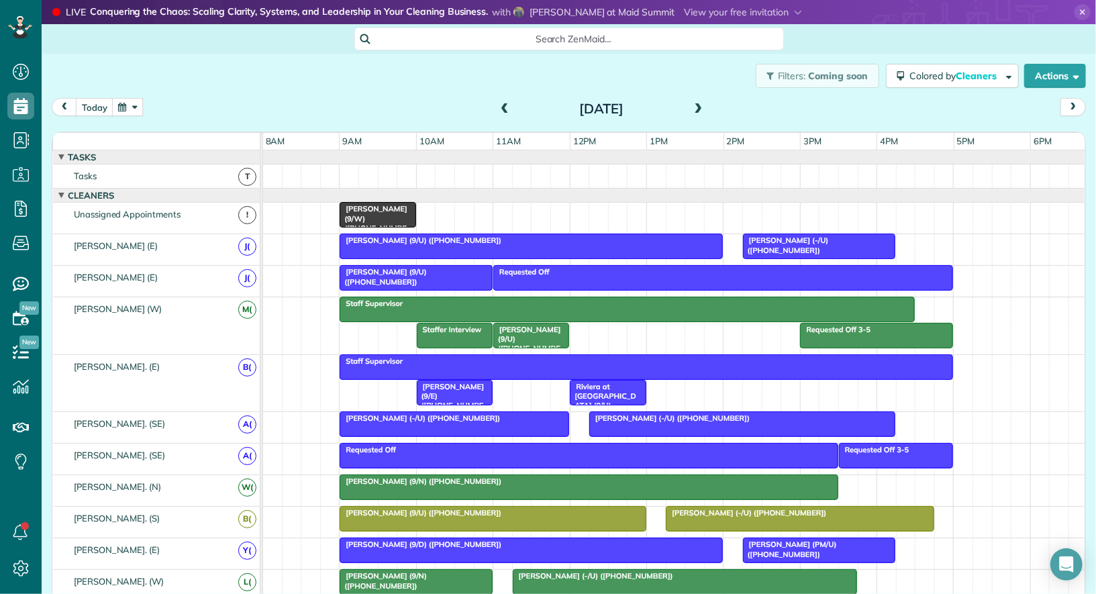
click at [129, 105] on button "button" at bounding box center [127, 107] width 31 height 18
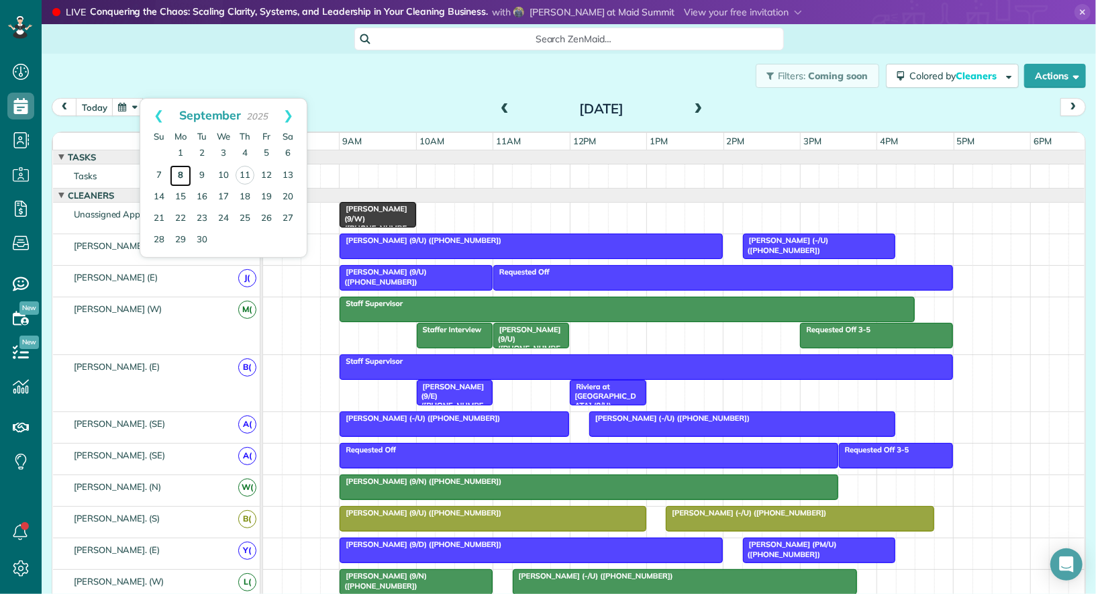
click at [179, 172] on link "8" at bounding box center [180, 175] width 21 height 21
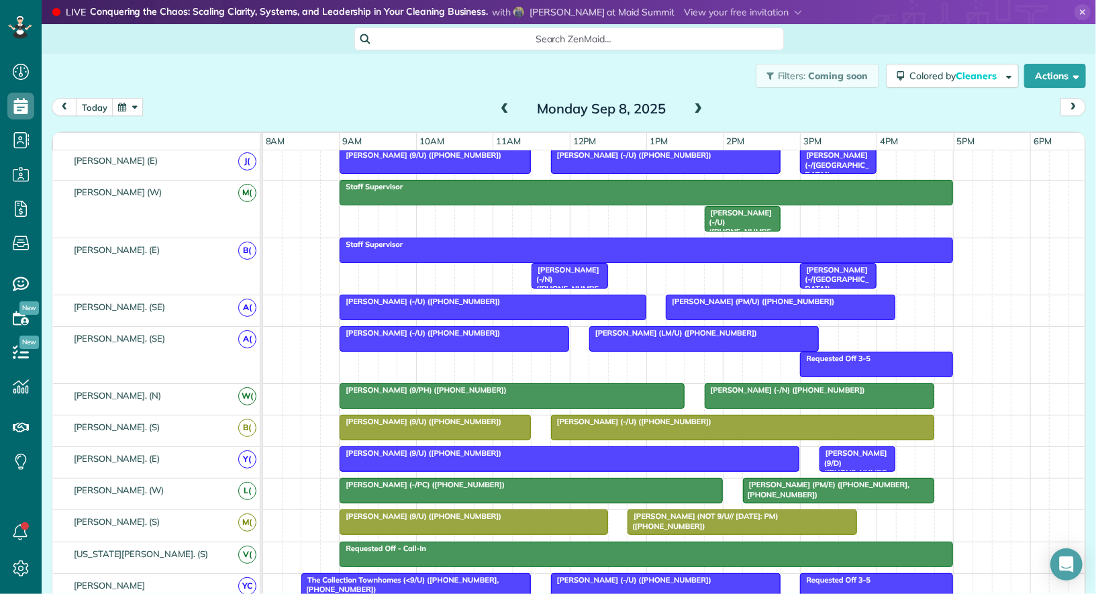
scroll to position [121, 0]
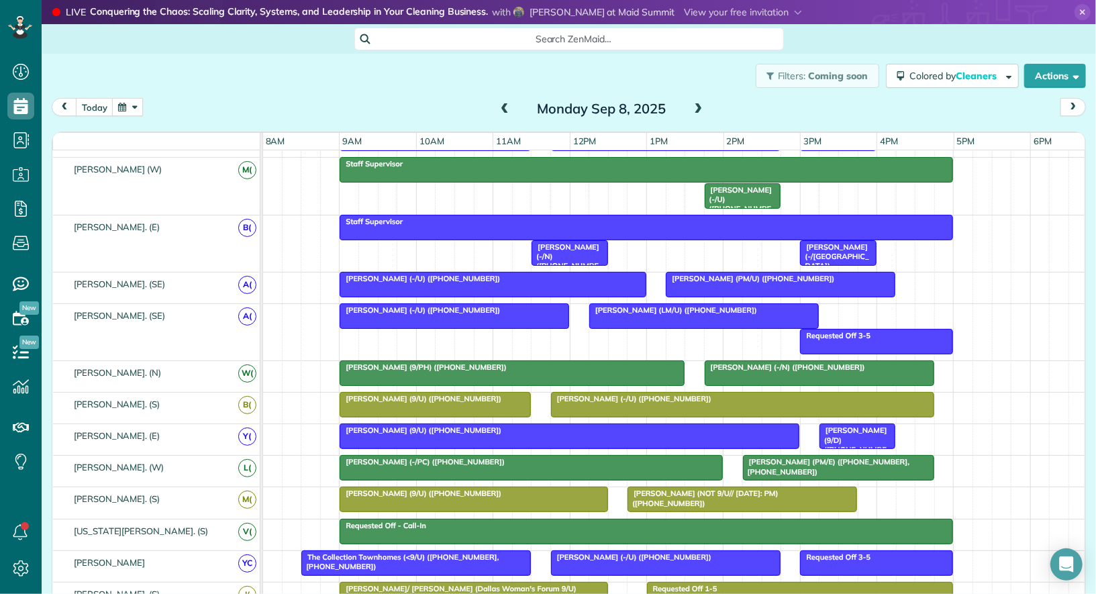
click at [529, 529] on div at bounding box center [646, 531] width 612 height 24
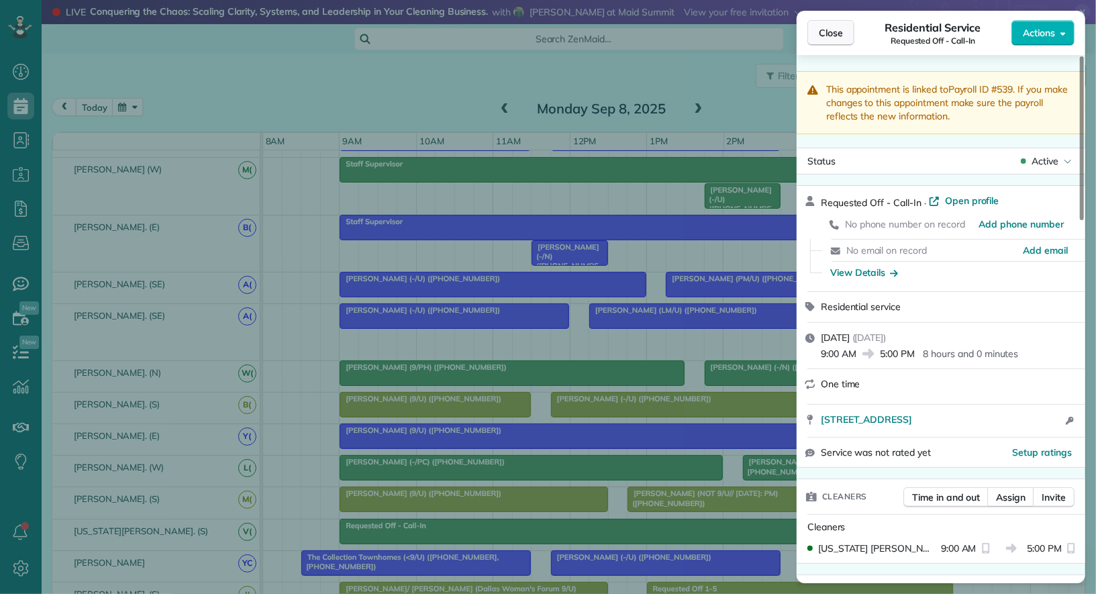
click at [833, 32] on span "Close" at bounding box center [831, 32] width 24 height 13
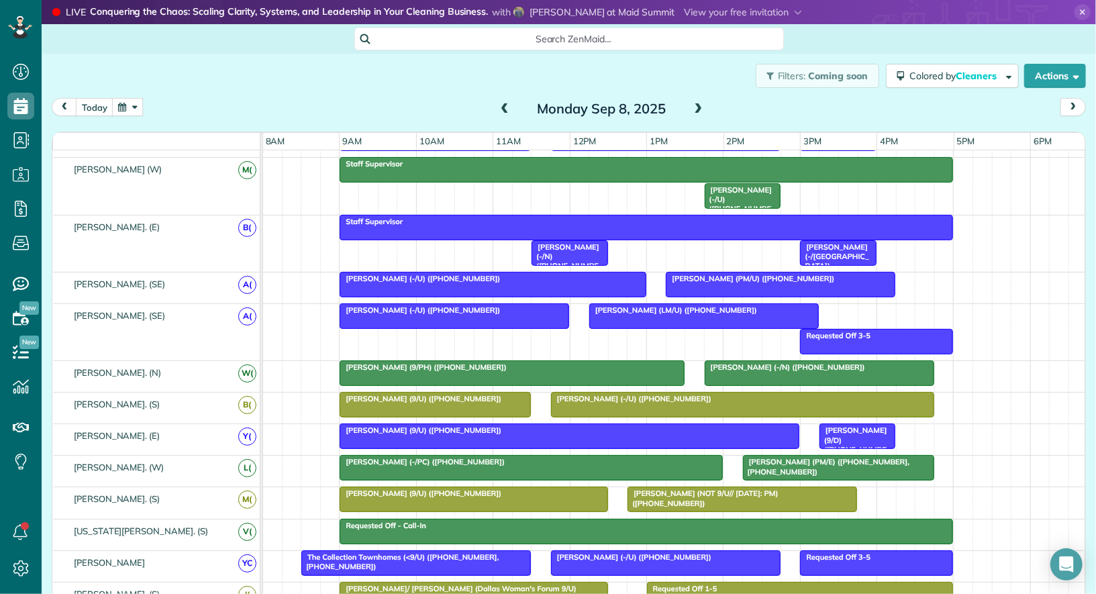
click at [662, 521] on div "Requested Off - Call-In" at bounding box center [646, 525] width 605 height 9
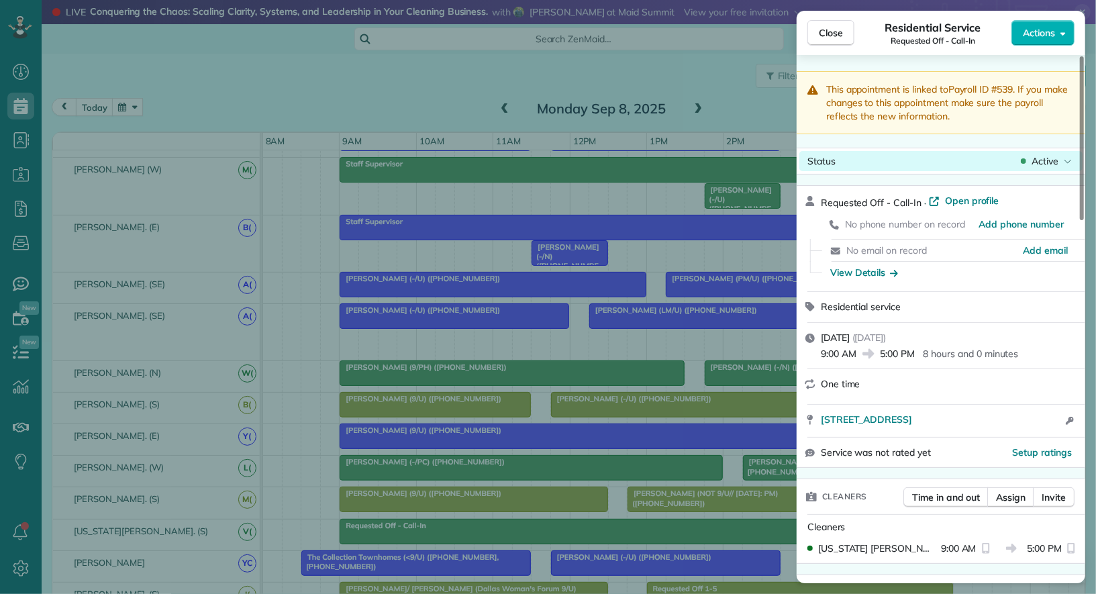
click at [1048, 162] on span "Active" at bounding box center [1044, 160] width 27 height 13
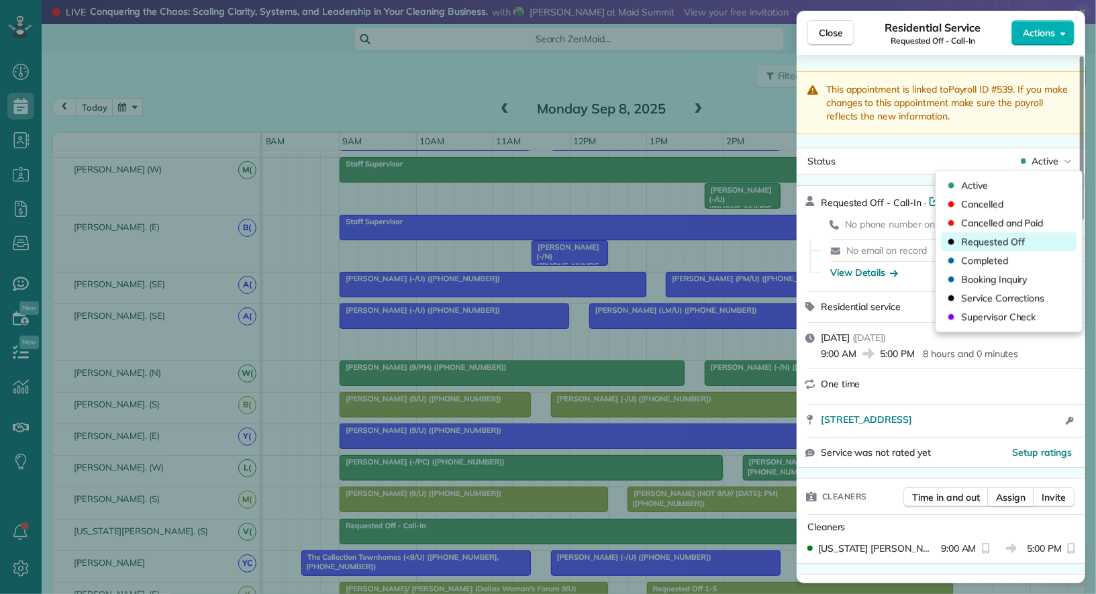
click at [1027, 238] on div "Requested Off" at bounding box center [1009, 241] width 136 height 19
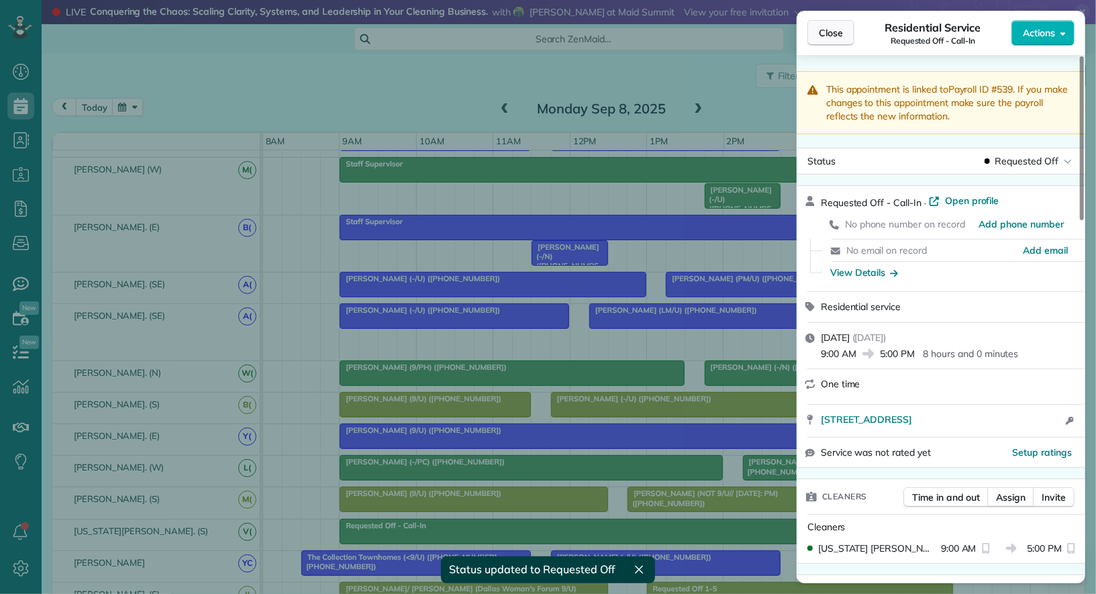
click at [841, 33] on span "Close" at bounding box center [831, 32] width 24 height 13
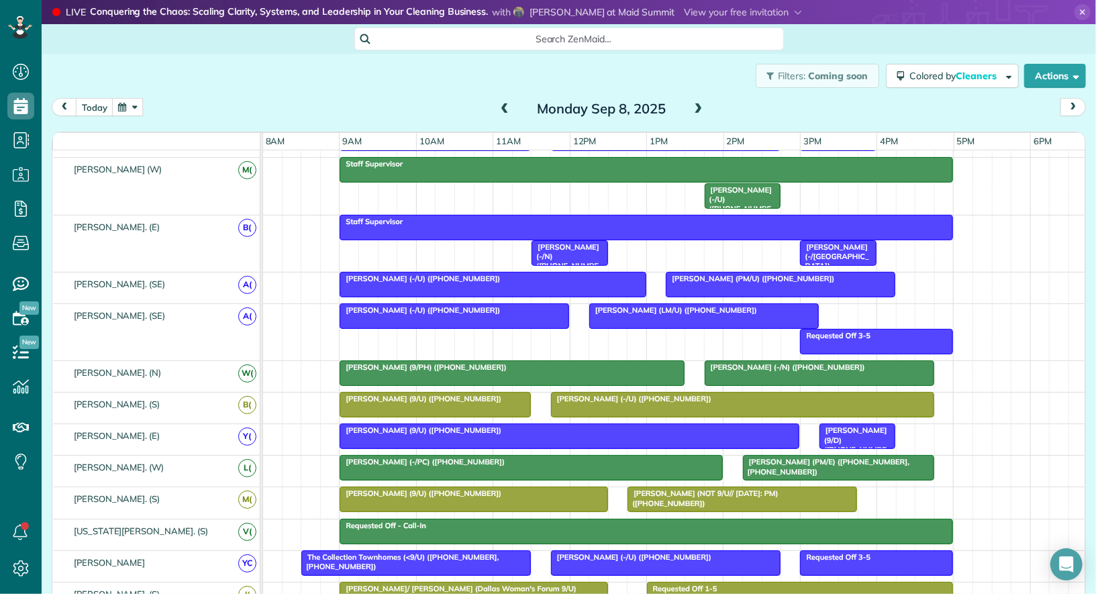
click at [129, 102] on button "button" at bounding box center [127, 107] width 31 height 18
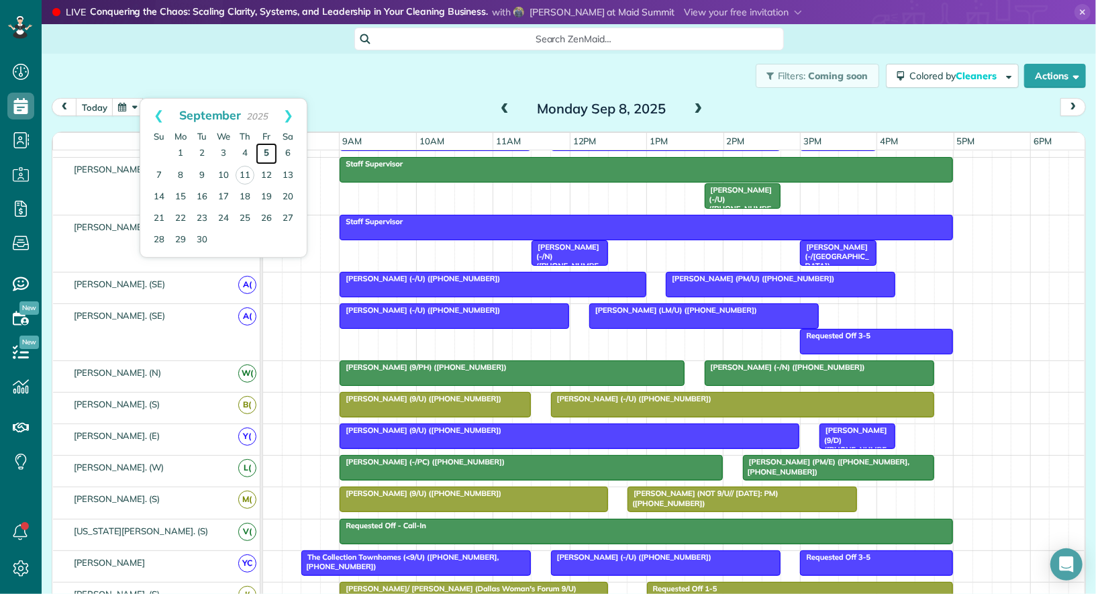
click at [266, 151] on link "5" at bounding box center [266, 153] width 21 height 21
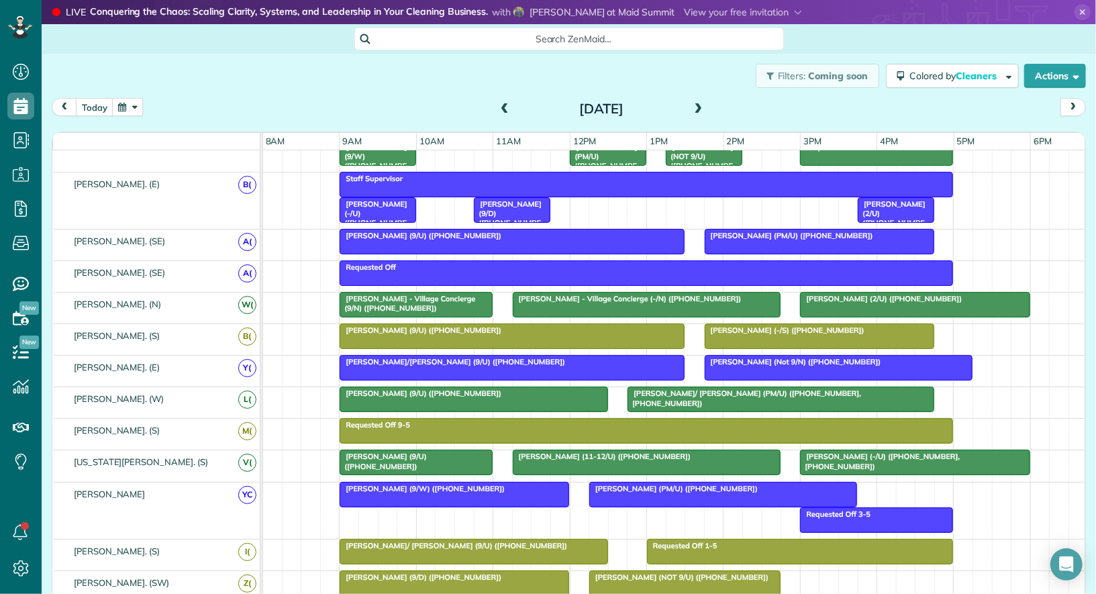
scroll to position [176, 0]
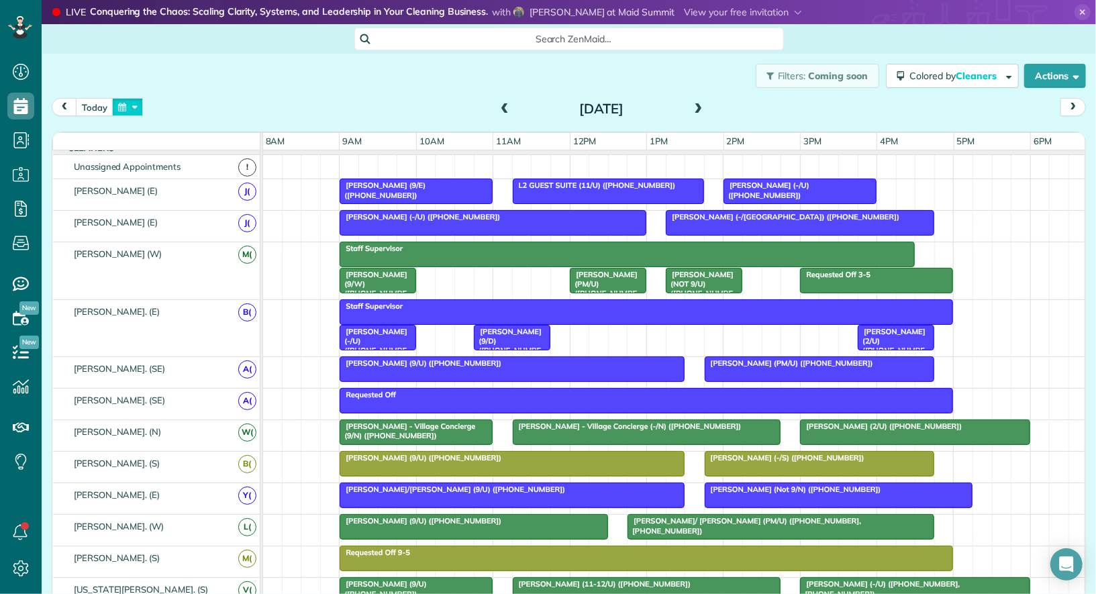
click at [129, 113] on button "button" at bounding box center [127, 107] width 31 height 18
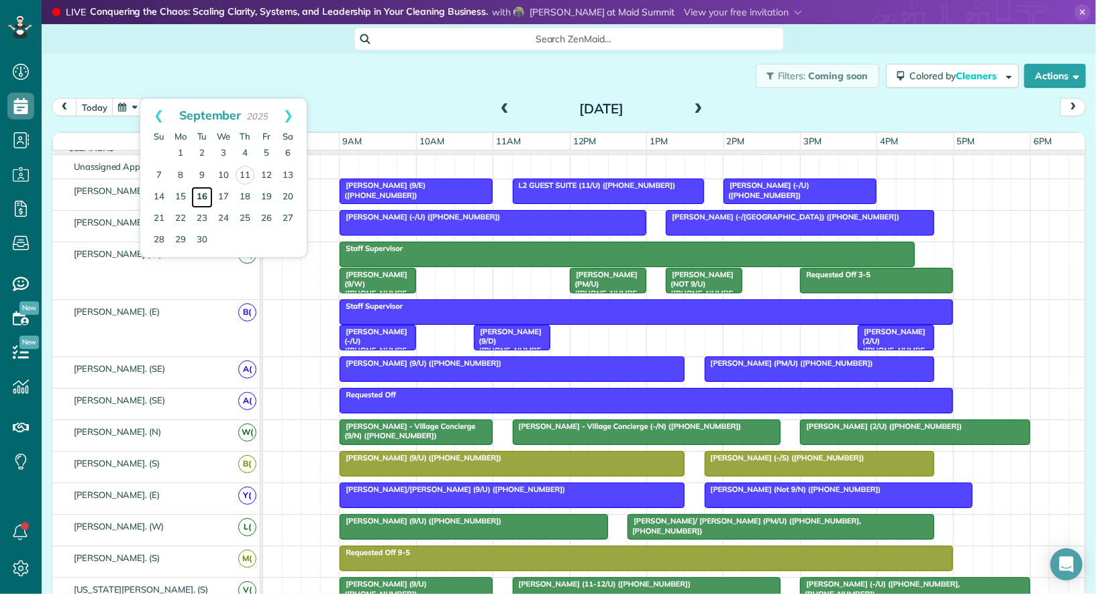
click at [203, 197] on link "16" at bounding box center [201, 197] width 21 height 21
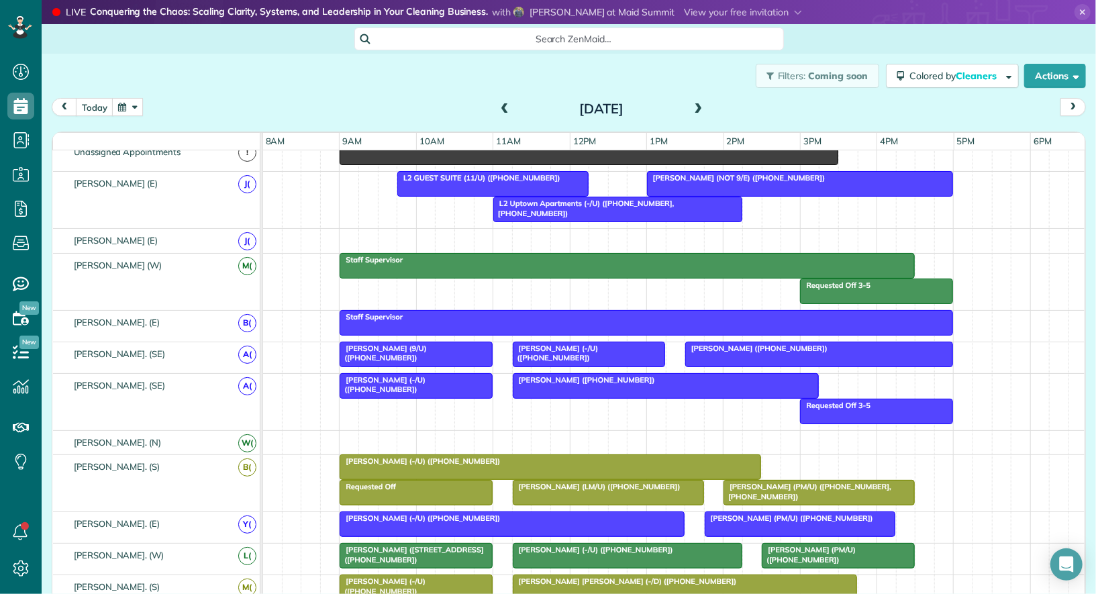
click at [126, 103] on button "button" at bounding box center [127, 107] width 31 height 18
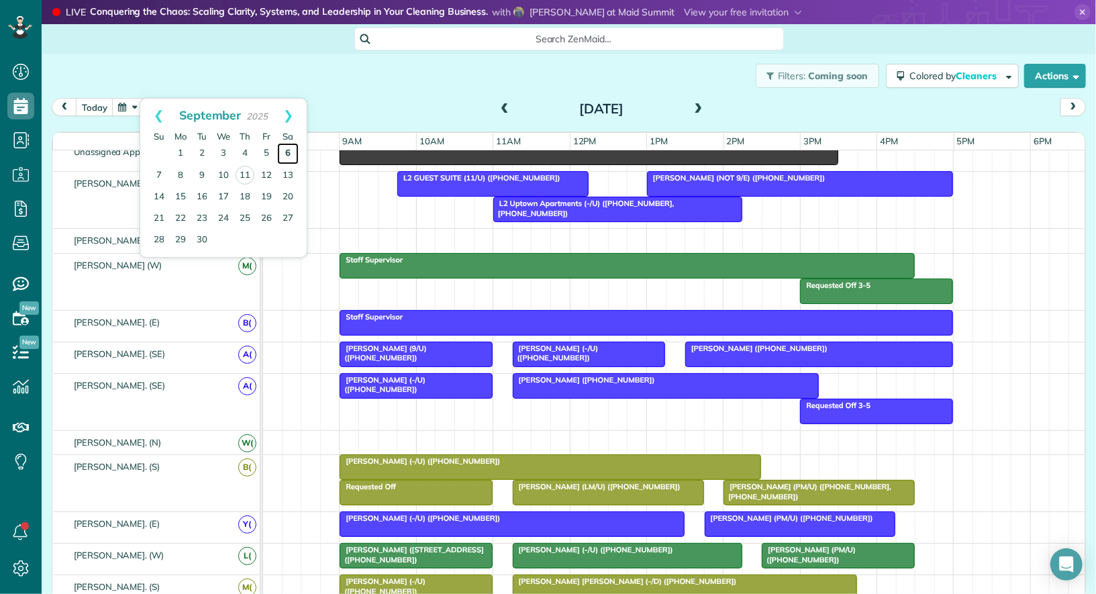
click at [287, 148] on link "6" at bounding box center [287, 153] width 21 height 21
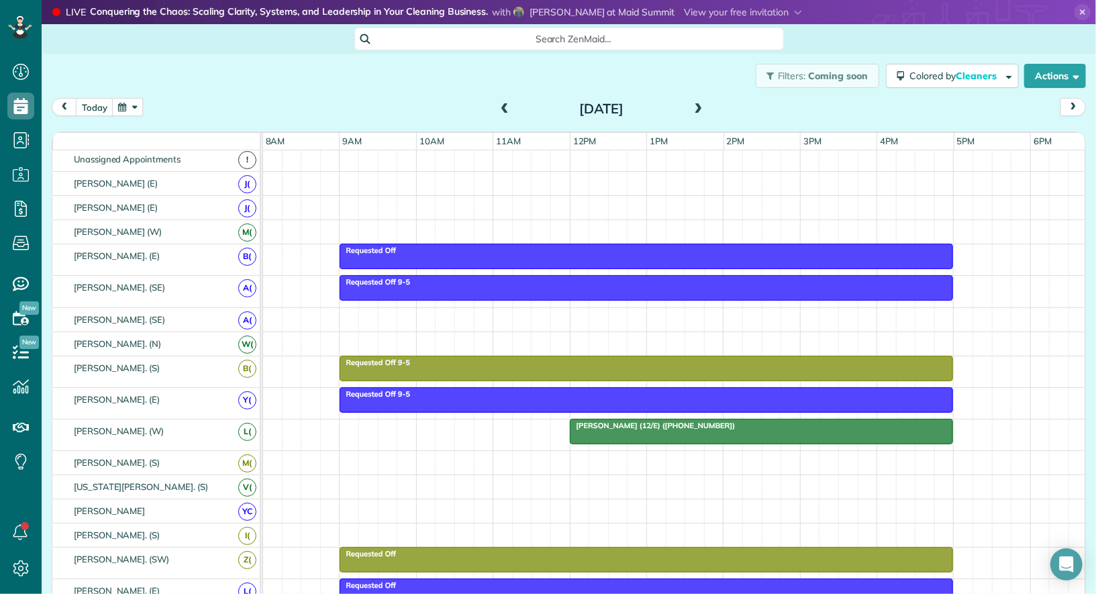
click at [124, 107] on button "button" at bounding box center [127, 107] width 31 height 18
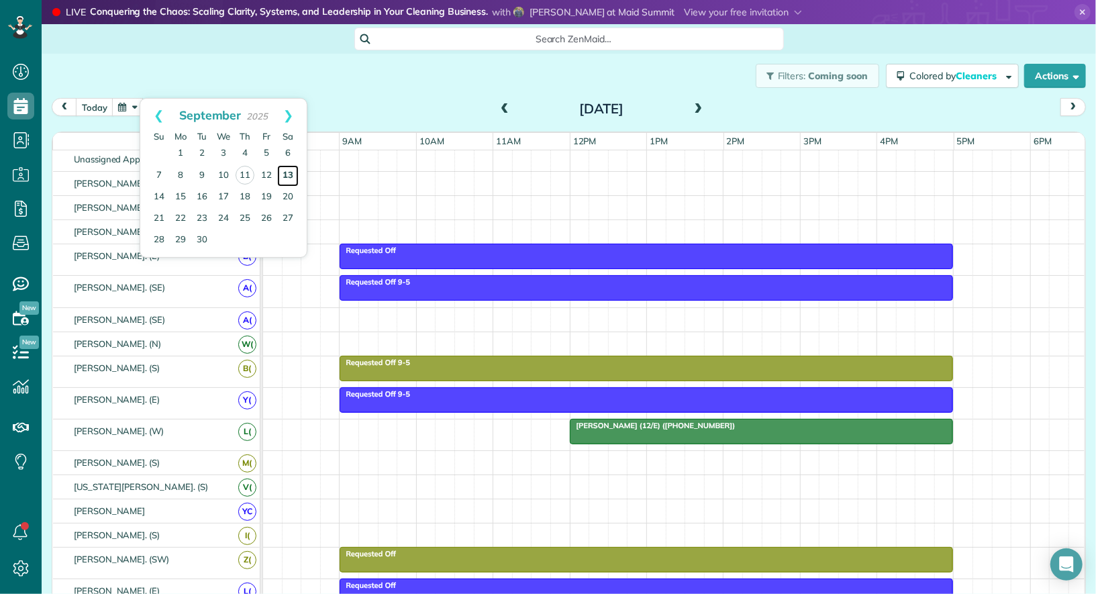
click at [286, 178] on link "13" at bounding box center [287, 175] width 21 height 21
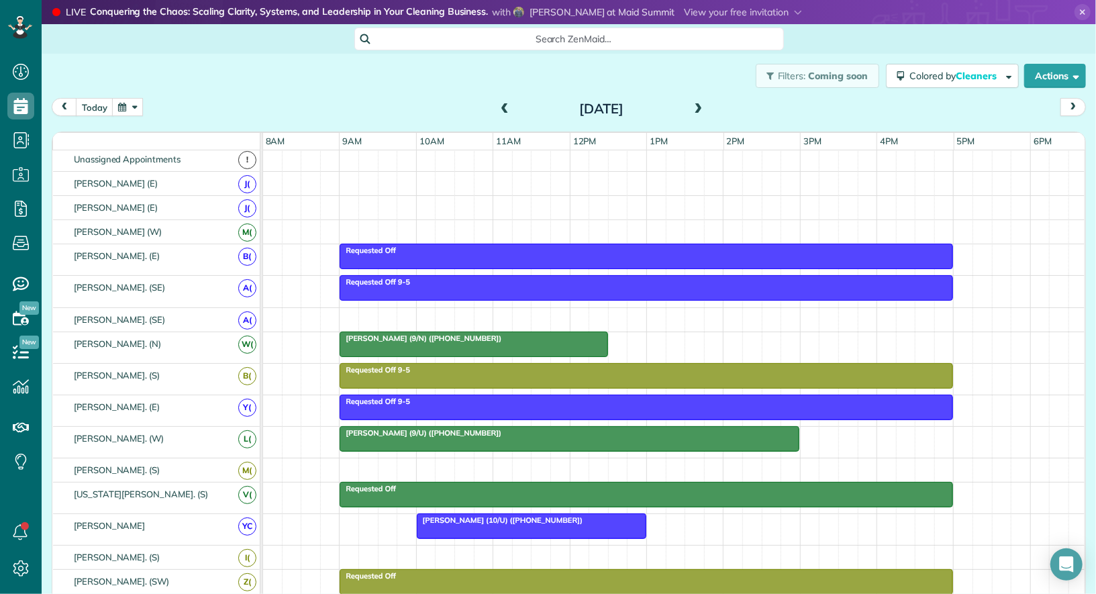
click at [136, 105] on button "button" at bounding box center [127, 107] width 31 height 18
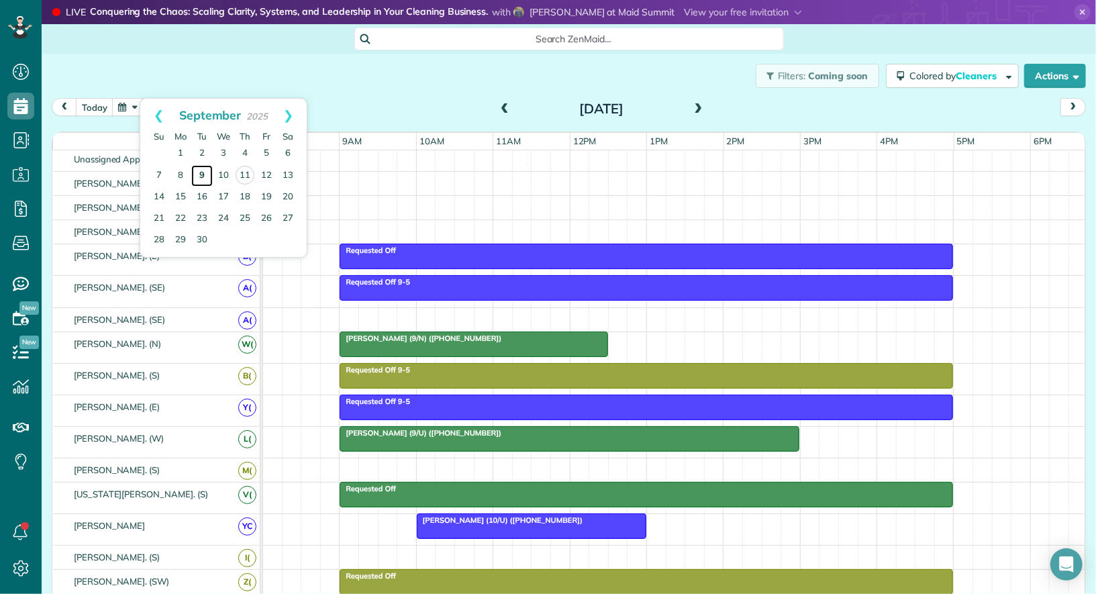
click at [204, 174] on link "9" at bounding box center [201, 175] width 21 height 21
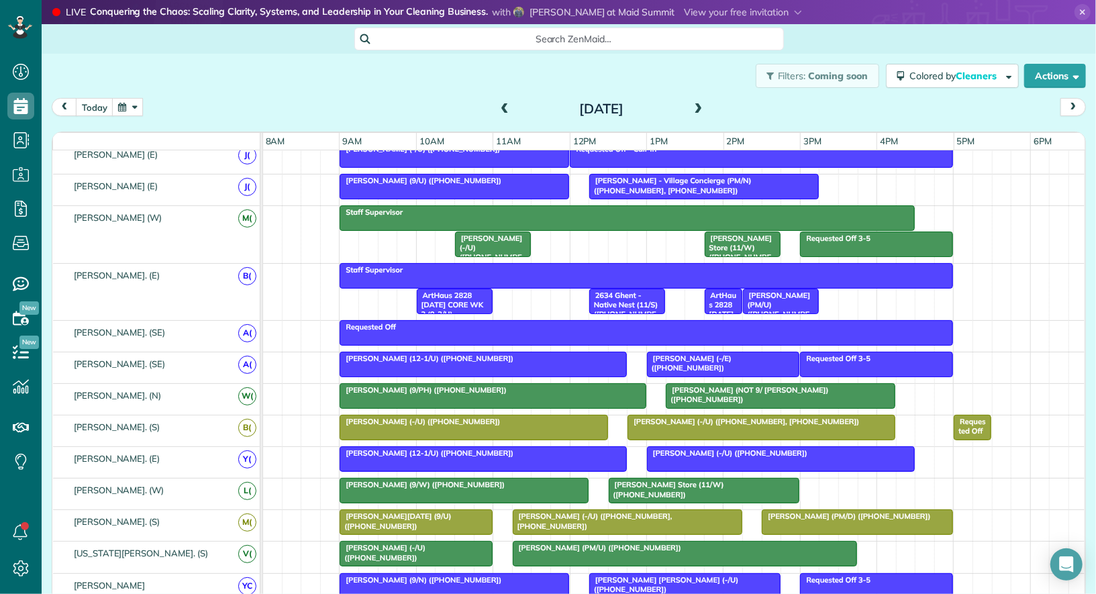
click at [696, 108] on span at bounding box center [698, 109] width 15 height 12
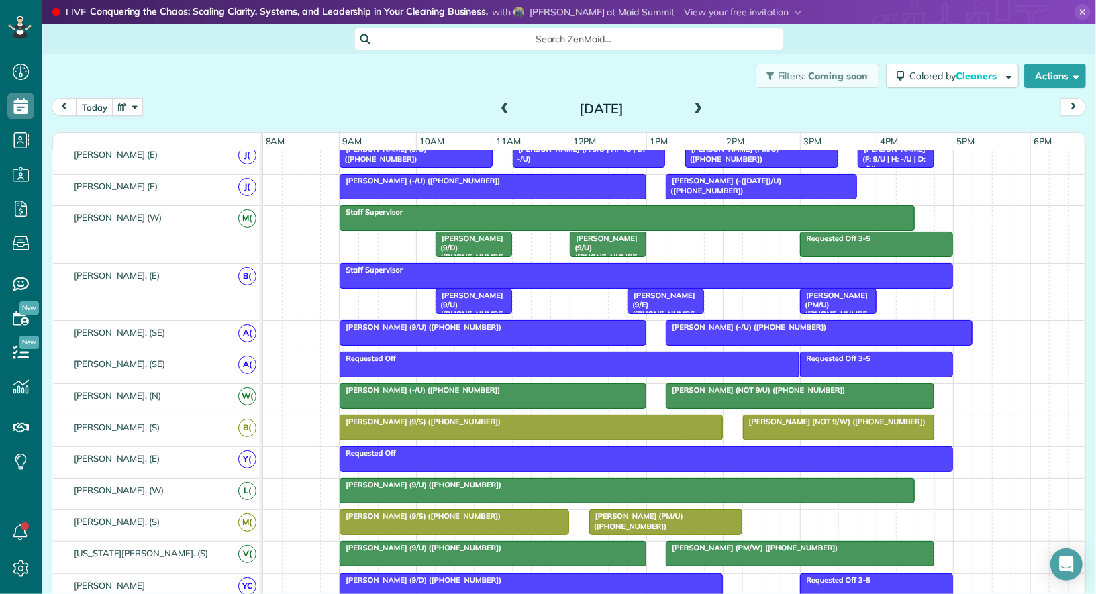
click at [696, 108] on span at bounding box center [698, 109] width 15 height 12
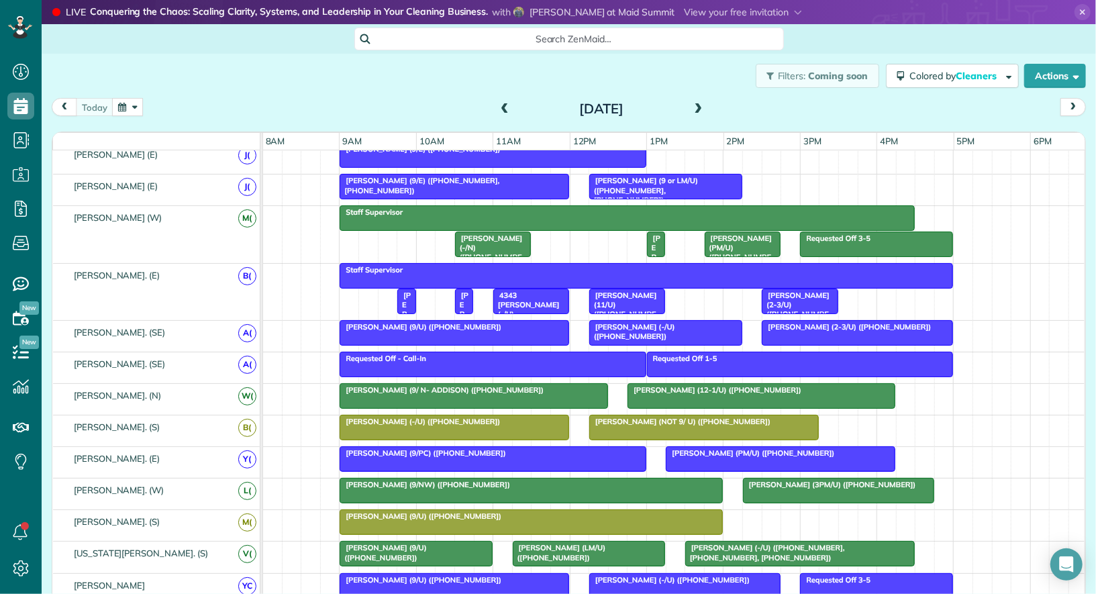
click at [696, 108] on span at bounding box center [698, 109] width 15 height 12
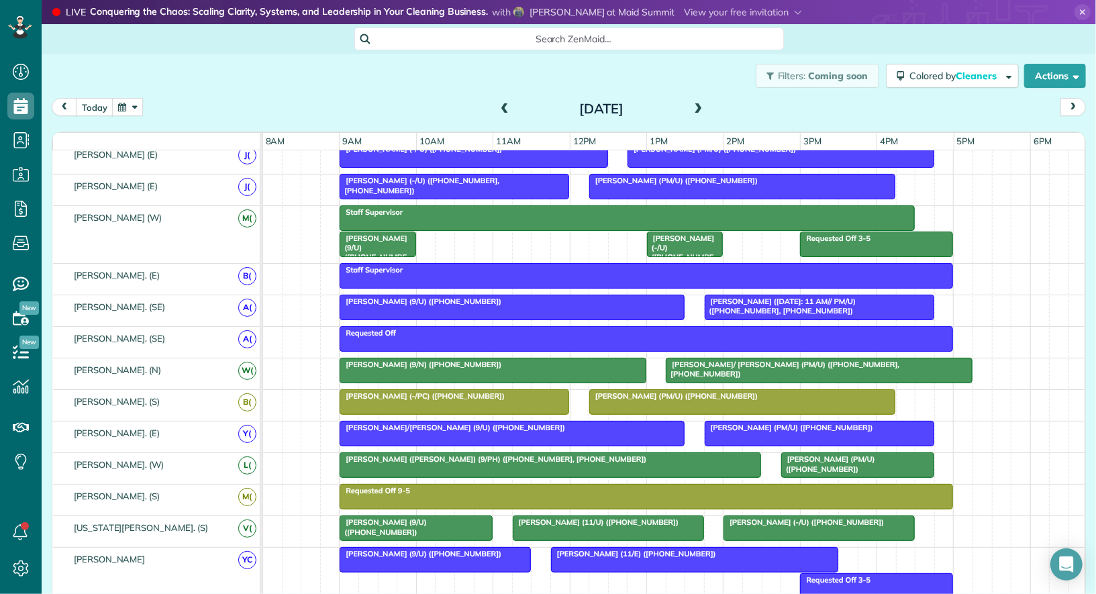
click at [603, 486] on div "Requested Off 9-5" at bounding box center [646, 490] width 605 height 9
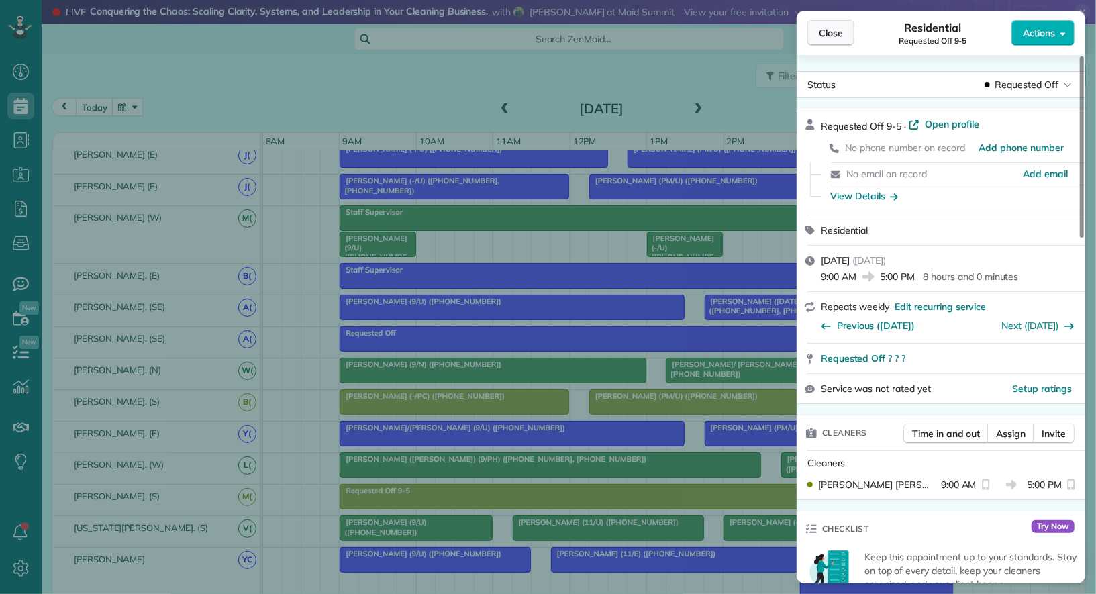
click at [831, 26] on span "Close" at bounding box center [831, 32] width 24 height 13
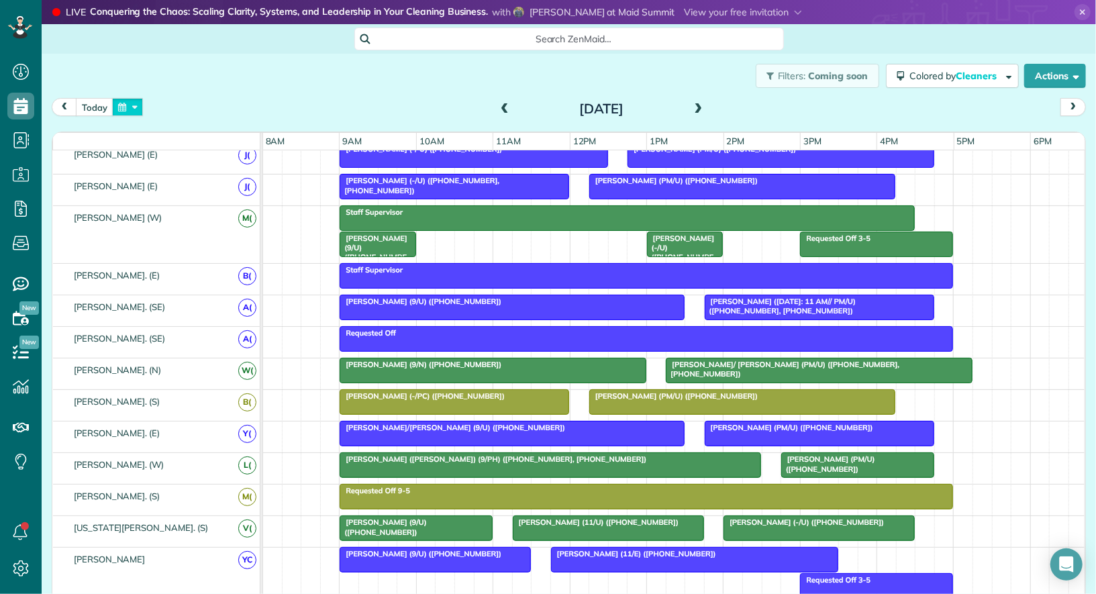
click at [127, 98] on button "button" at bounding box center [127, 107] width 31 height 18
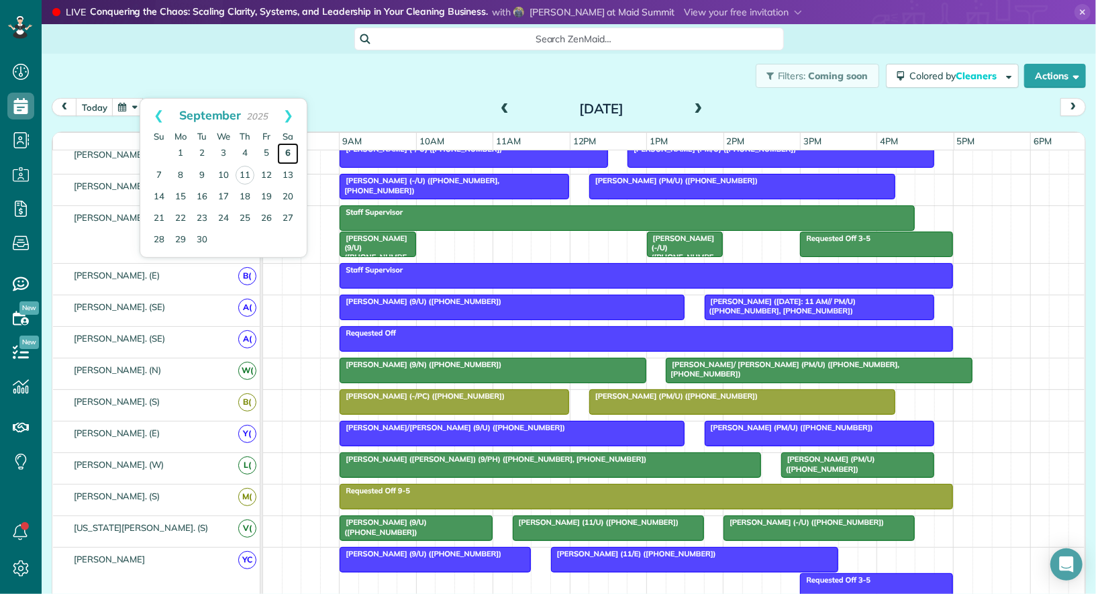
click at [290, 149] on link "6" at bounding box center [287, 153] width 21 height 21
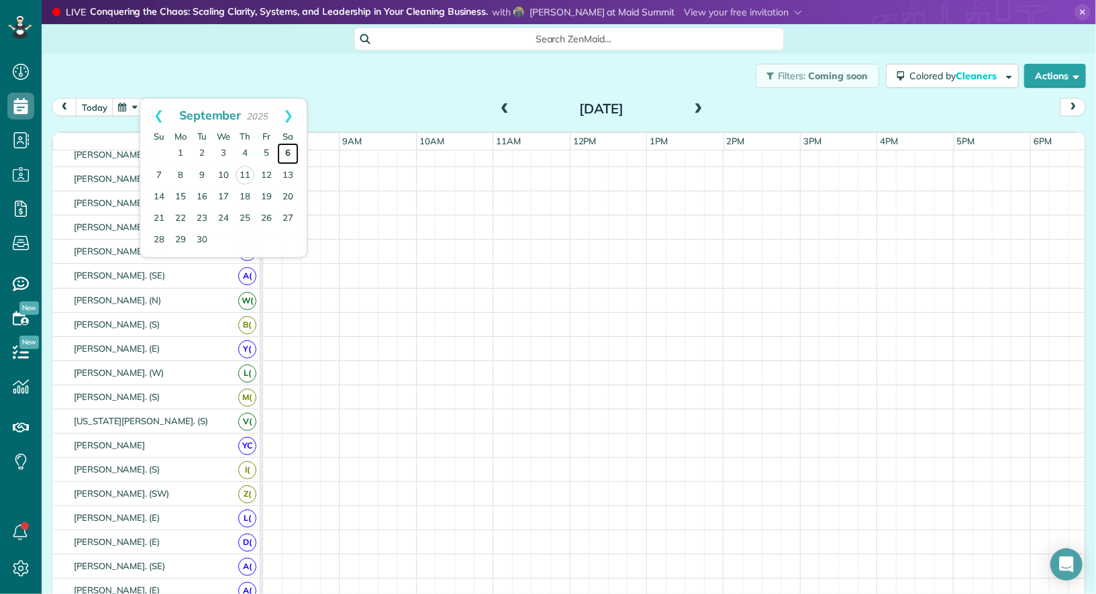
scroll to position [76, 0]
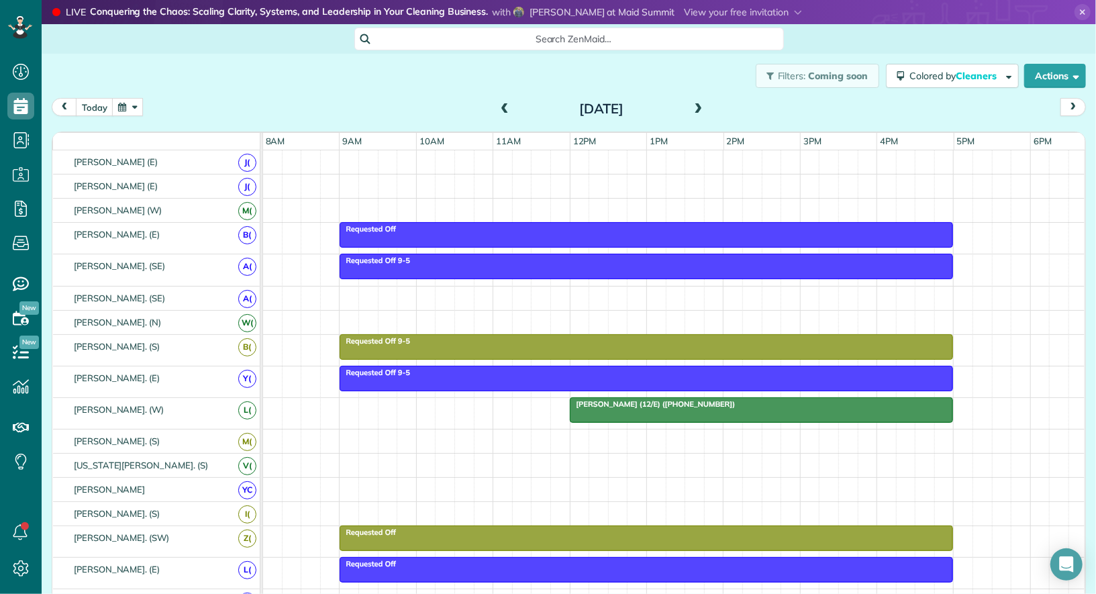
click at [698, 103] on span at bounding box center [698, 109] width 15 height 12
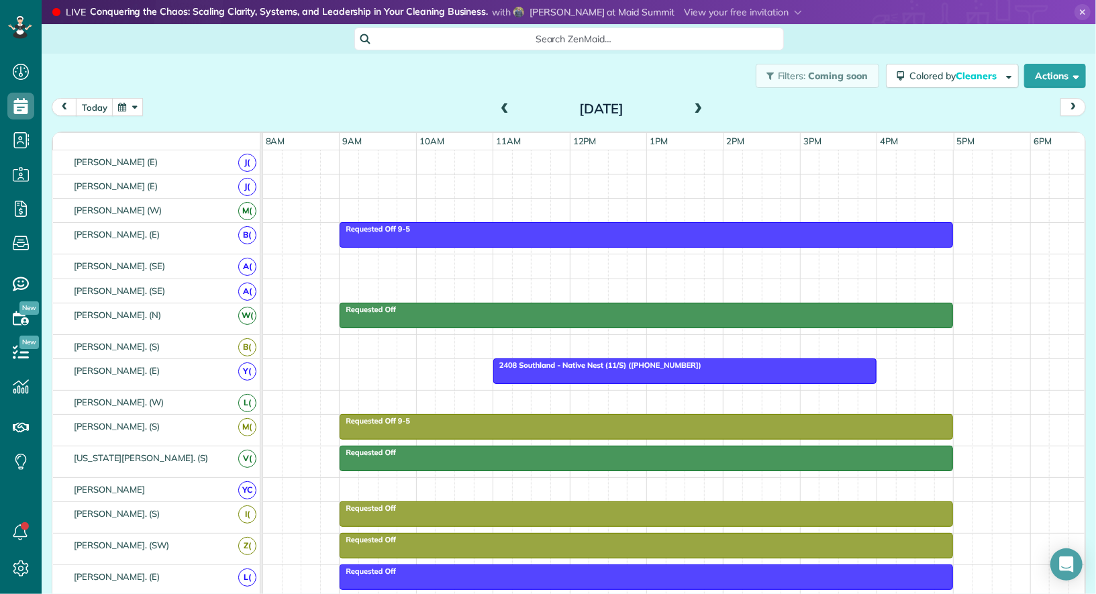
click at [619, 425] on div at bounding box center [646, 427] width 612 height 24
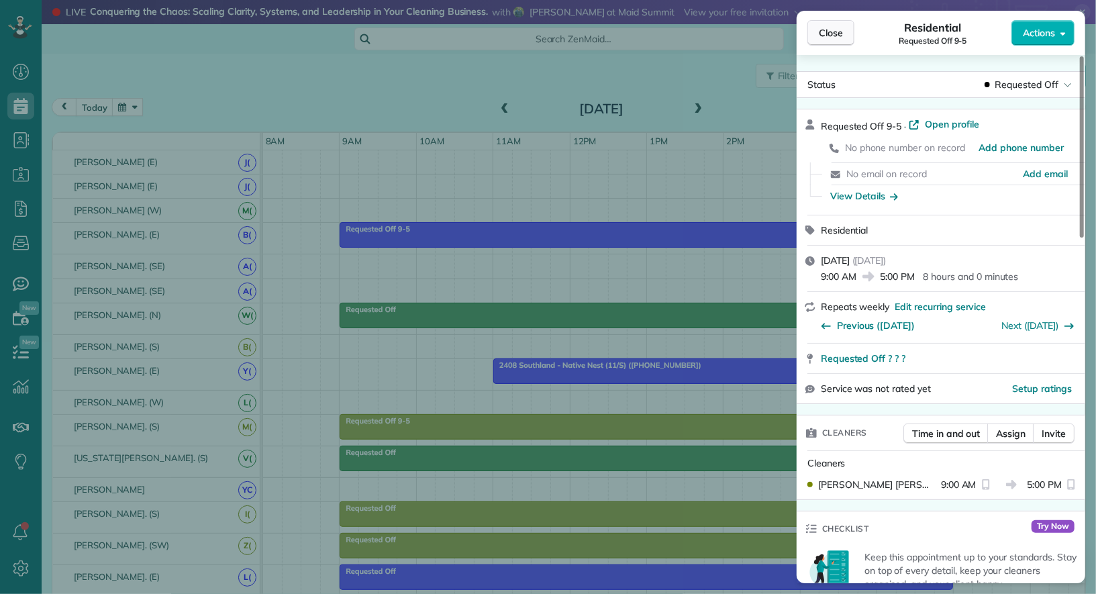
click at [837, 33] on span "Close" at bounding box center [831, 32] width 24 height 13
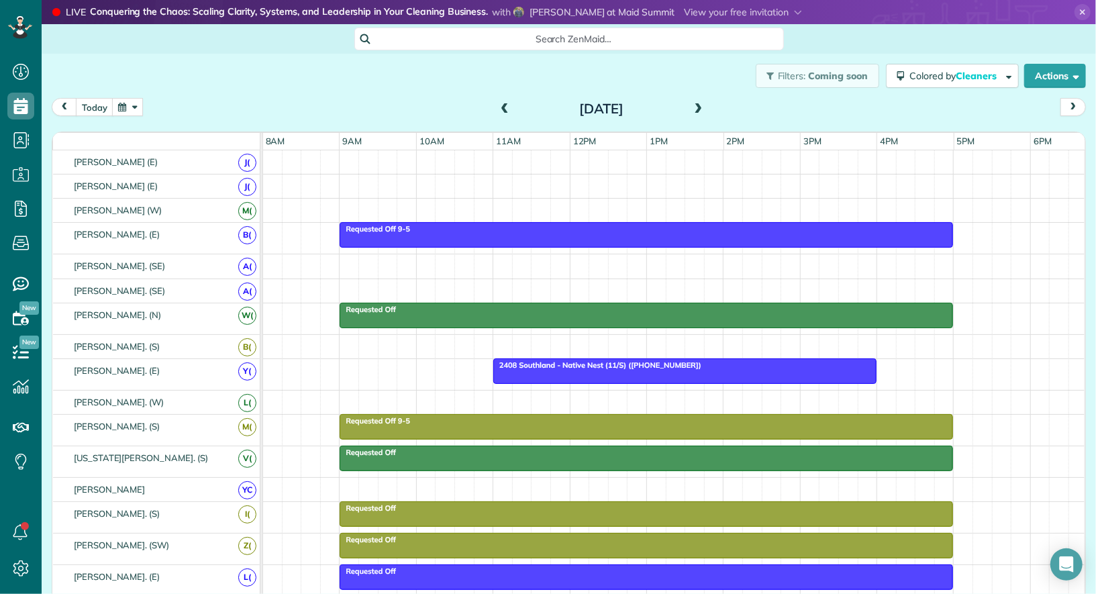
click at [693, 104] on span at bounding box center [698, 109] width 15 height 12
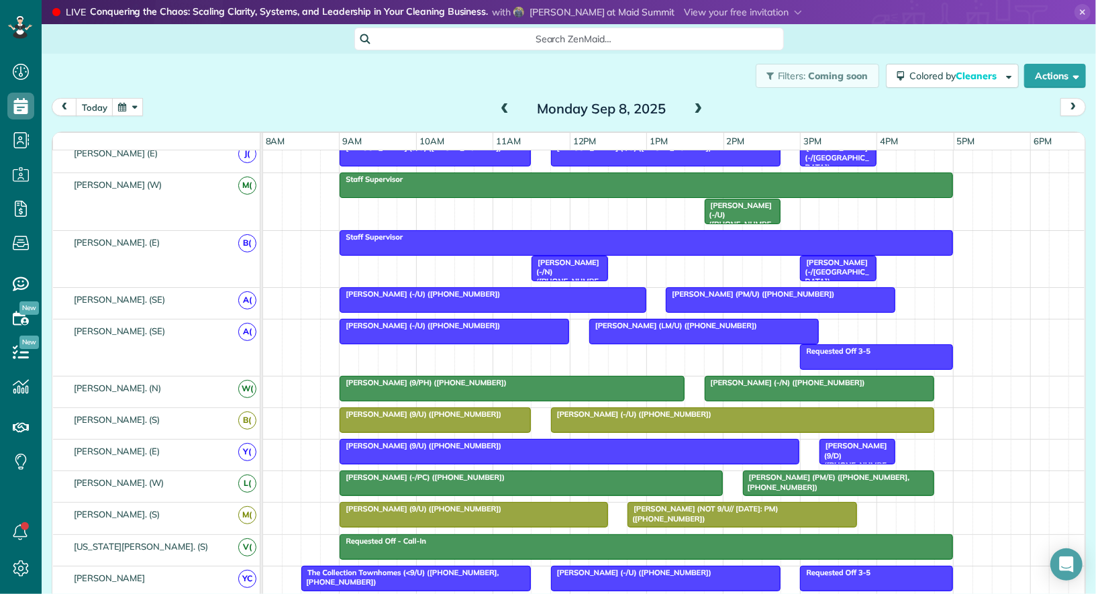
scroll to position [117, 0]
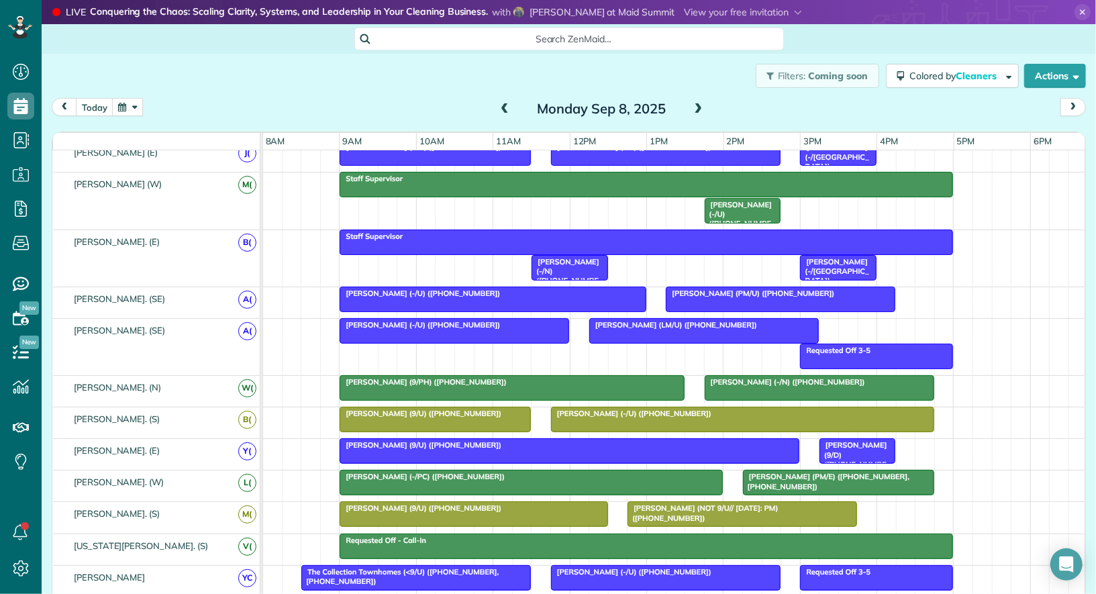
click at [700, 109] on span at bounding box center [698, 109] width 15 height 12
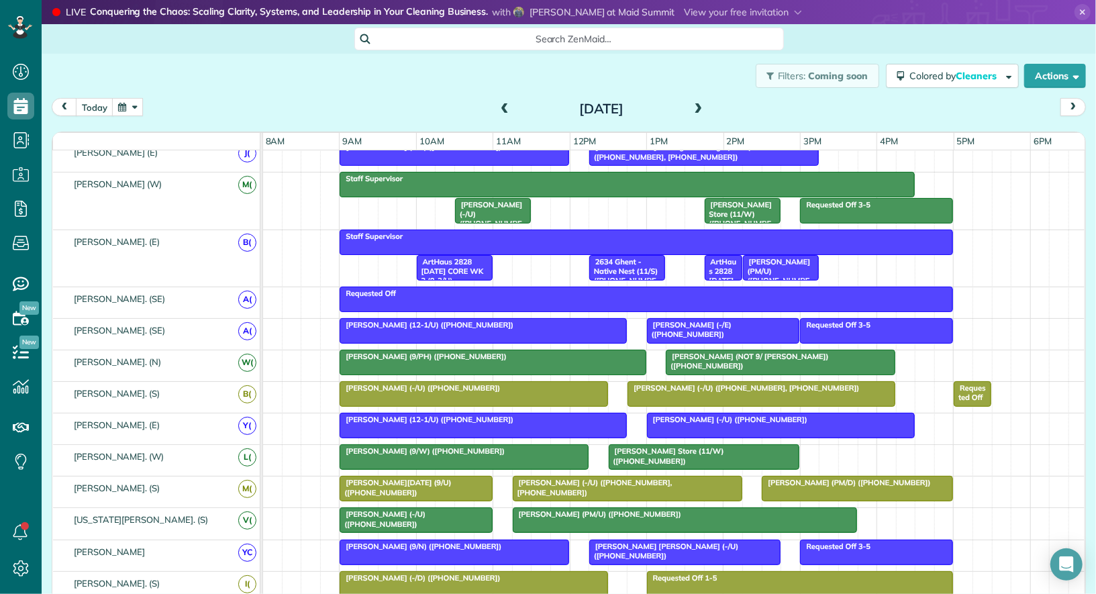
click at [700, 109] on span at bounding box center [698, 109] width 15 height 12
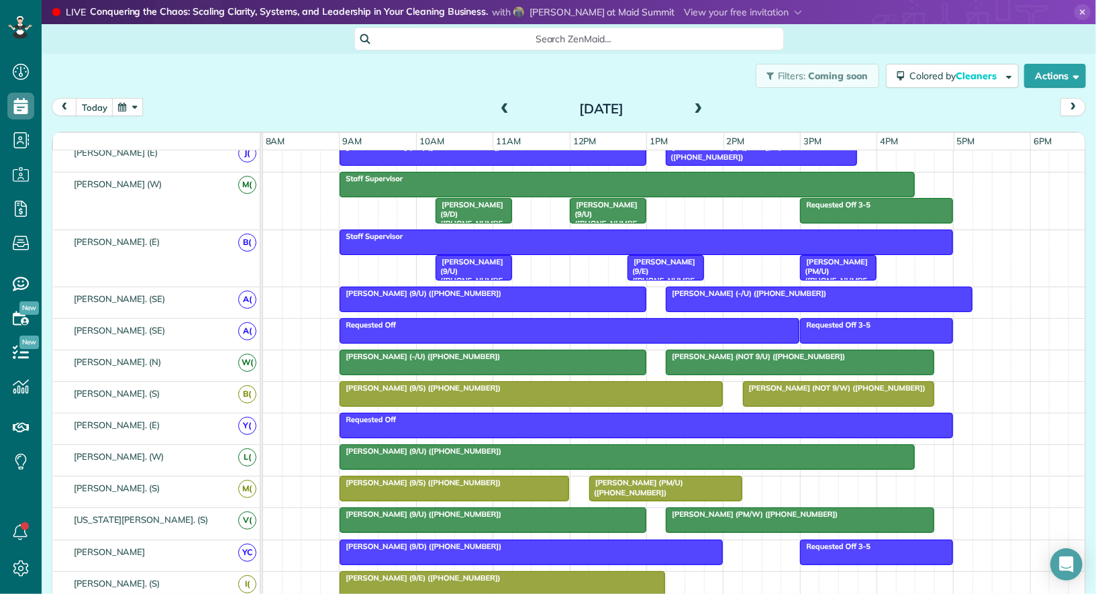
click at [700, 109] on span at bounding box center [698, 109] width 15 height 12
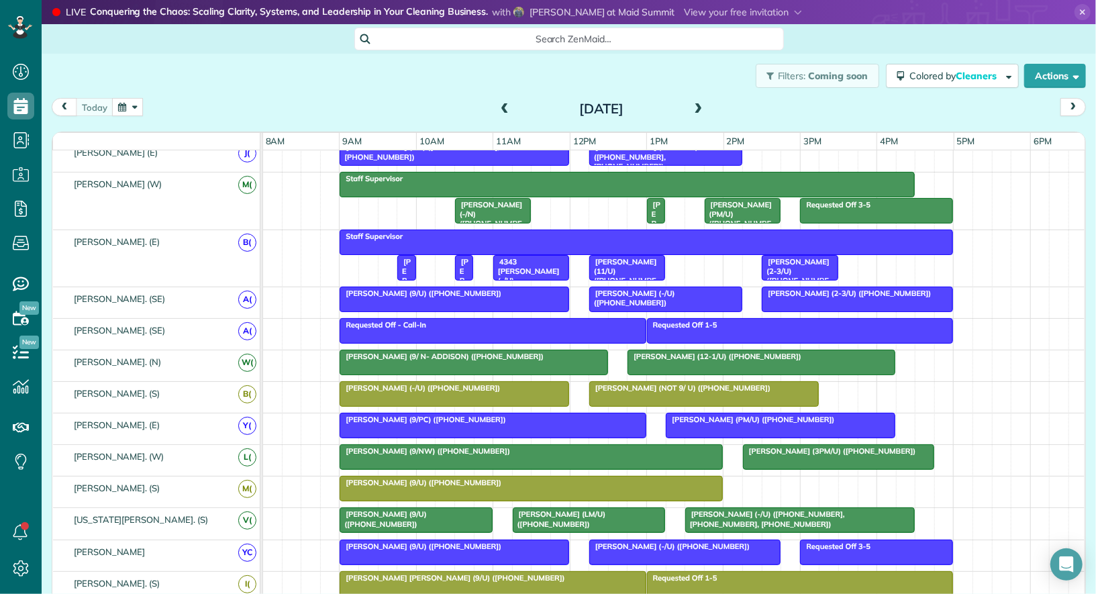
click at [507, 108] on span at bounding box center [504, 109] width 15 height 12
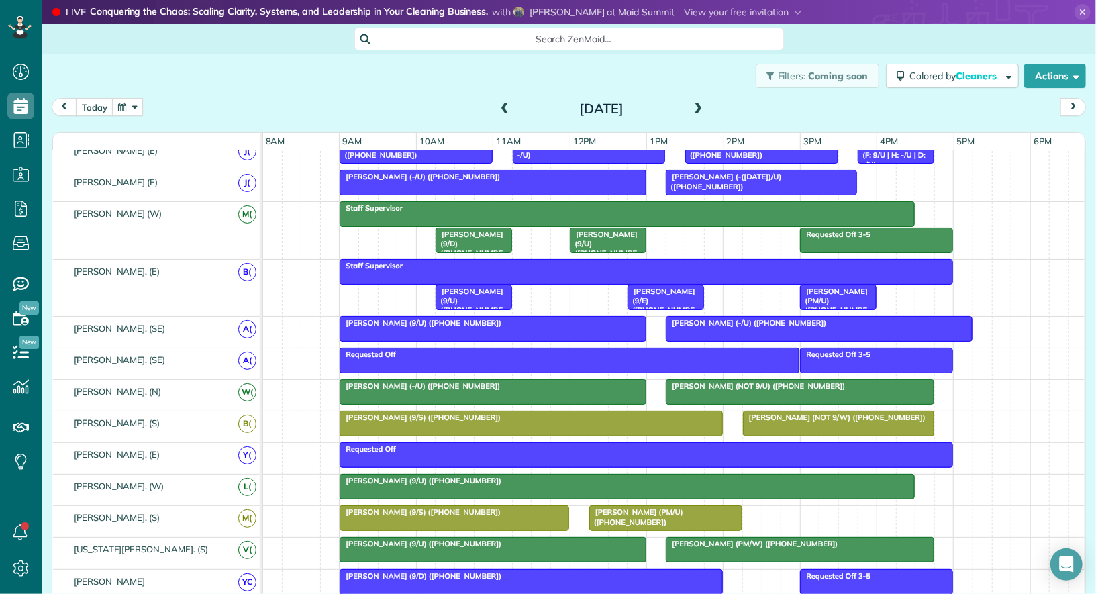
scroll to position [58, 0]
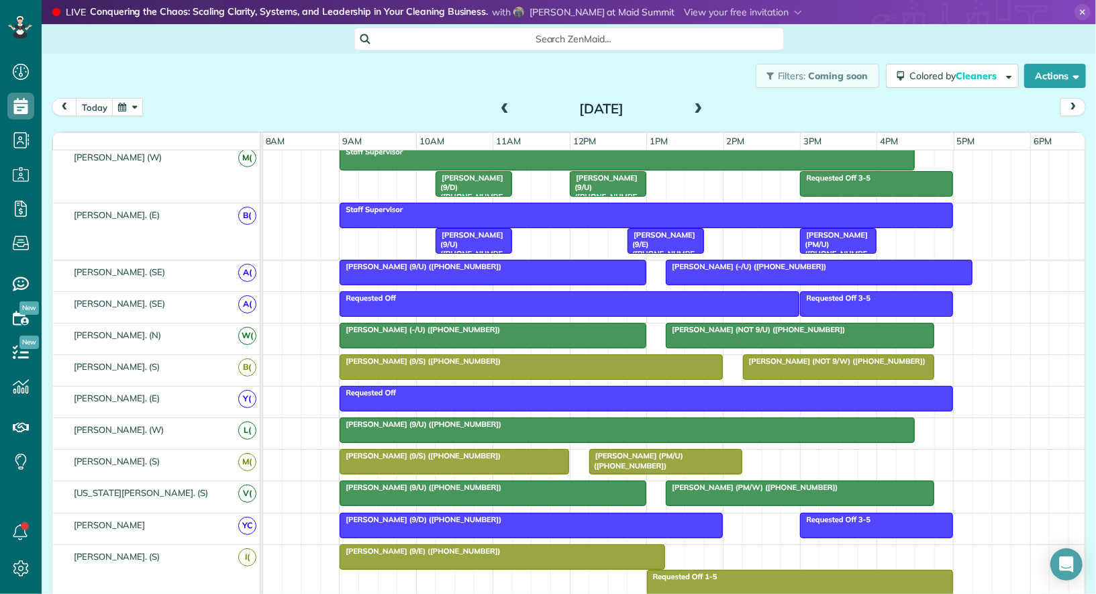
click at [504, 109] on span at bounding box center [504, 109] width 15 height 12
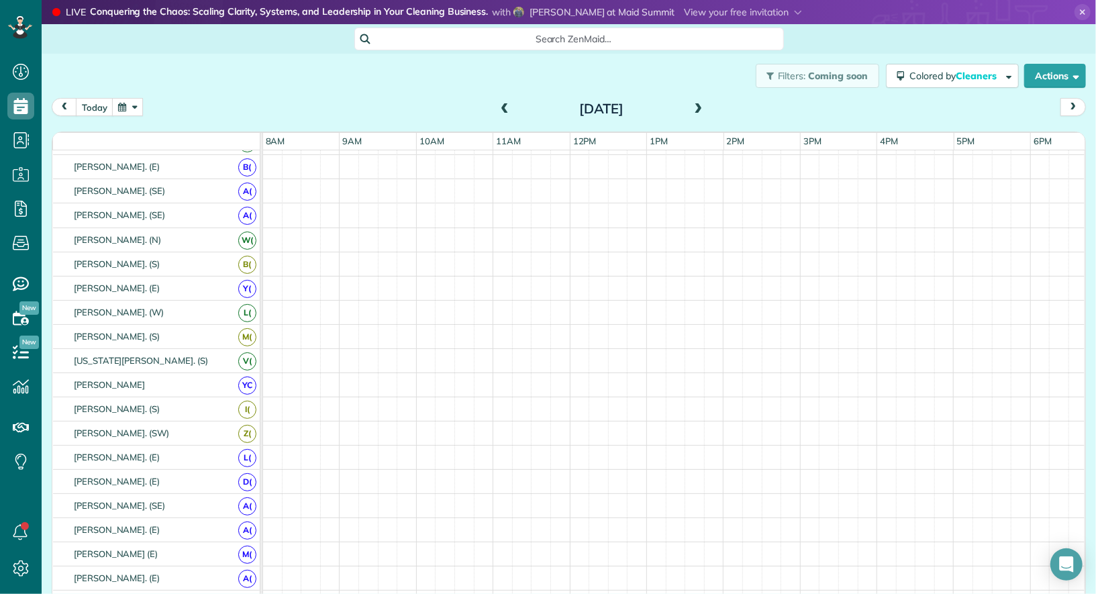
scroll to position [97, 0]
click at [504, 109] on span at bounding box center [504, 109] width 15 height 12
click at [505, 105] on span at bounding box center [504, 109] width 15 height 12
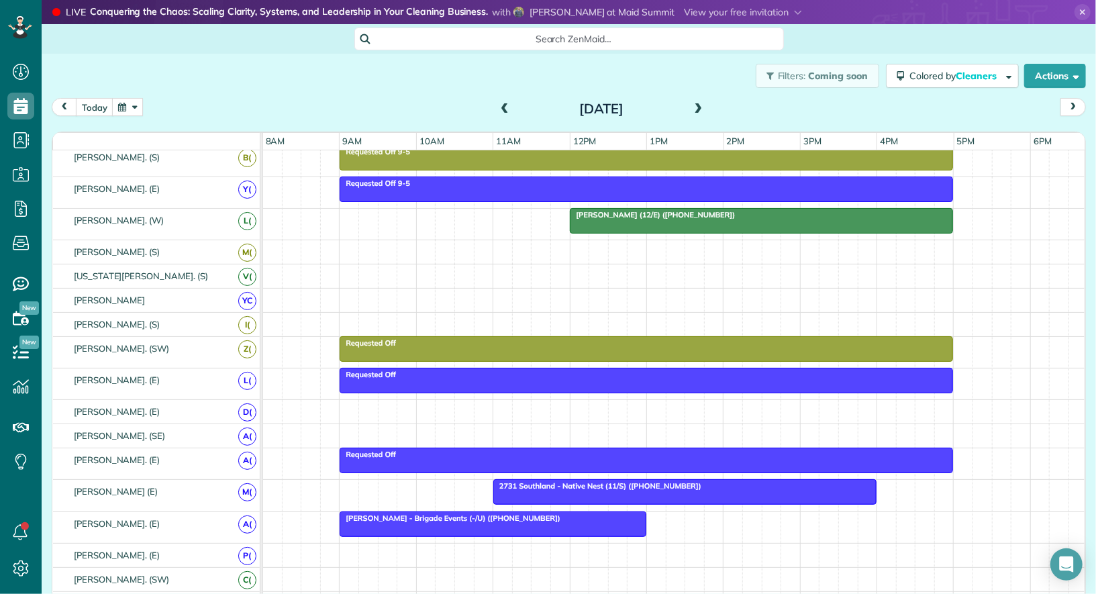
scroll to position [256, 0]
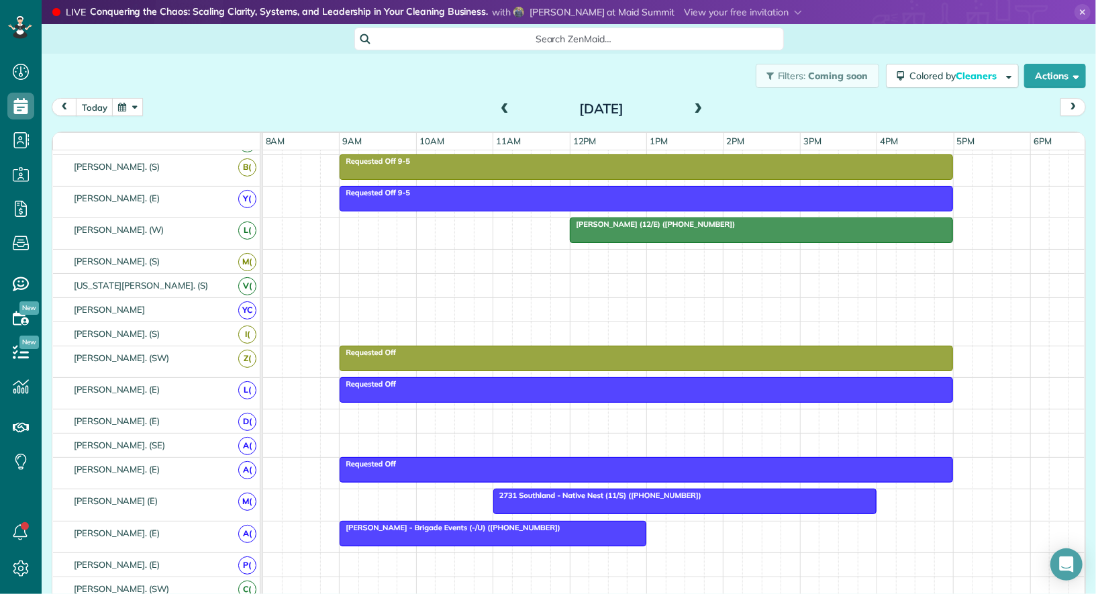
click at [695, 108] on span at bounding box center [698, 109] width 15 height 12
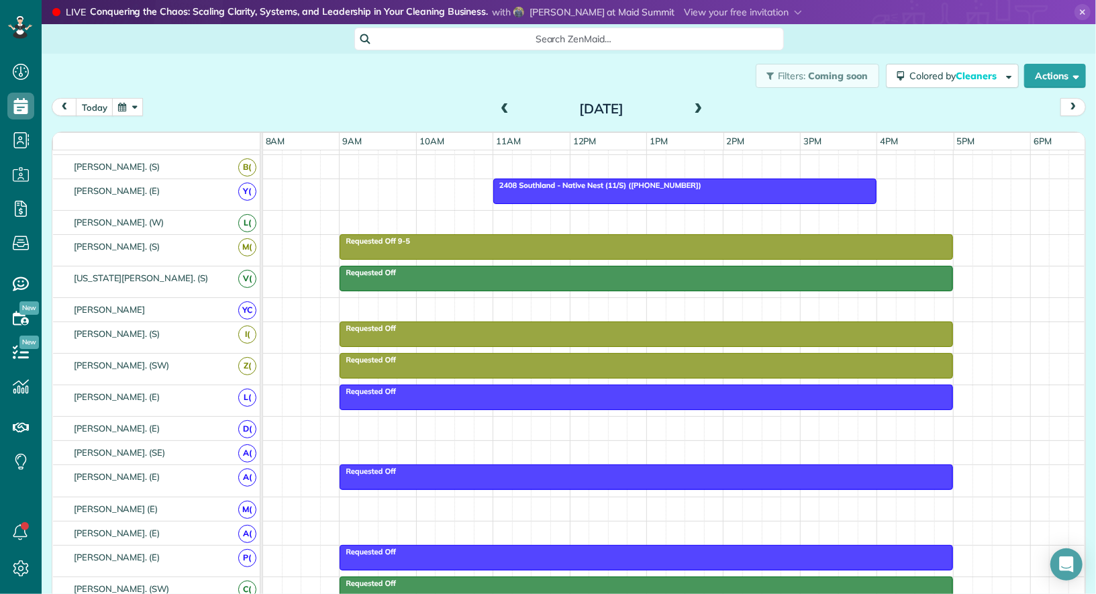
click at [598, 242] on div at bounding box center [646, 247] width 612 height 24
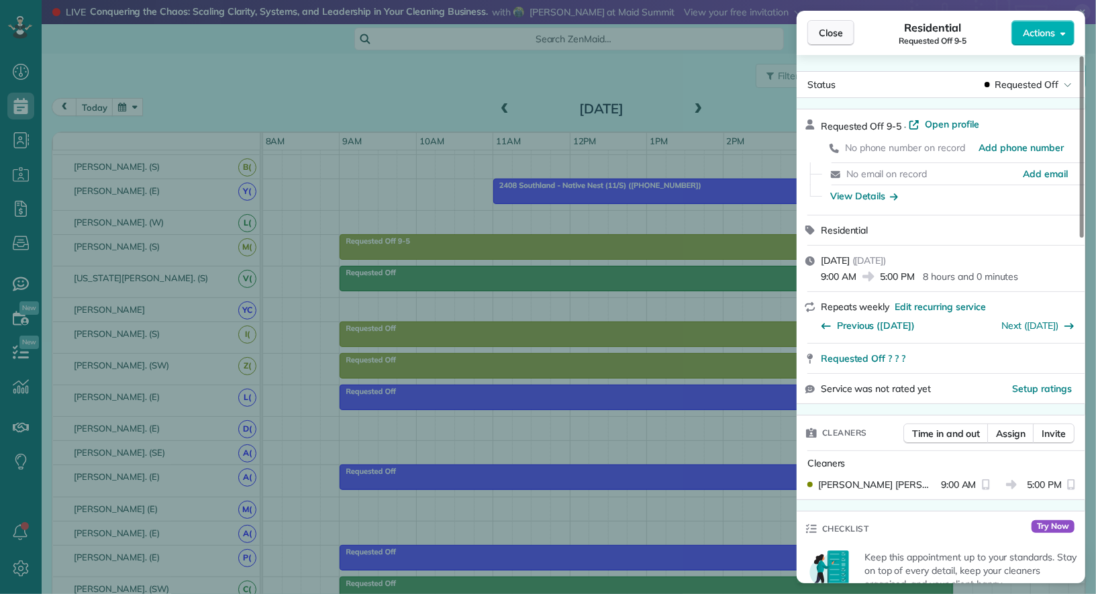
click at [823, 28] on span "Close" at bounding box center [831, 32] width 24 height 13
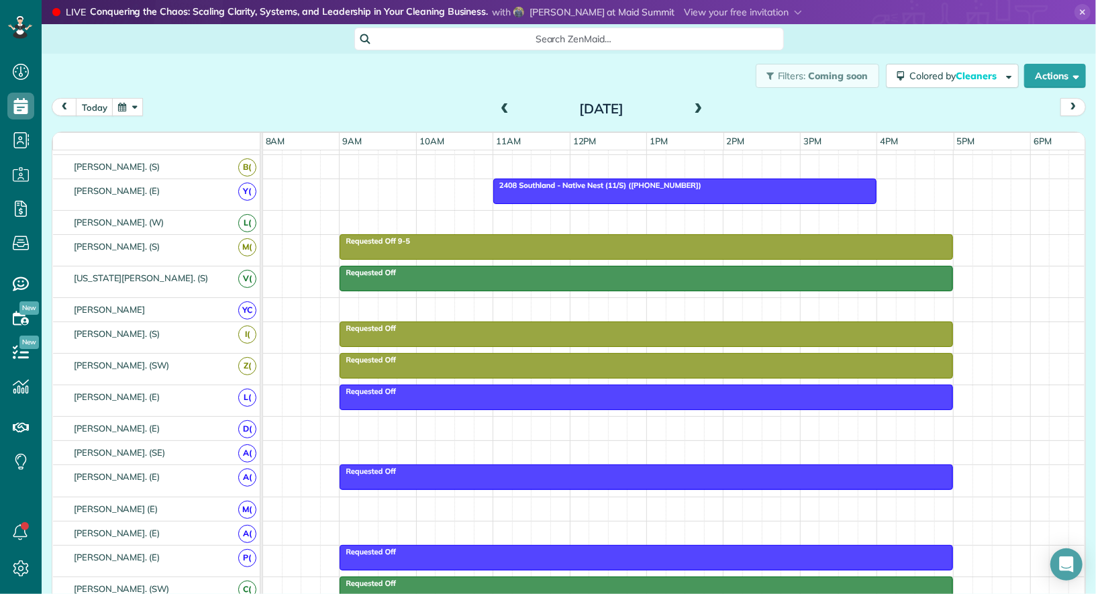
click at [702, 107] on span at bounding box center [698, 109] width 15 height 12
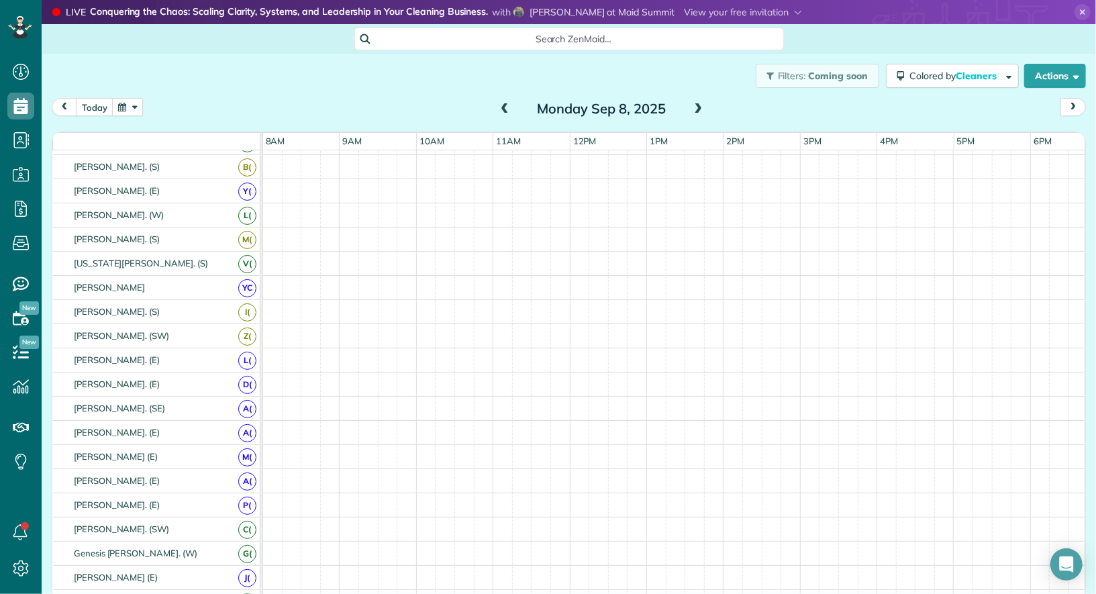
scroll to position [370, 0]
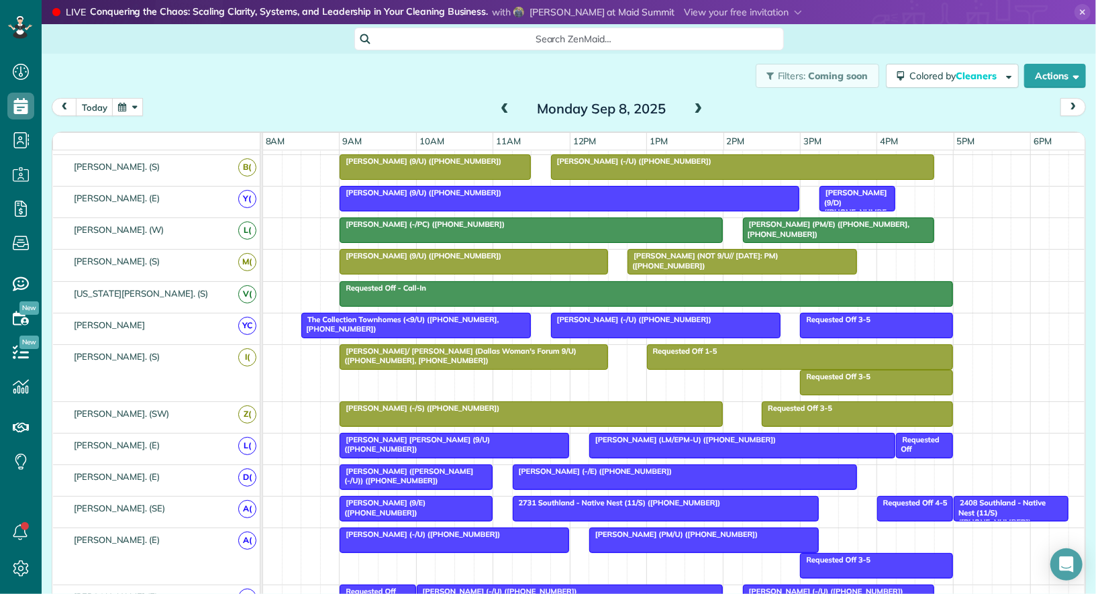
click at [702, 108] on span at bounding box center [698, 109] width 15 height 12
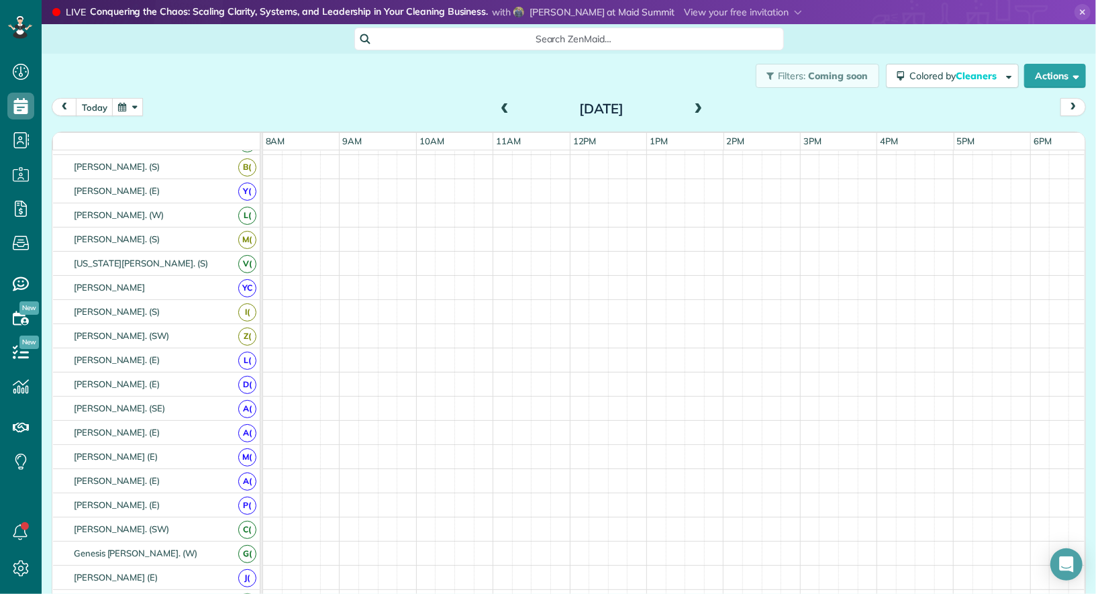
click at [702, 108] on span at bounding box center [698, 109] width 15 height 12
click at [702, 109] on span at bounding box center [698, 109] width 15 height 12
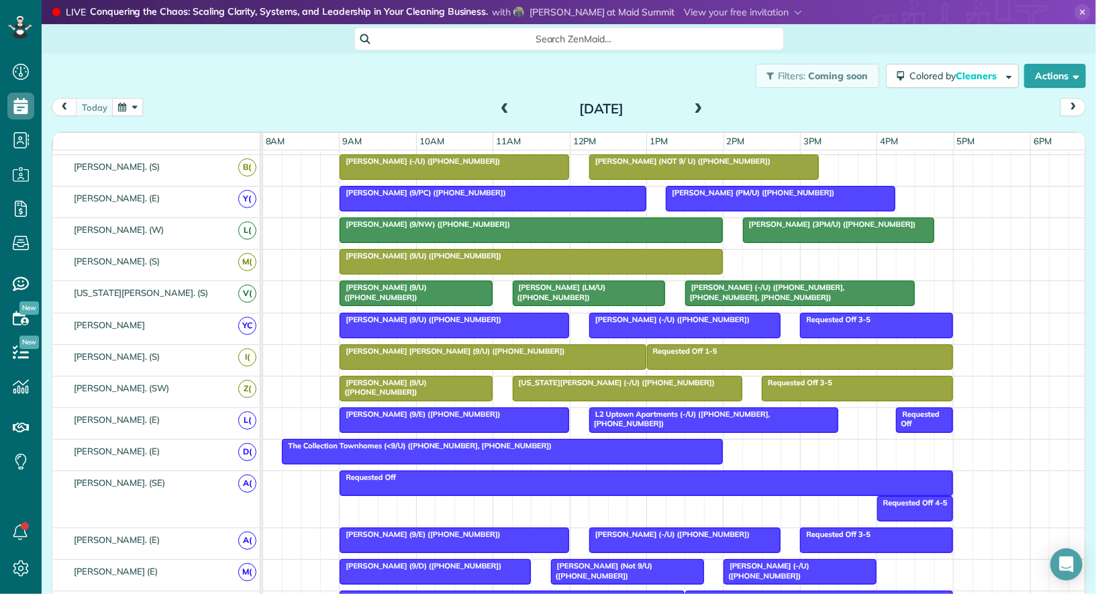
click at [701, 109] on span at bounding box center [698, 109] width 15 height 12
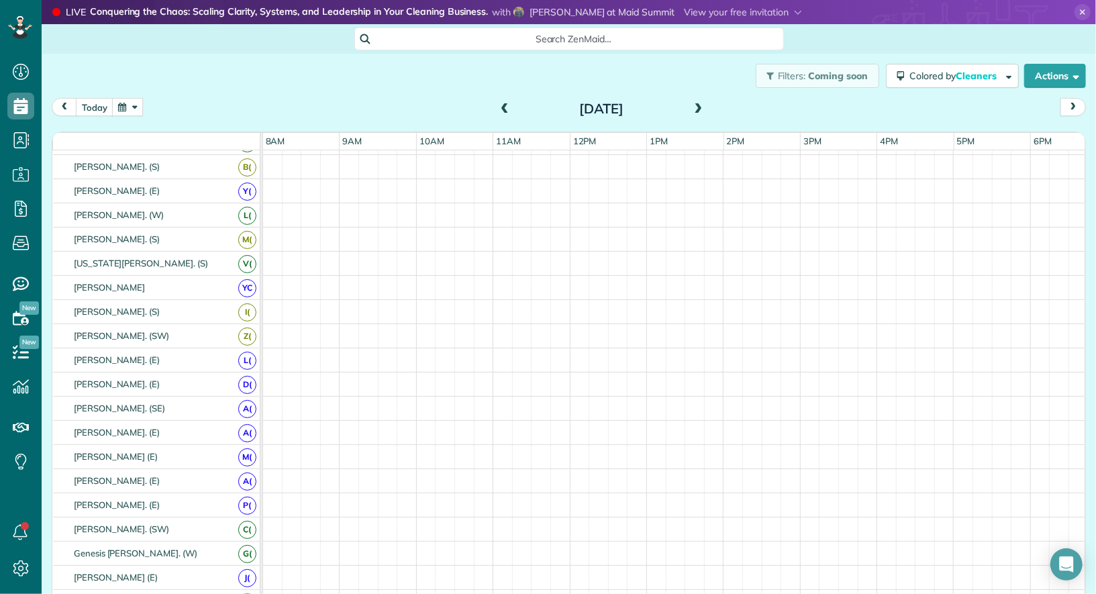
scroll to position [319, 0]
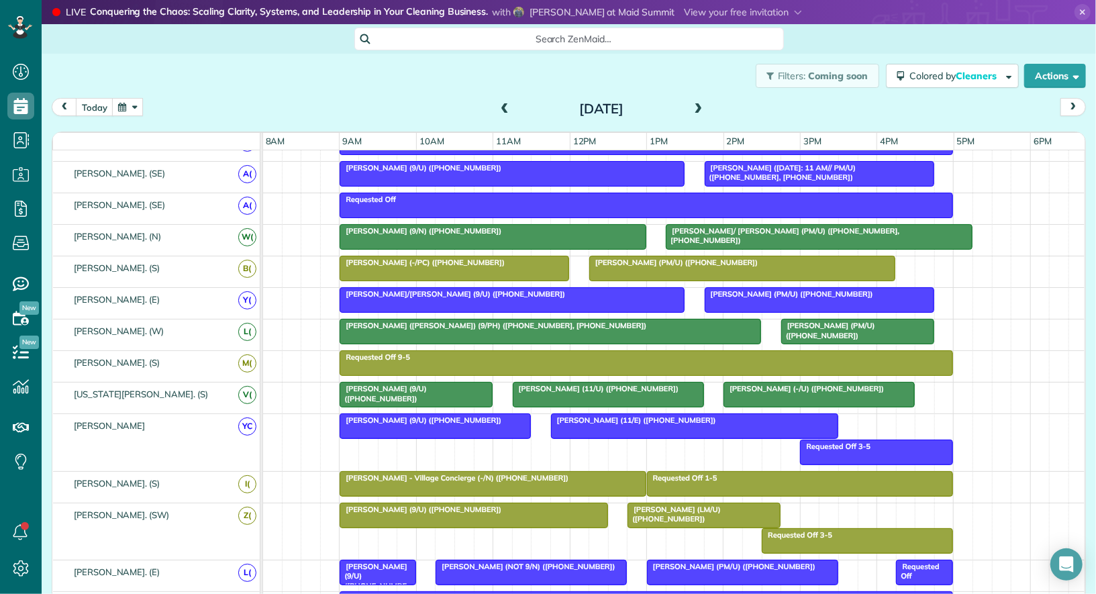
click at [503, 110] on span at bounding box center [504, 109] width 15 height 12
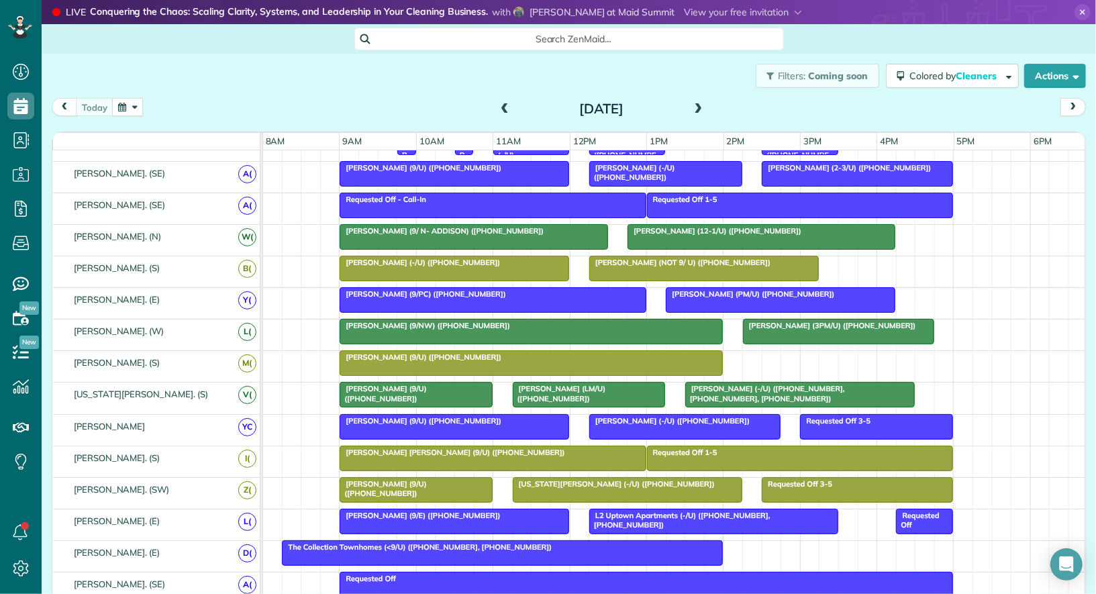
click at [130, 105] on button "button" at bounding box center [127, 107] width 31 height 18
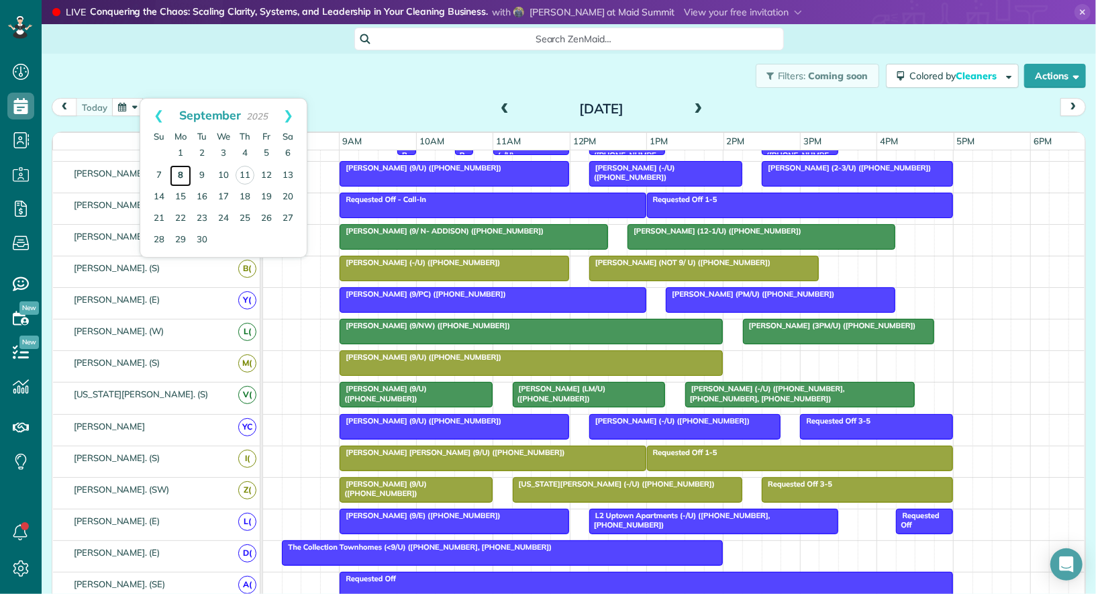
click at [180, 173] on link "8" at bounding box center [180, 175] width 21 height 21
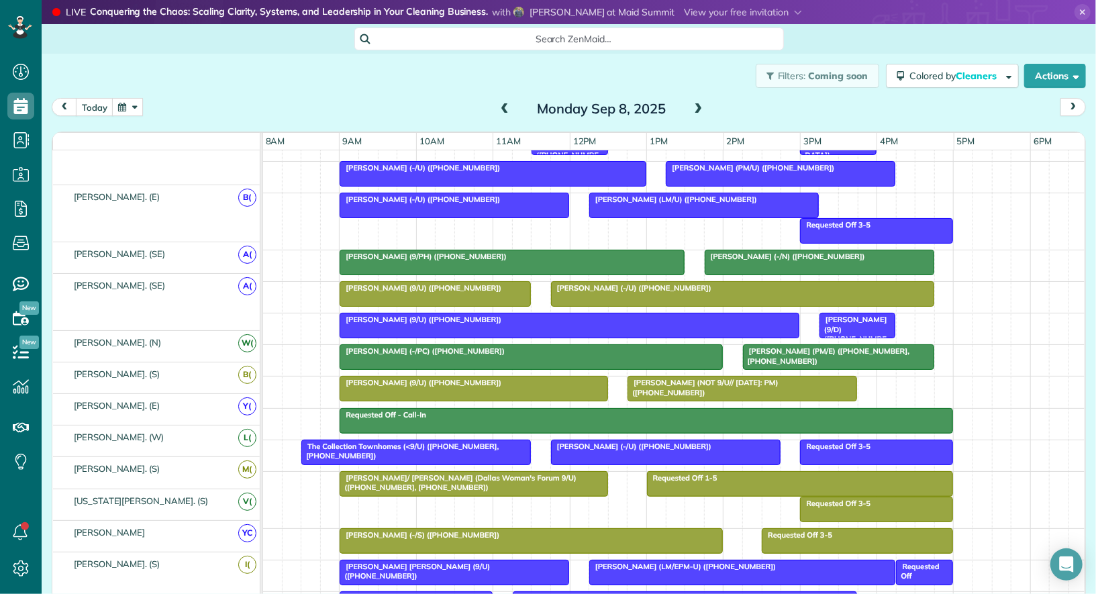
scroll to position [243, 0]
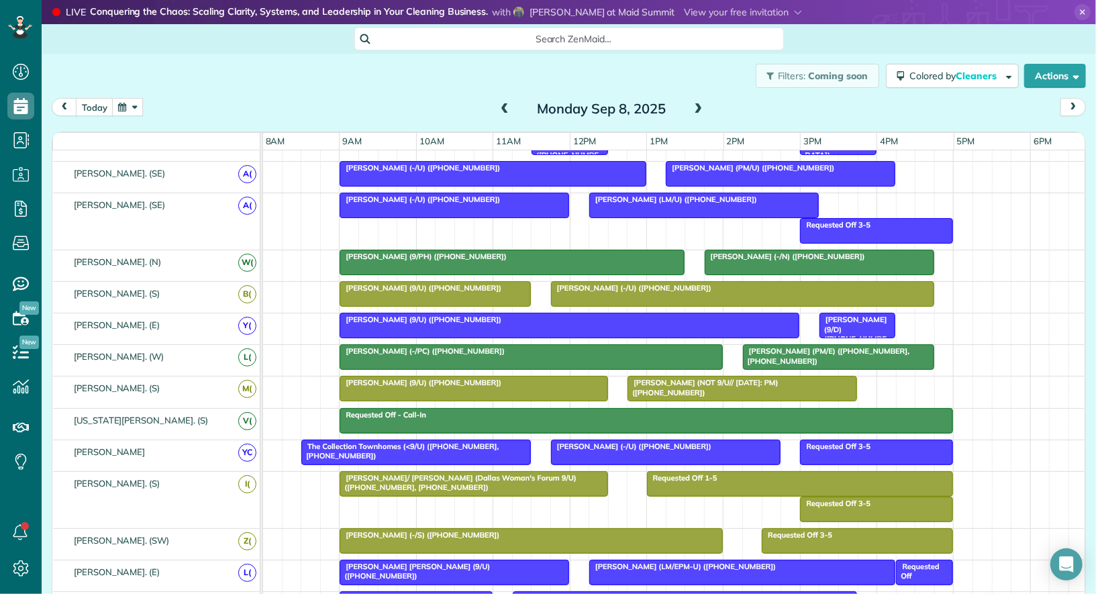
click at [696, 109] on span at bounding box center [698, 109] width 15 height 12
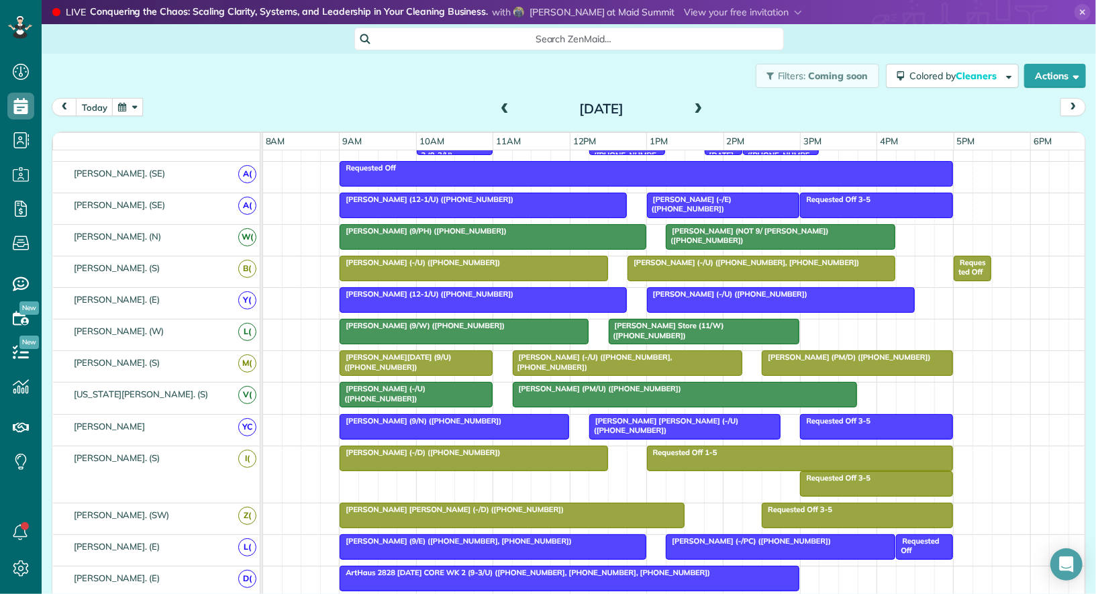
click at [696, 109] on span at bounding box center [698, 109] width 15 height 12
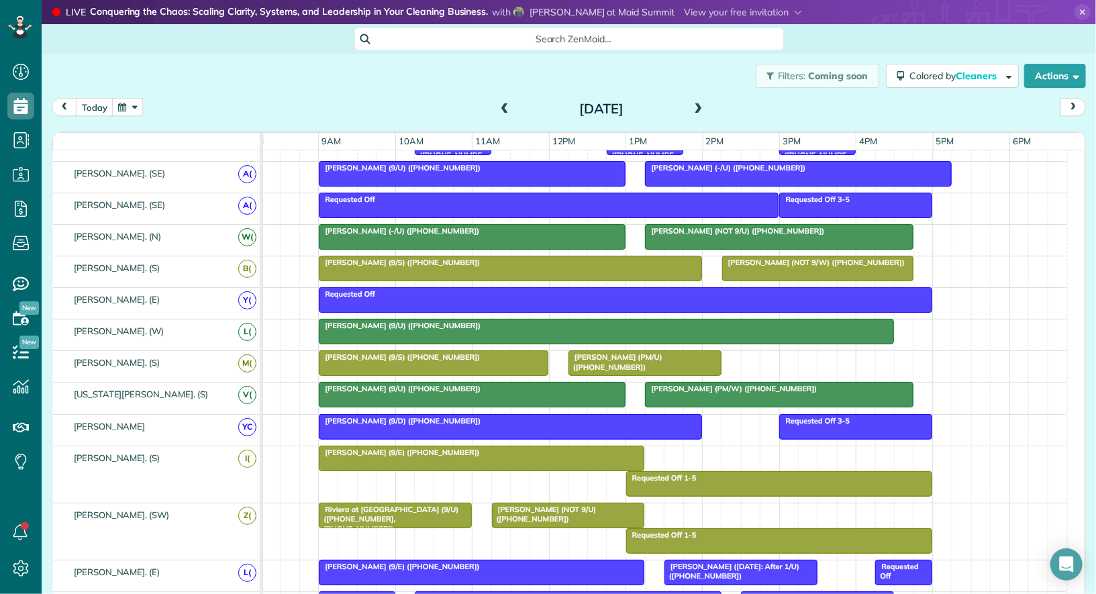
scroll to position [0, 0]
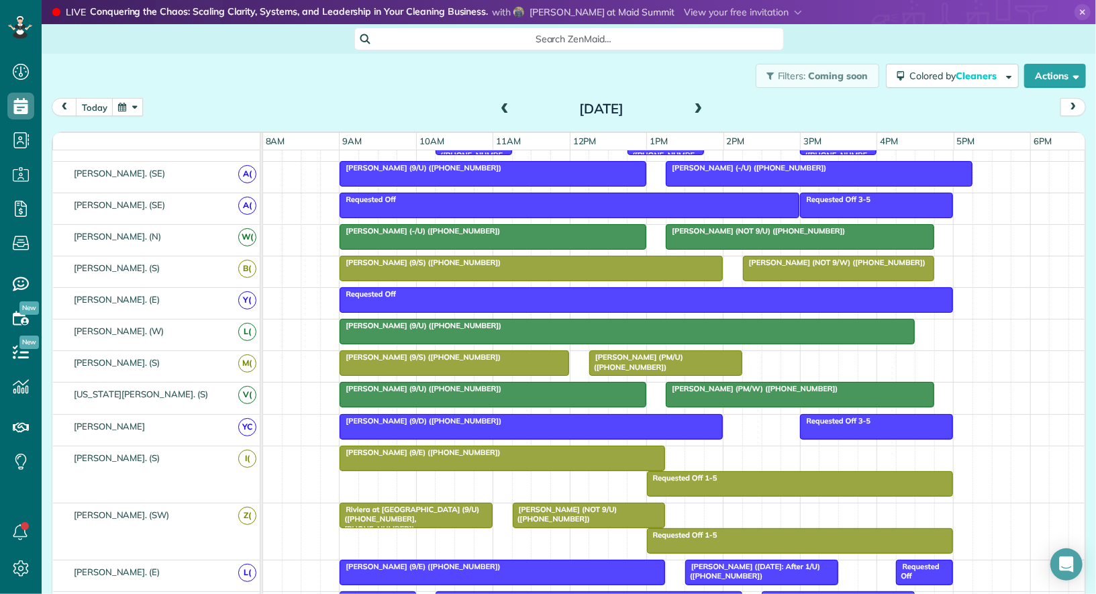
click at [698, 111] on span at bounding box center [698, 109] width 15 height 12
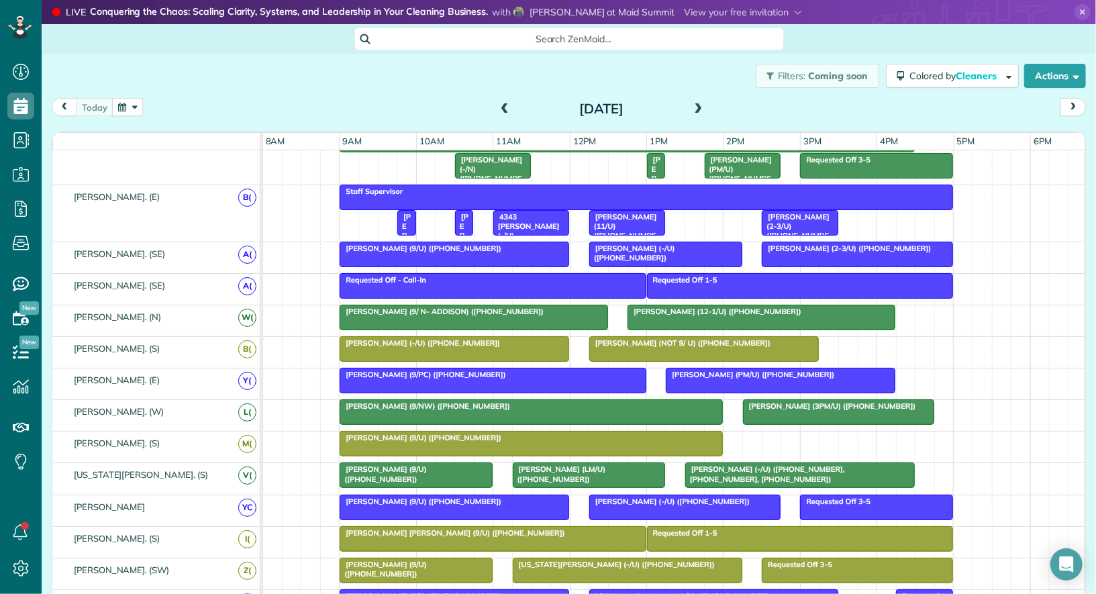
scroll to position [243, 0]
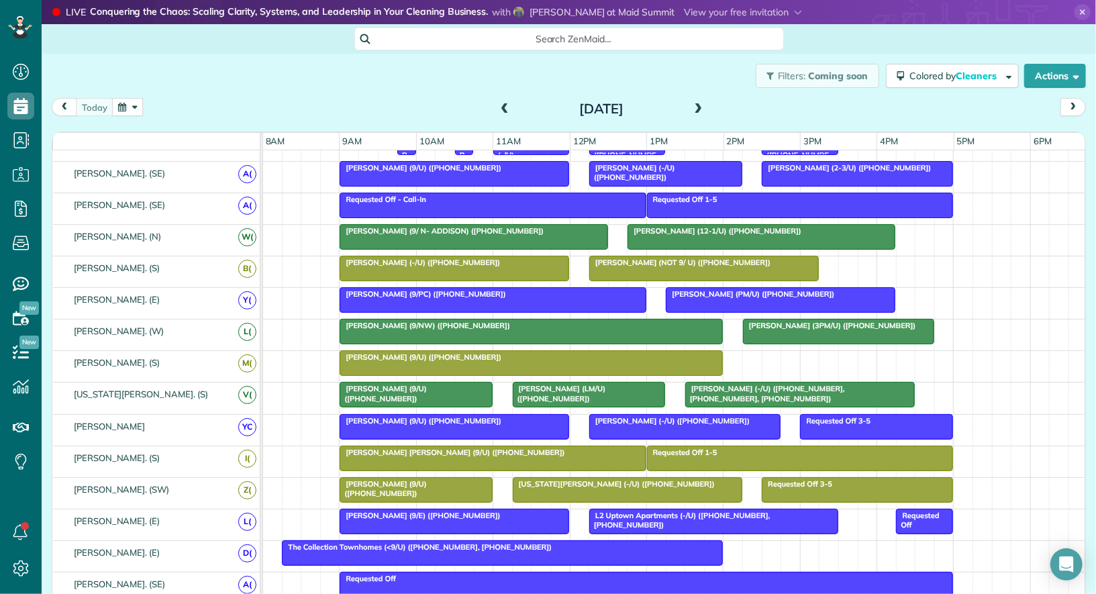
click at [129, 118] on div "today Thursday Sep 11, 2025" at bounding box center [569, 110] width 1034 height 25
click at [128, 110] on button "button" at bounding box center [127, 107] width 31 height 18
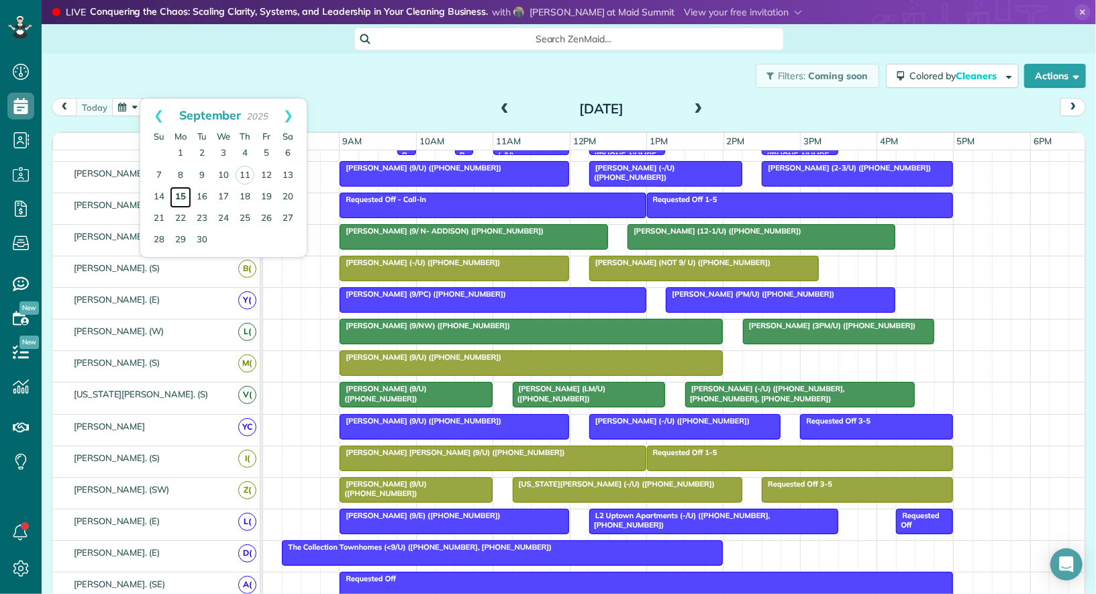
click at [186, 193] on link "15" at bounding box center [180, 197] width 21 height 21
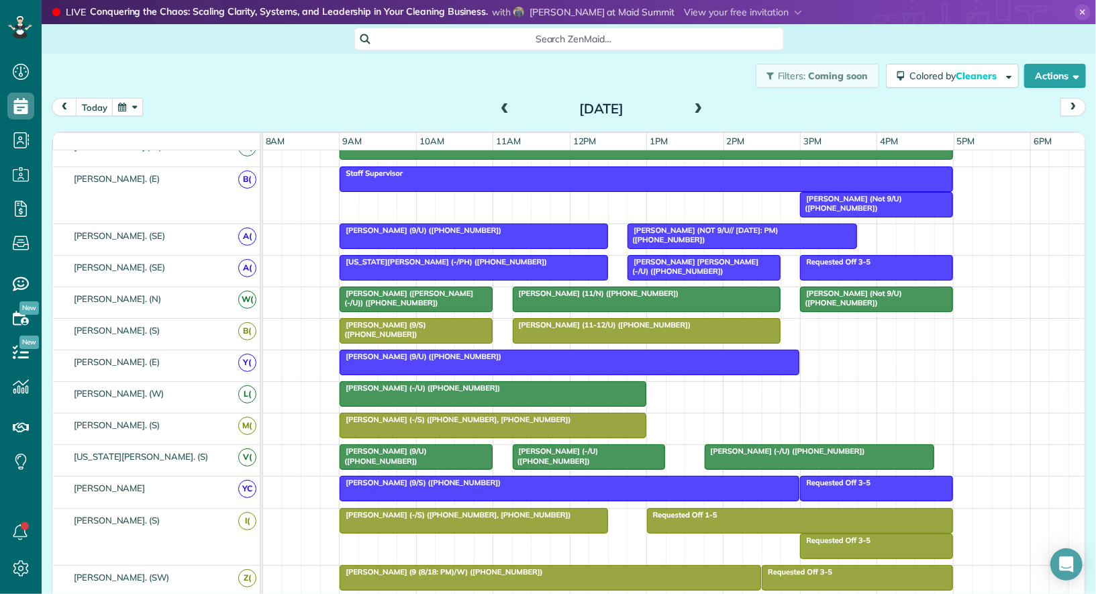
scroll to position [225, 0]
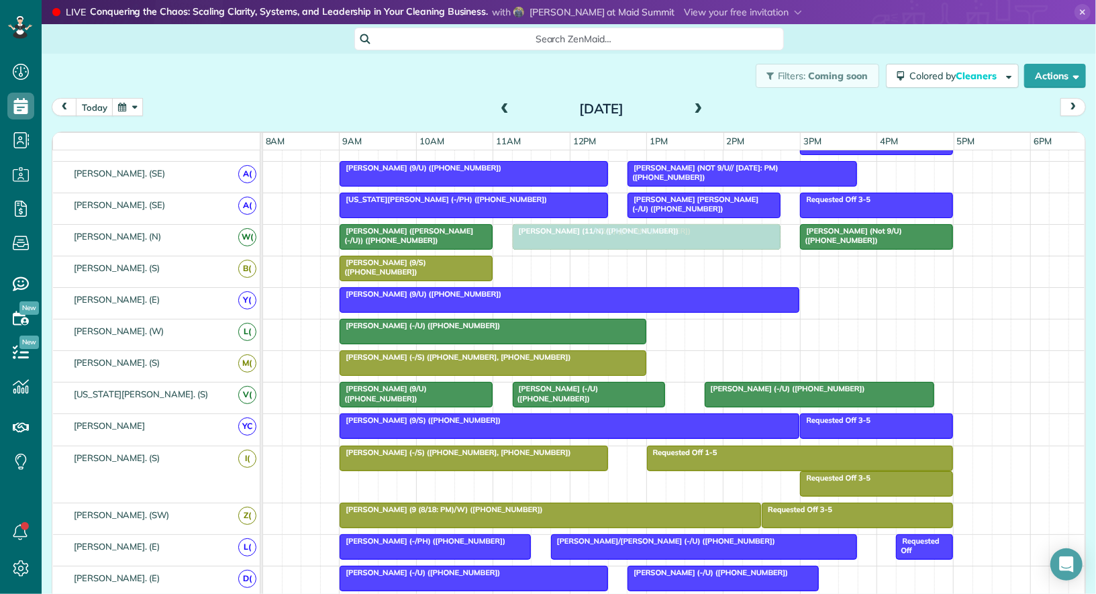
drag, startPoint x: 594, startPoint y: 262, endPoint x: 594, endPoint y: 244, distance: 18.8
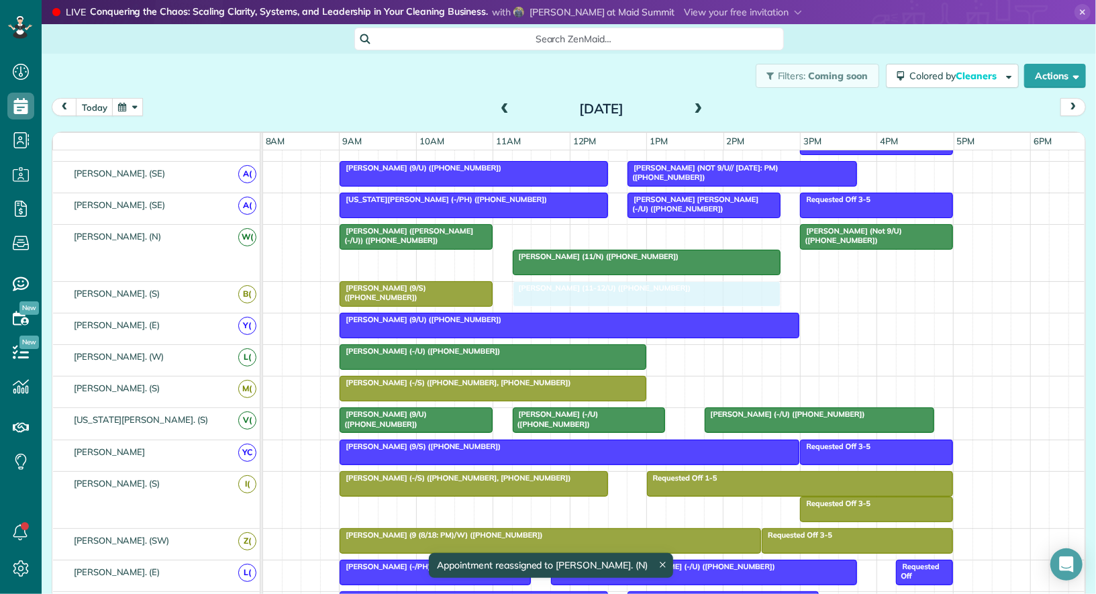
drag, startPoint x: 593, startPoint y: 230, endPoint x: 596, endPoint y: 286, distance: 55.8
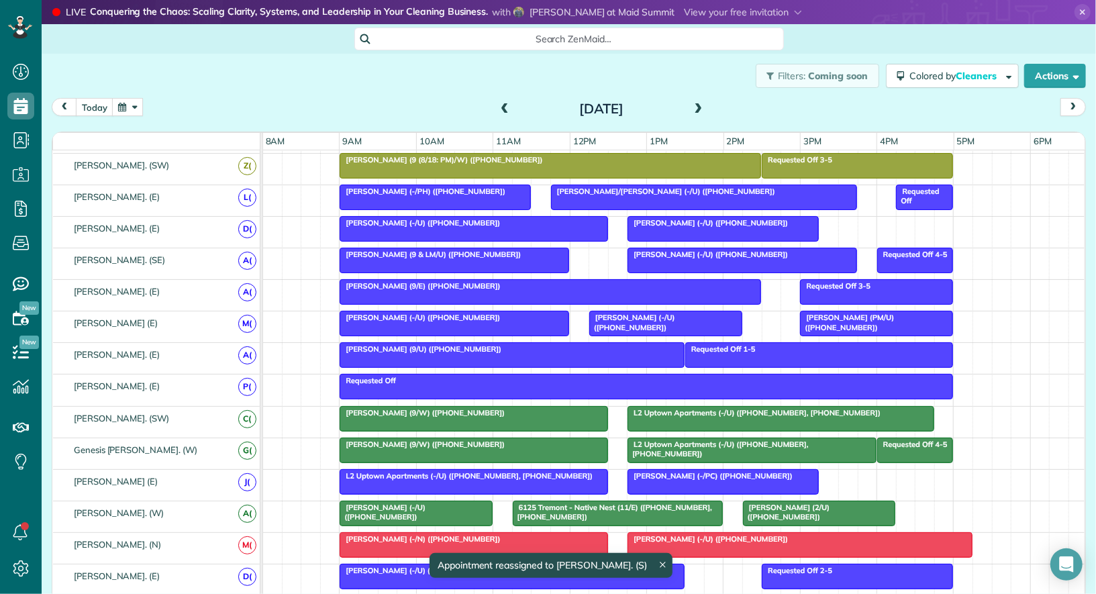
scroll to position [285, 0]
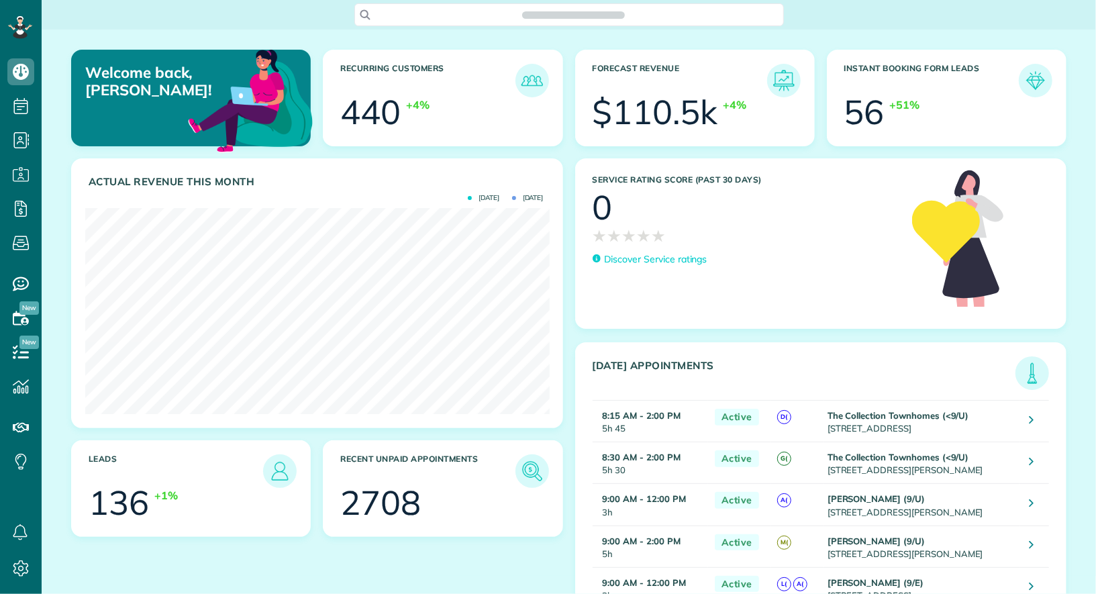
scroll to position [205, 464]
click at [31, 212] on icon at bounding box center [20, 208] width 27 height 27
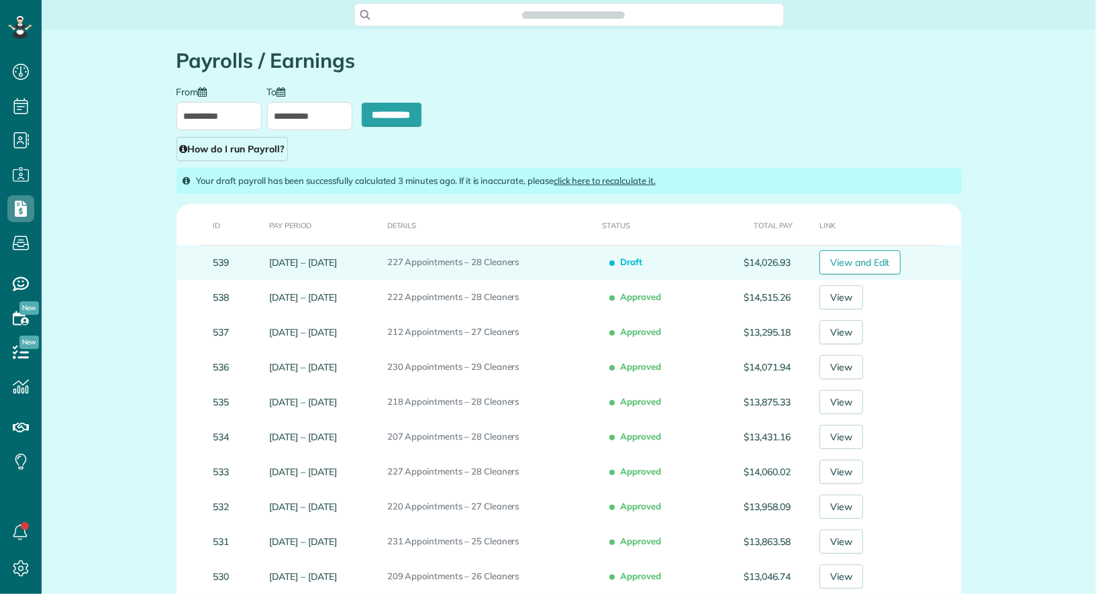
scroll to position [5, 5]
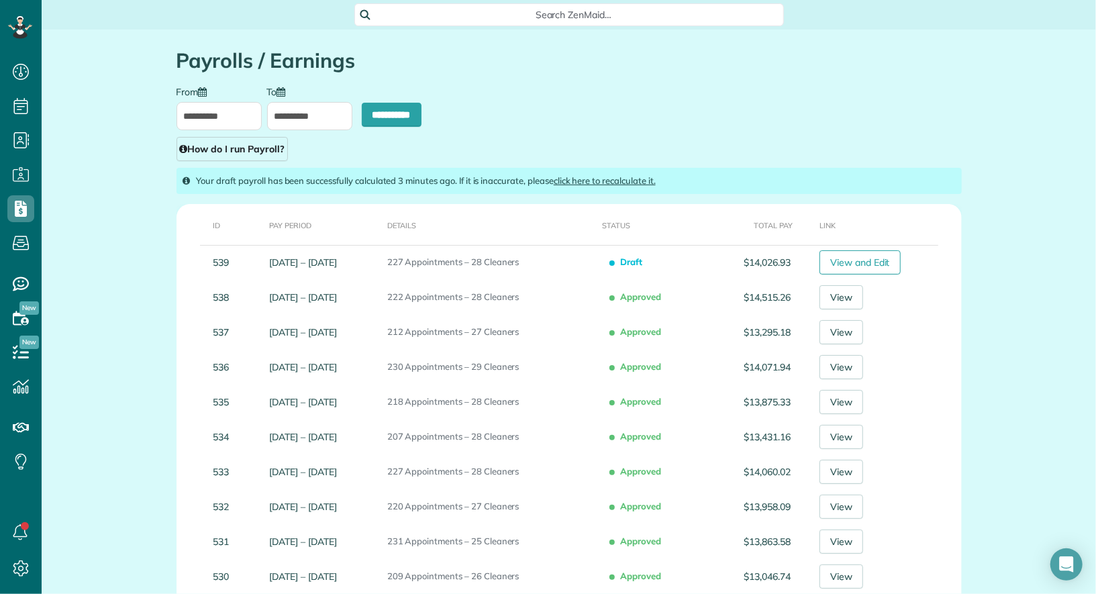
type input "**********"
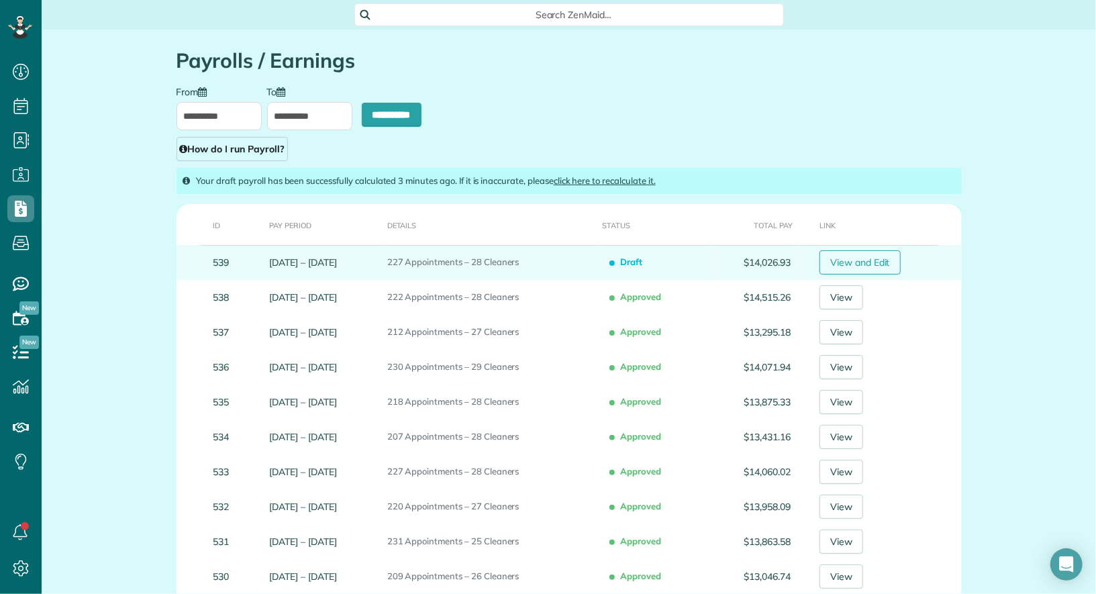
click at [863, 254] on link "View and Edit" at bounding box center [859, 262] width 81 height 24
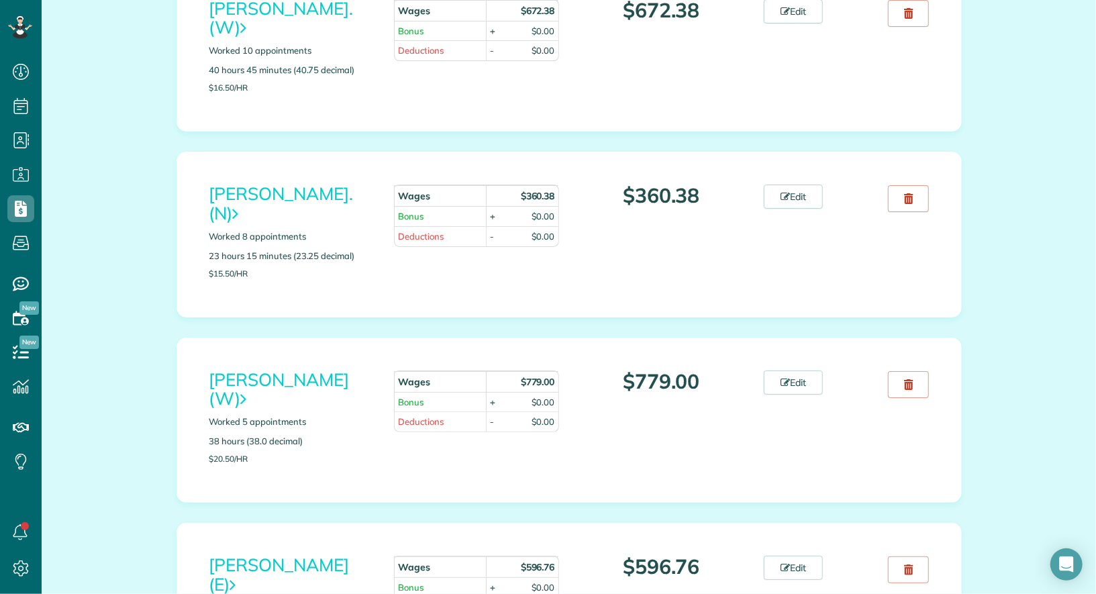
scroll to position [3502, 0]
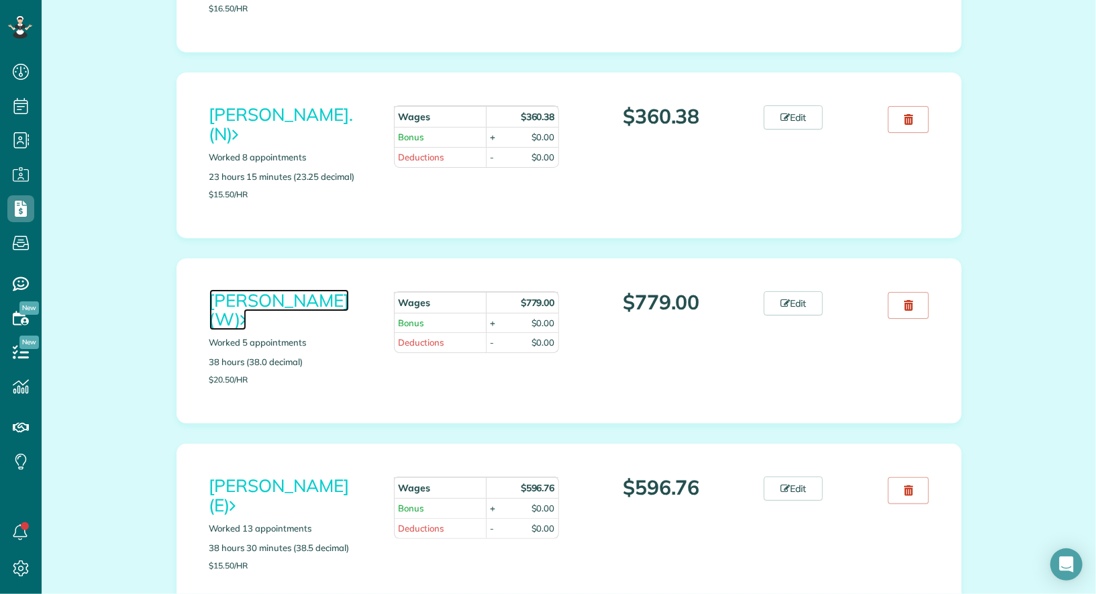
click at [286, 289] on link "[PERSON_NAME] (W)" at bounding box center [279, 310] width 140 height 42
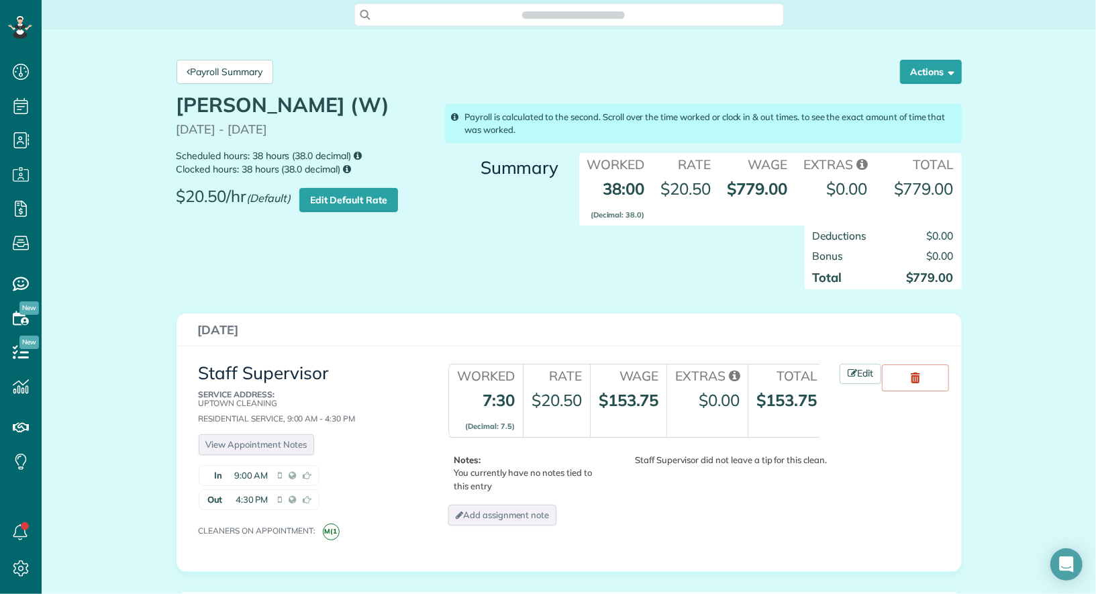
scroll to position [5, 5]
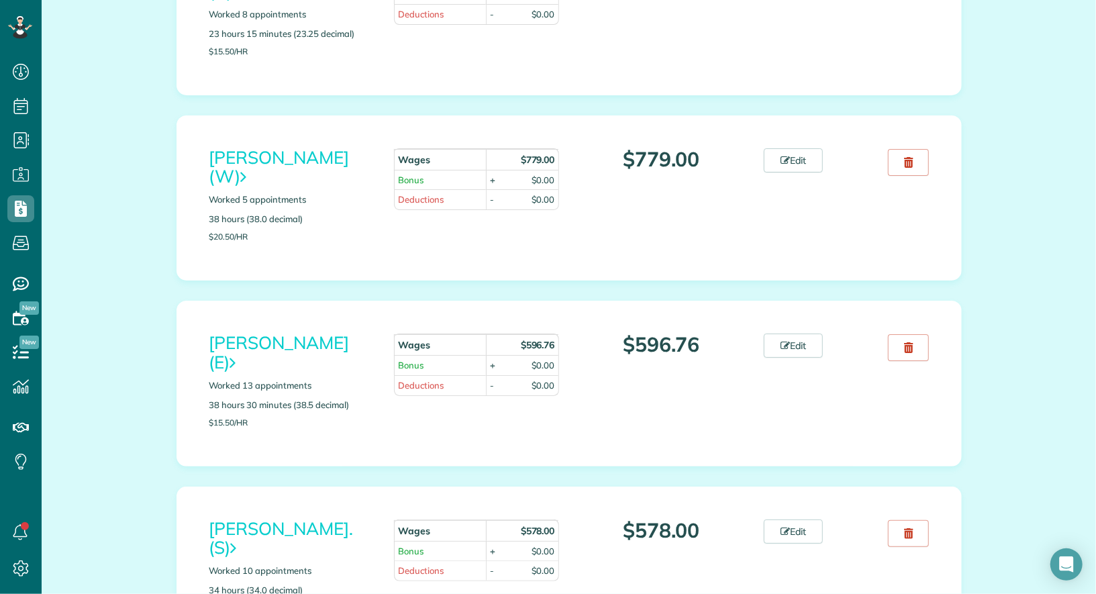
scroll to position [3789, 0]
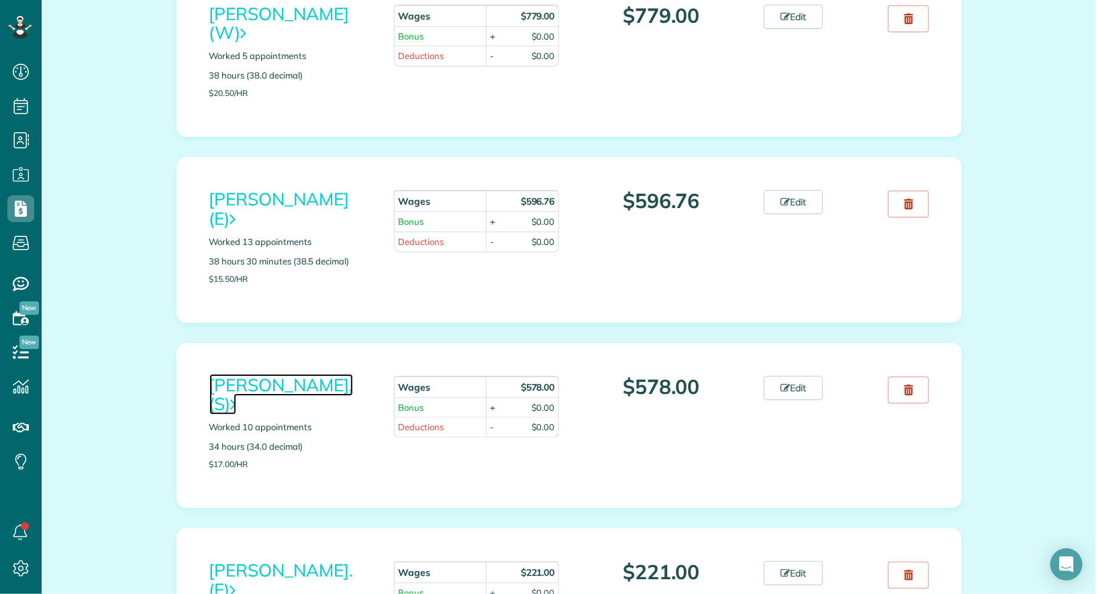
click at [272, 374] on link "[PERSON_NAME]. (S)" at bounding box center [281, 395] width 144 height 42
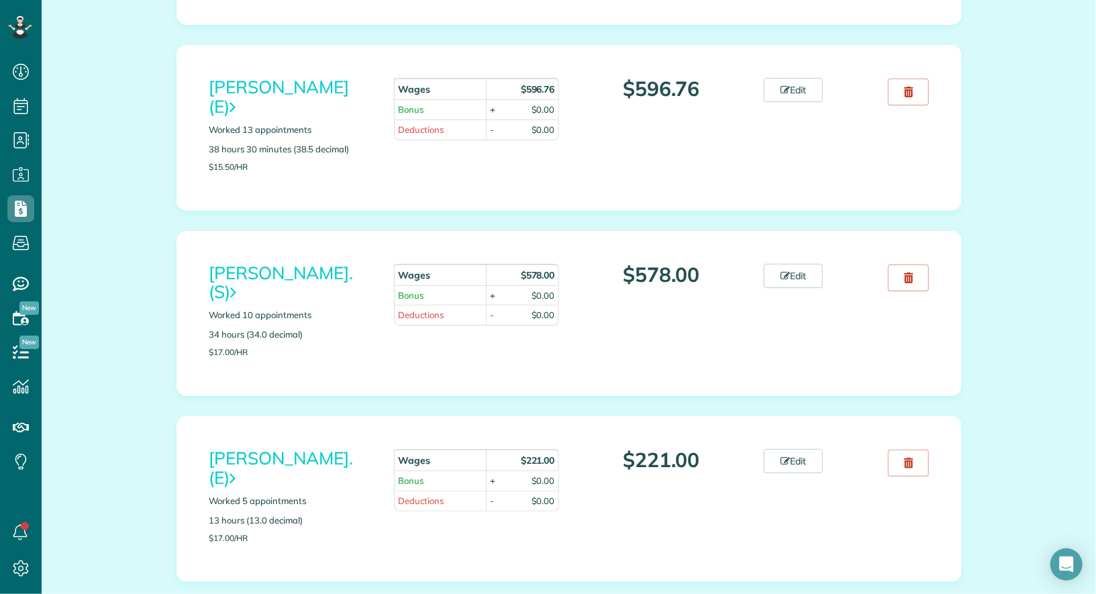
scroll to position [3900, 0]
click at [293, 262] on link "[PERSON_NAME]. (S)" at bounding box center [281, 283] width 144 height 42
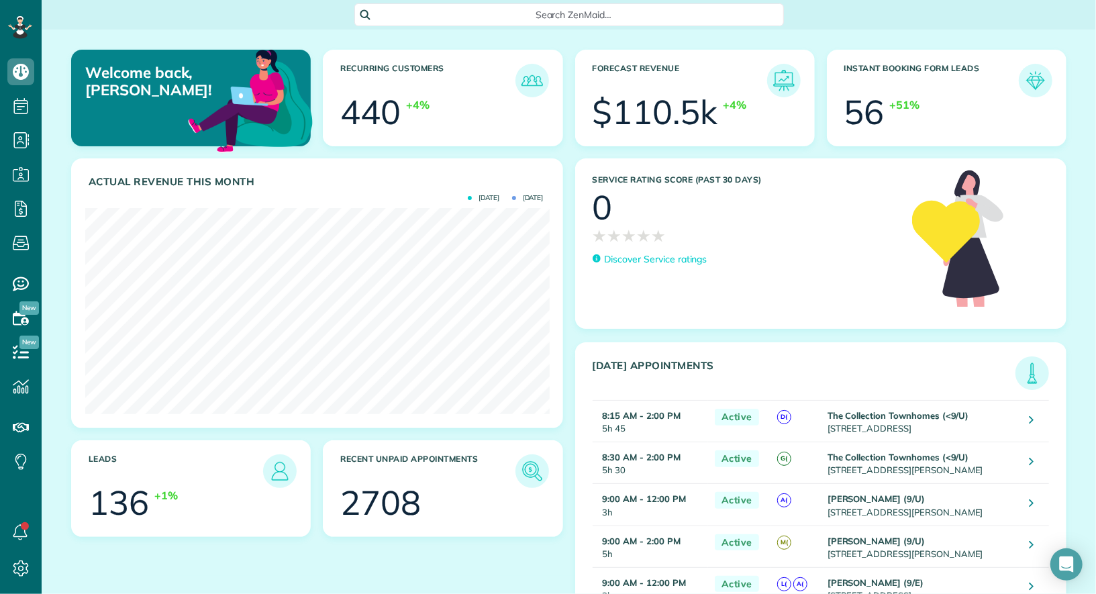
scroll to position [205, 464]
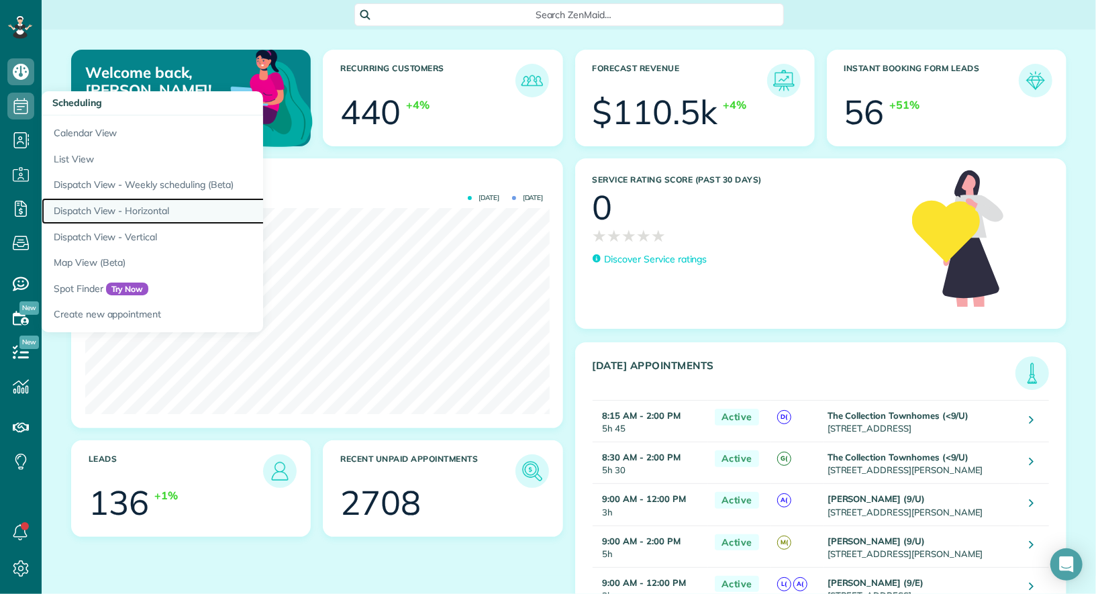
click at [134, 204] on link "Dispatch View - Horizontal" at bounding box center [209, 211] width 335 height 26
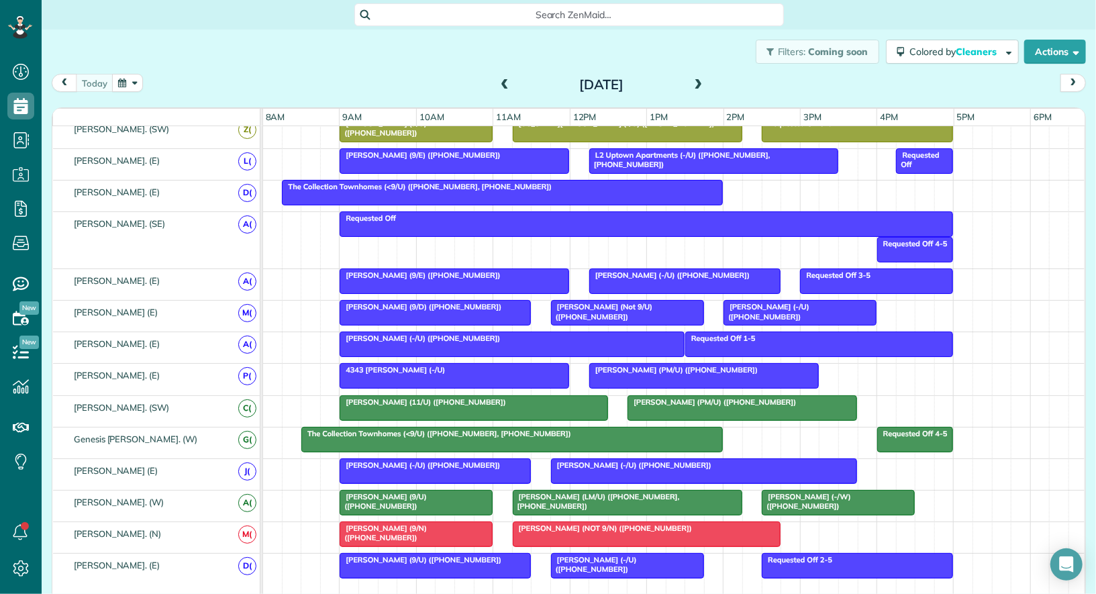
scroll to position [580, 0]
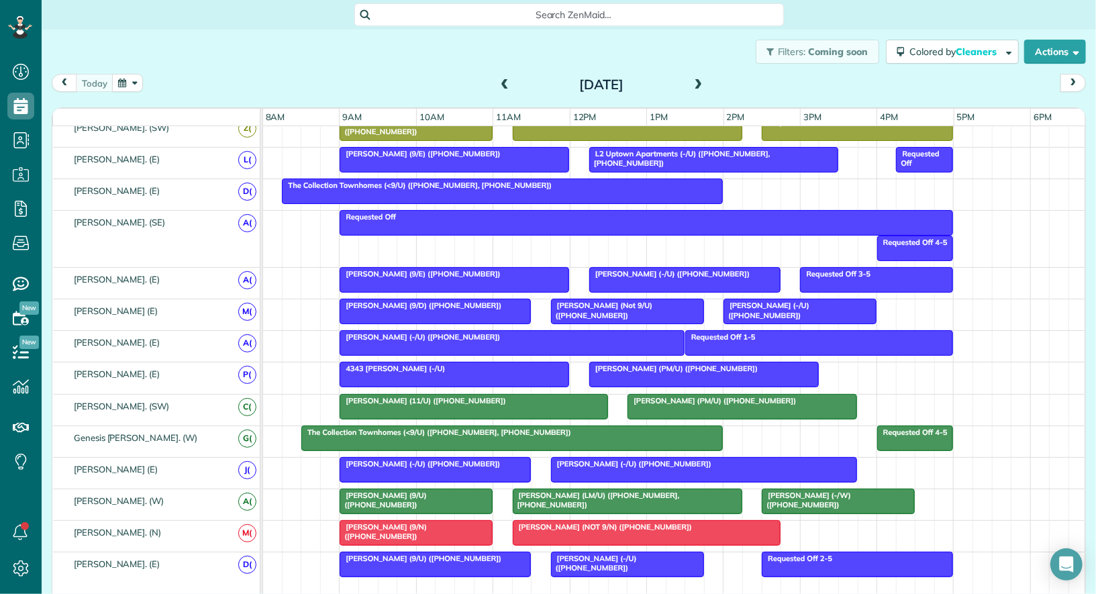
click at [678, 396] on span "Debbie Godbold (PM/U) (+17135985616)" at bounding box center [712, 400] width 170 height 9
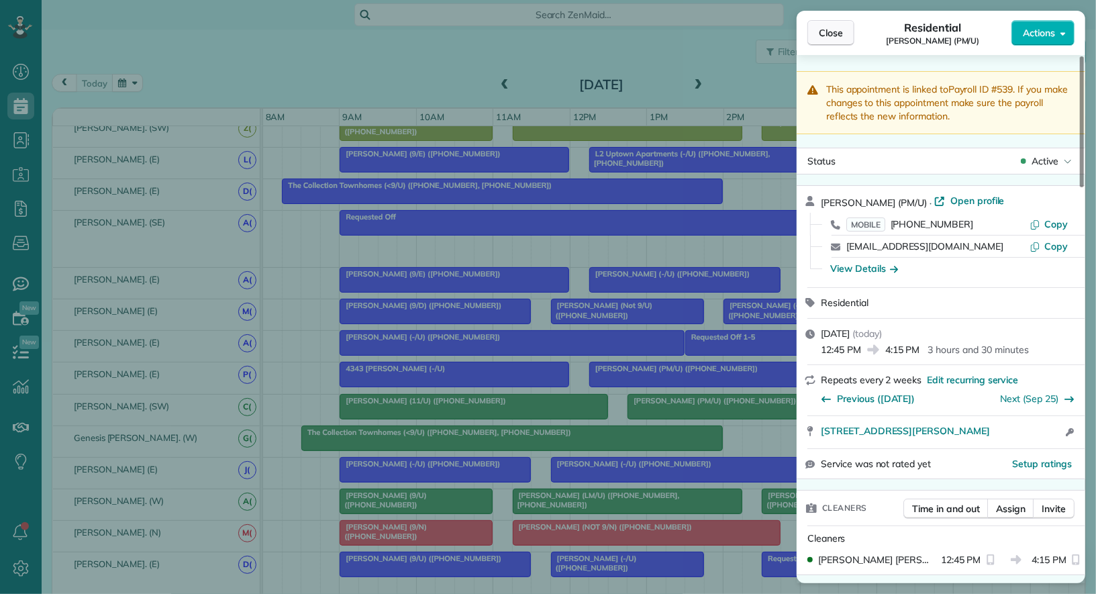
click at [823, 41] on button "Close" at bounding box center [830, 32] width 47 height 25
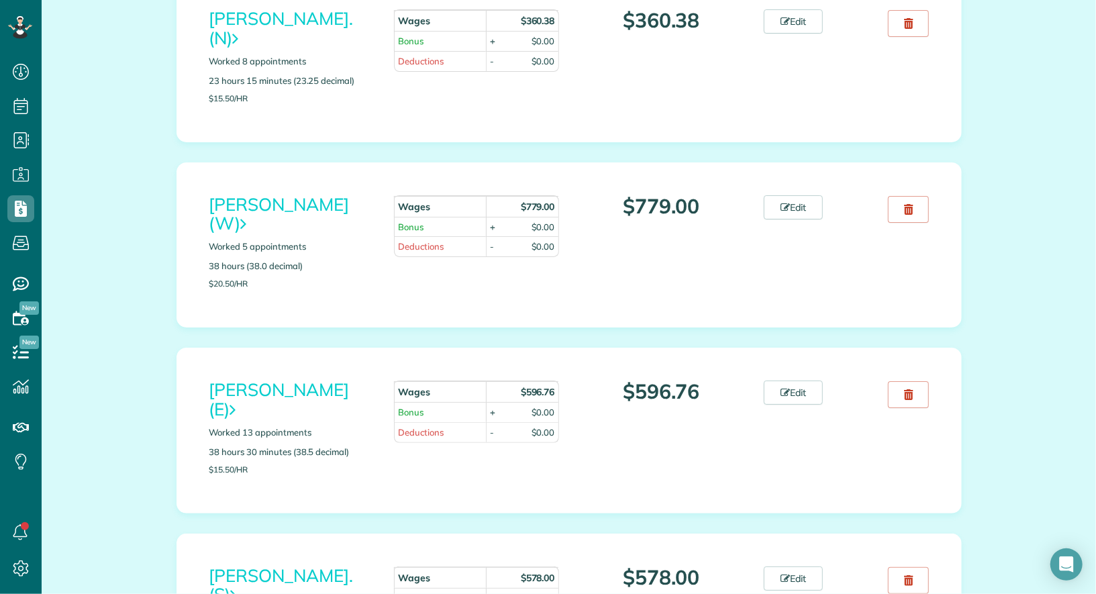
scroll to position [3671, 0]
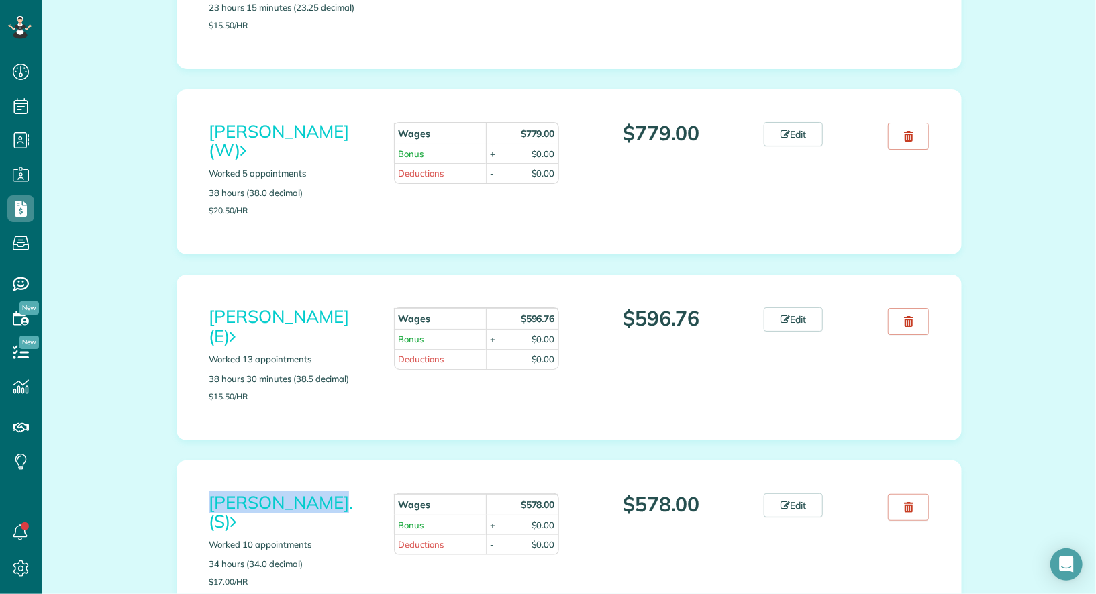
drag, startPoint x: 199, startPoint y: 356, endPoint x: 324, endPoint y: 361, distance: 124.9
click at [324, 493] on div "[PERSON_NAME]. (S) Worked 10 appointments 34 hours (34.0 decimal) $17.00/hr" at bounding box center [291, 543] width 185 height 100
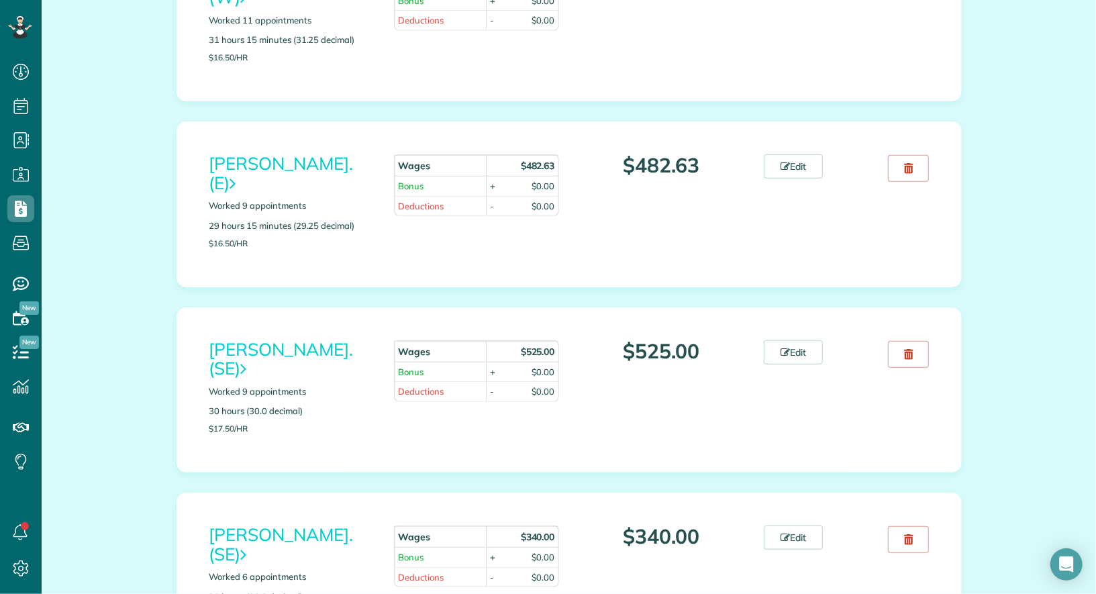
scroll to position [0, 0]
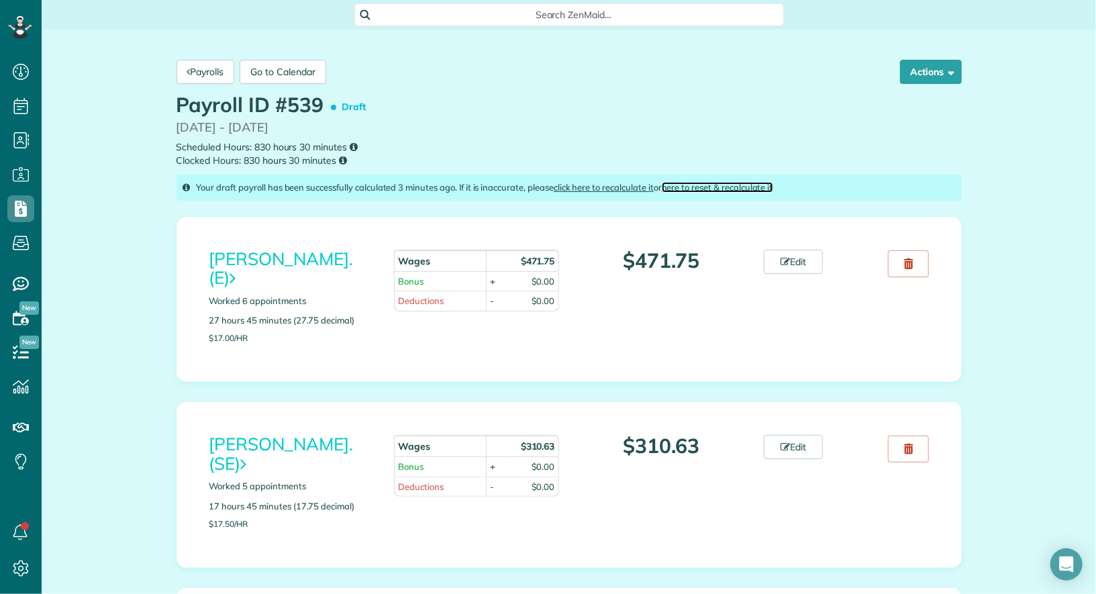
click at [717, 184] on link "here to reset & recalculate it" at bounding box center [717, 187] width 111 height 11
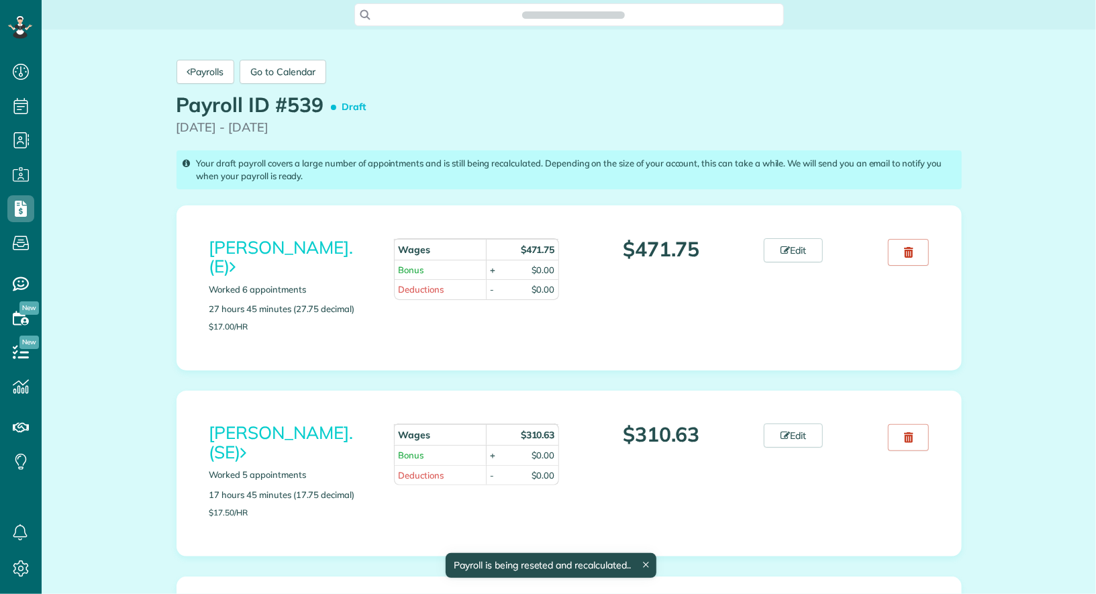
scroll to position [5, 5]
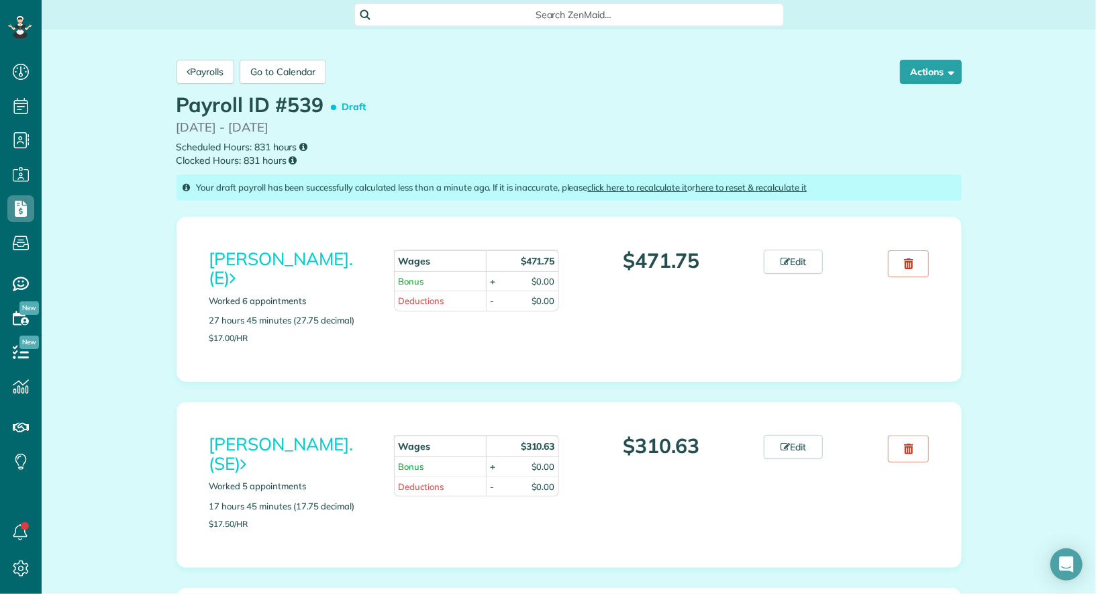
scroll to position [5, 5]
